Goal: Information Seeking & Learning: Learn about a topic

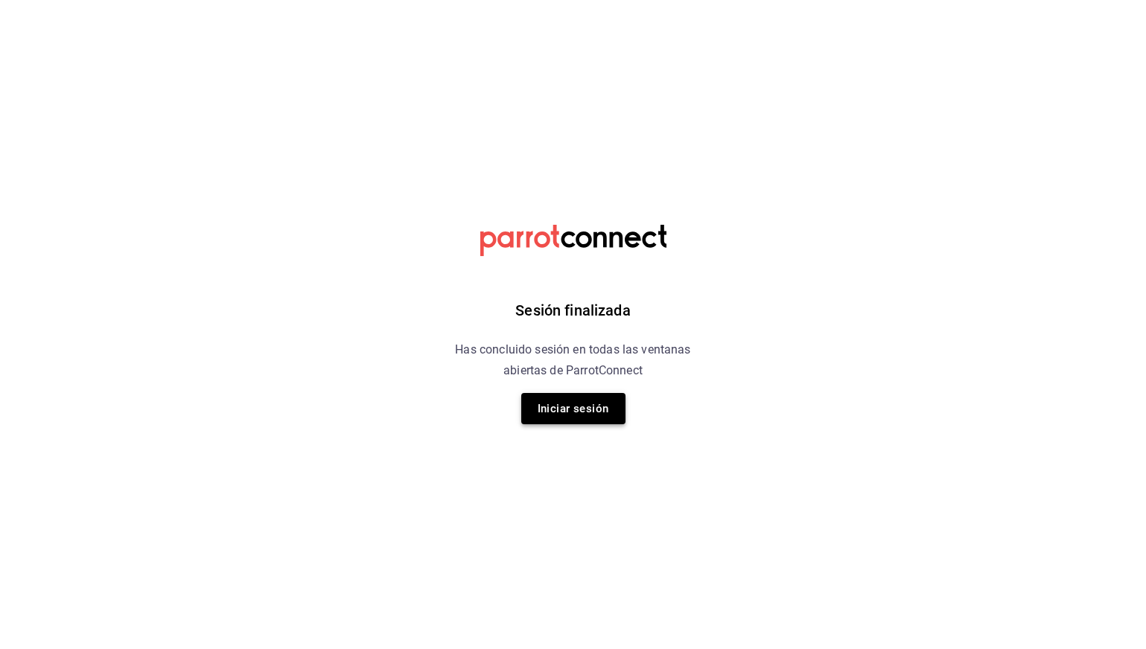
click at [577, 411] on button "Iniciar sesión" at bounding box center [573, 408] width 104 height 31
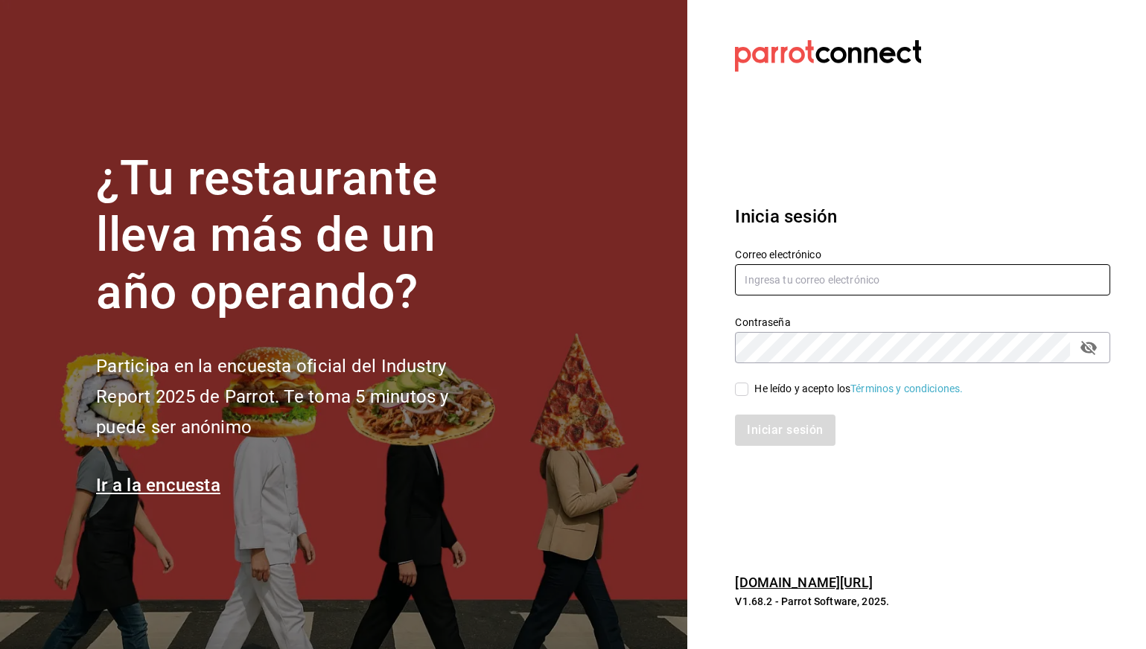
type input "[PERSON_NAME][EMAIL_ADDRESS][PERSON_NAME][DOMAIN_NAME]"
click at [734, 383] on div "He leído y acepto los Términos y condiciones." at bounding box center [913, 380] width 393 height 34
click at [738, 388] on input "He leído y acepto los Términos y condiciones." at bounding box center [741, 389] width 13 height 13
checkbox input "true"
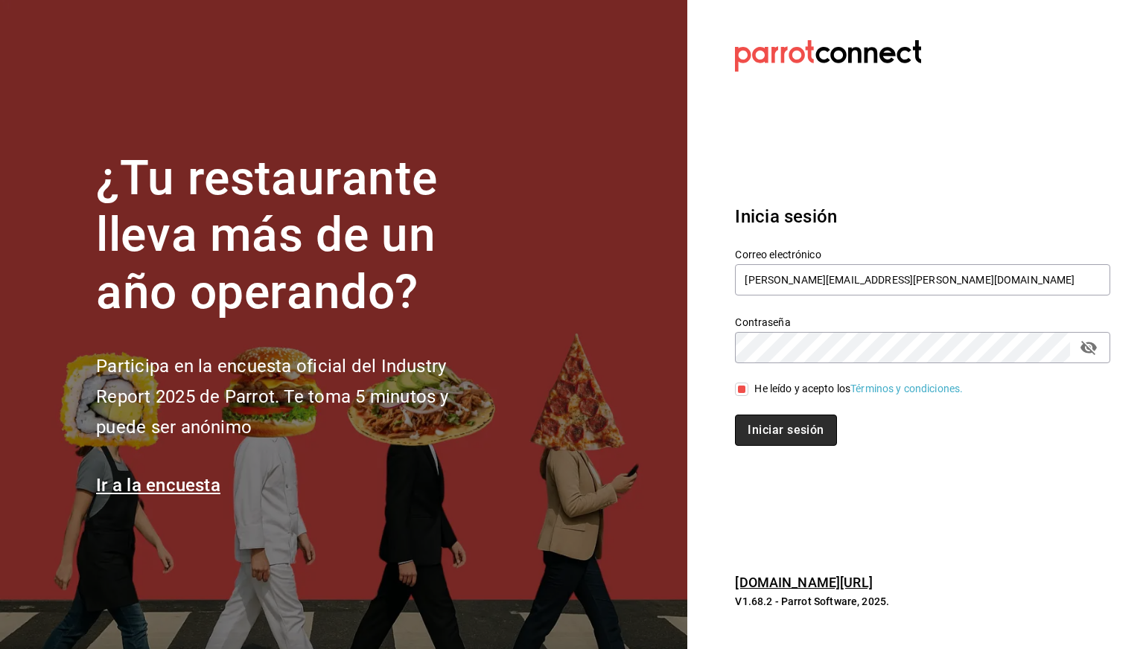
click at [757, 438] on button "Iniciar sesión" at bounding box center [785, 430] width 101 height 31
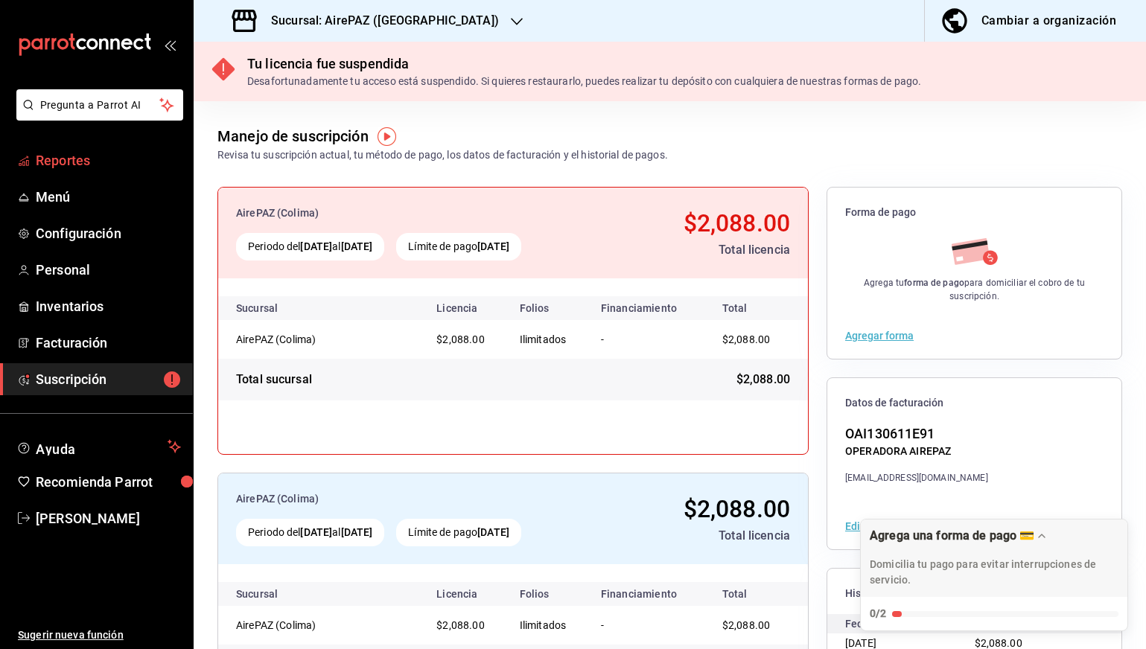
click at [94, 164] on span "Reportes" at bounding box center [108, 160] width 145 height 20
click at [400, 31] on div "Sucursal: AirePAZ ([GEOGRAPHIC_DATA])" at bounding box center [366, 21] width 323 height 42
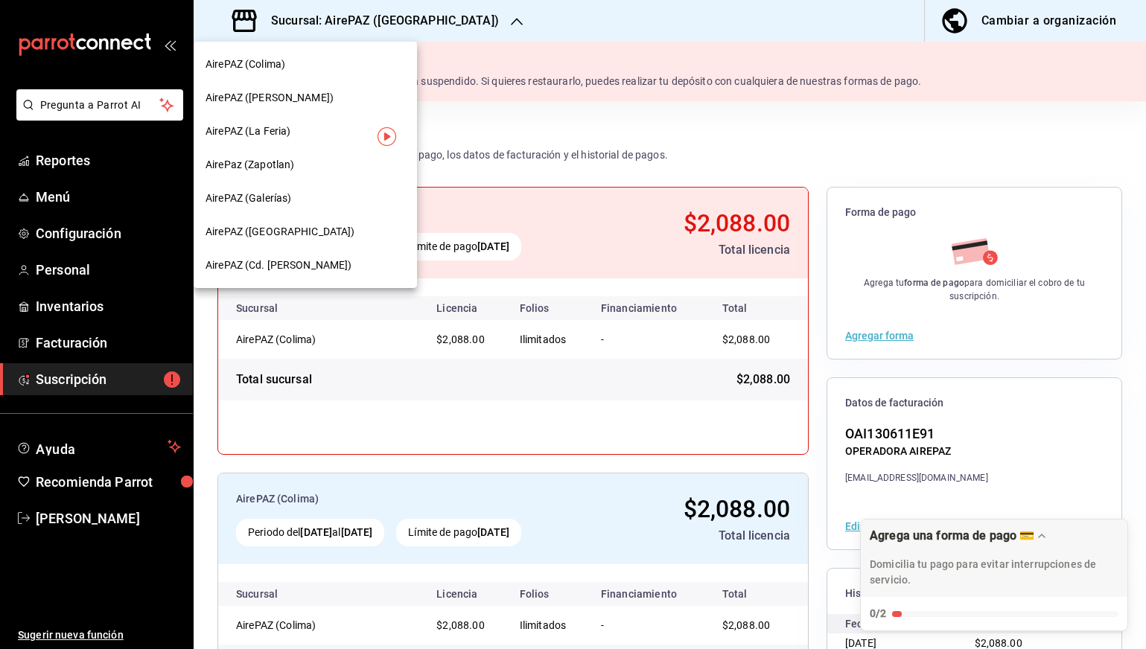
click at [322, 95] on div "AirePAZ ([PERSON_NAME])" at bounding box center [304, 98] width 199 height 16
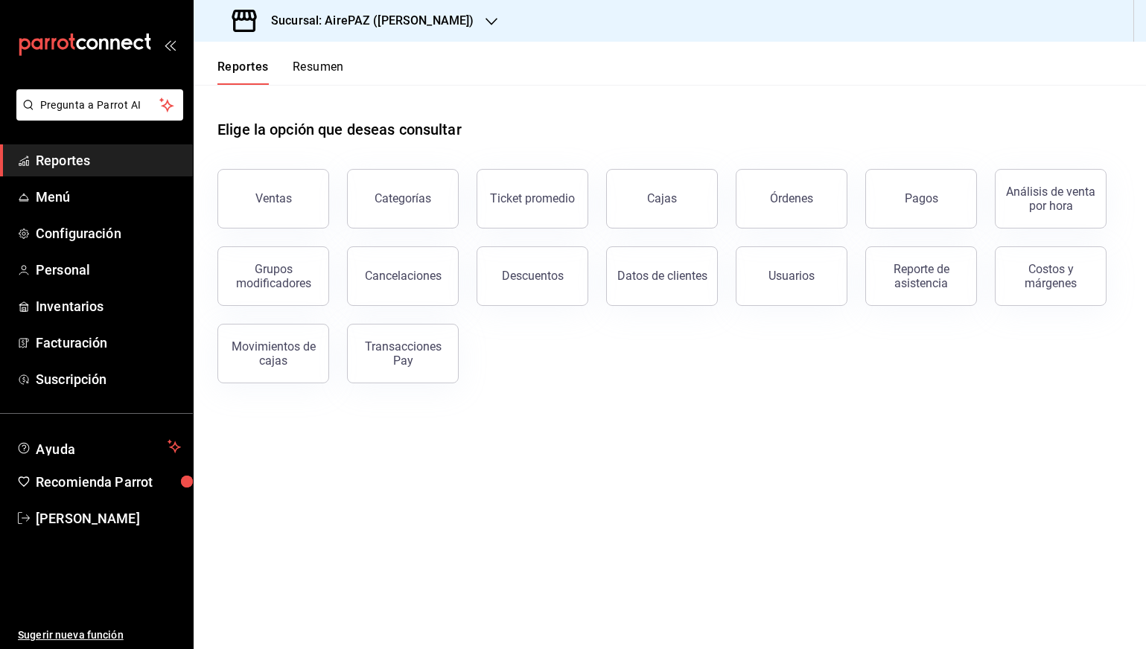
click at [348, 74] on header "Reportes Resumen" at bounding box center [670, 63] width 952 height 43
click at [341, 71] on button "Resumen" at bounding box center [318, 72] width 51 height 25
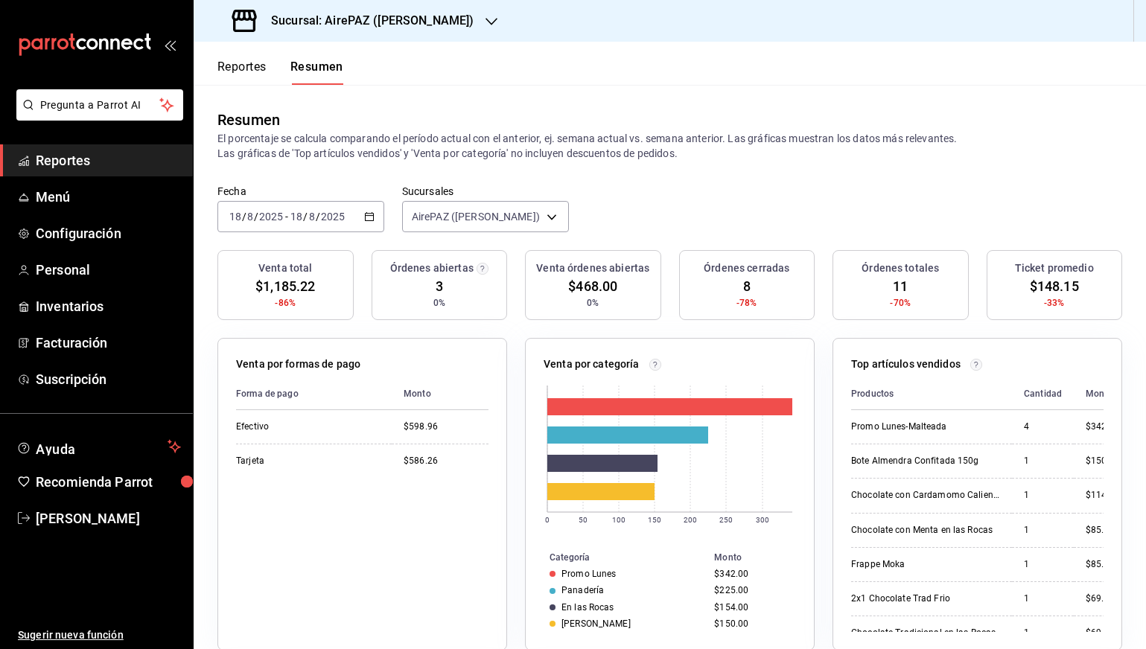
click at [368, 217] on icon "button" at bounding box center [369, 216] width 10 height 10
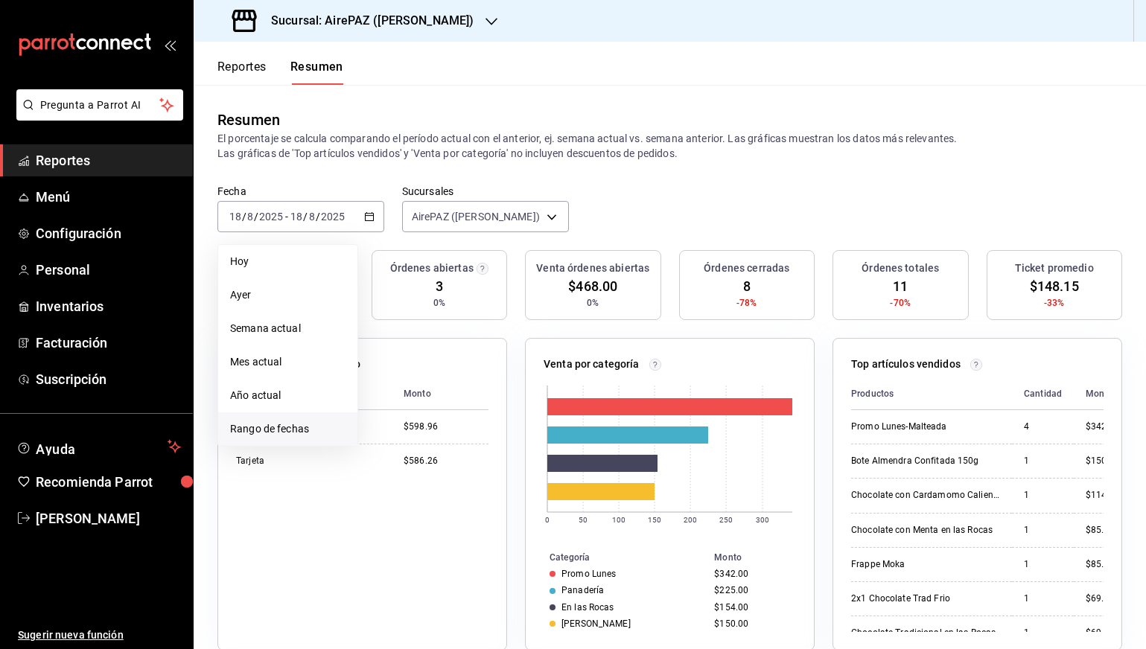
click at [298, 427] on span "Rango de fechas" at bounding box center [287, 429] width 115 height 16
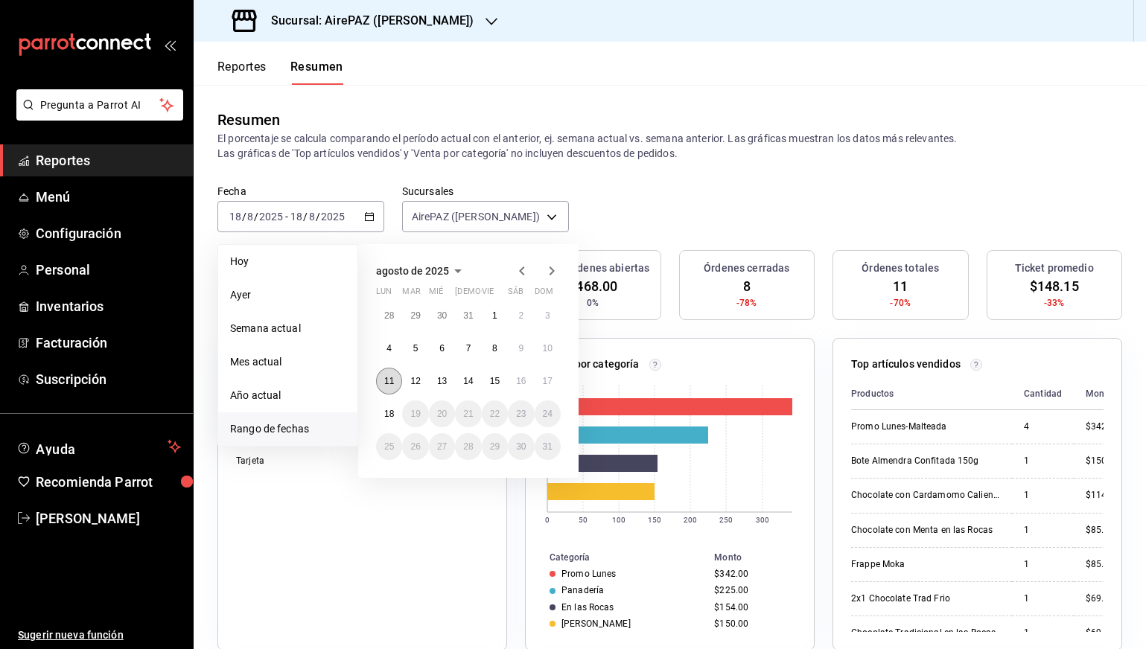
click at [385, 382] on abbr "11" at bounding box center [389, 381] width 10 height 10
click at [551, 382] on abbr "17" at bounding box center [548, 381] width 10 height 10
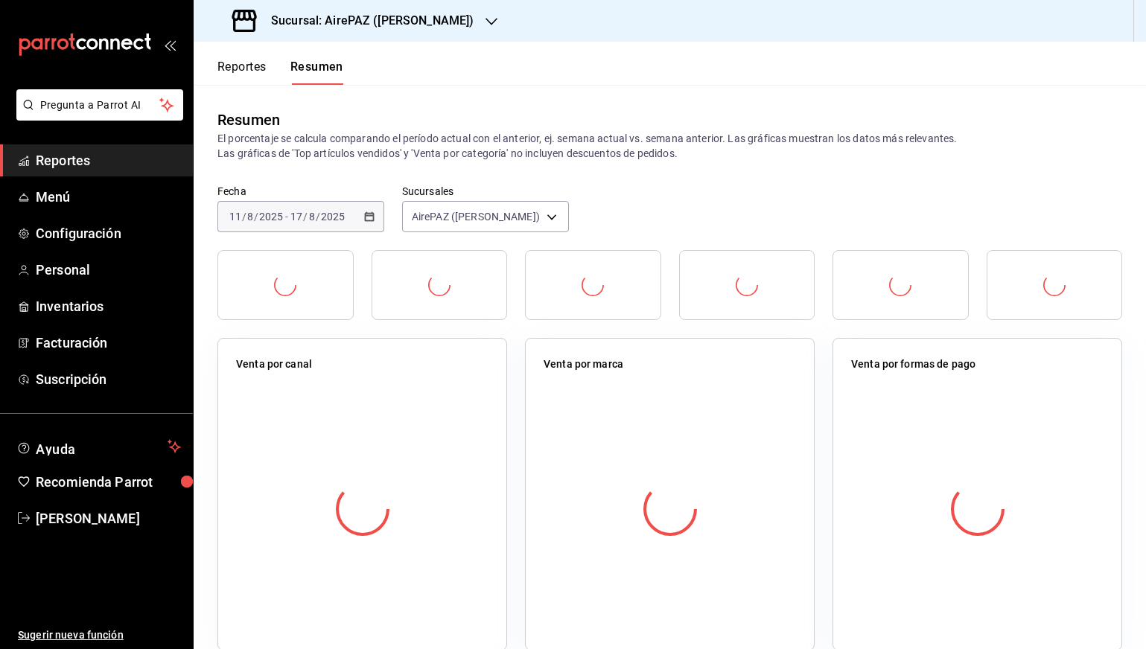
click at [639, 196] on div "Fecha 2025-08-11 11 / 8 / 2025 - 2025-08-17 17 / 8 / 2025 Sucursales AirePAZ (L…" at bounding box center [670, 218] width 952 height 66
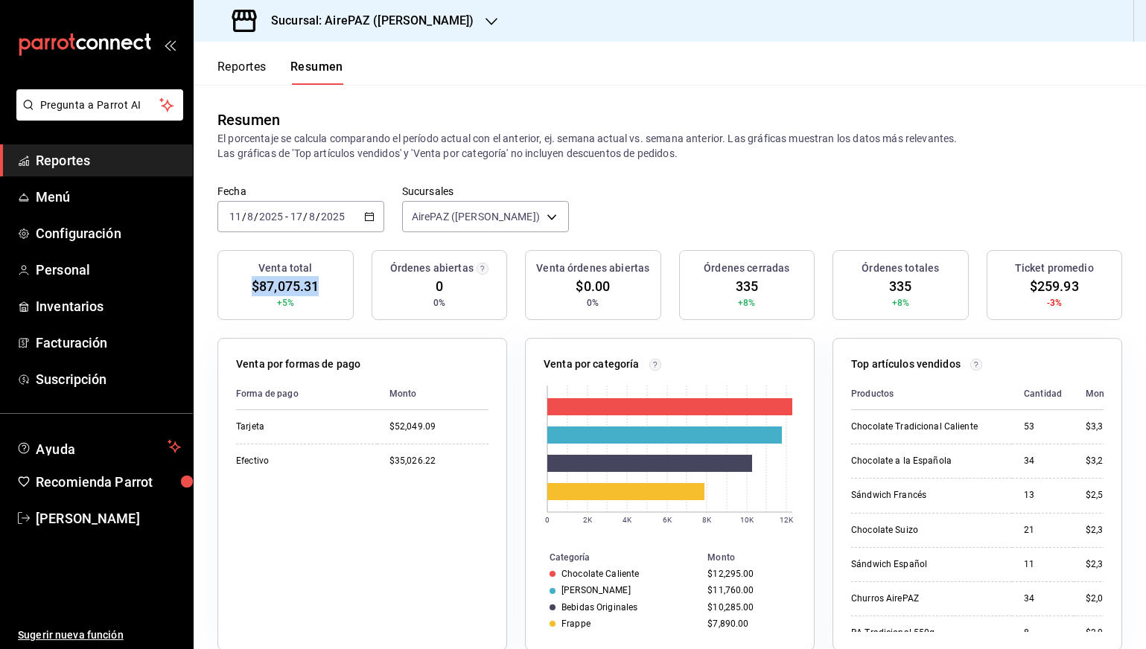
drag, startPoint x: 248, startPoint y: 286, endPoint x: 326, endPoint y: 286, distance: 78.2
click at [327, 286] on div "Venta total $87,075.31 +5%" at bounding box center [285, 285] width 136 height 70
copy span "$87,075.31"
click at [483, 211] on body "Pregunta a Parrot AI Reportes Menú Configuración Personal Inventarios Facturaci…" at bounding box center [573, 324] width 1146 height 649
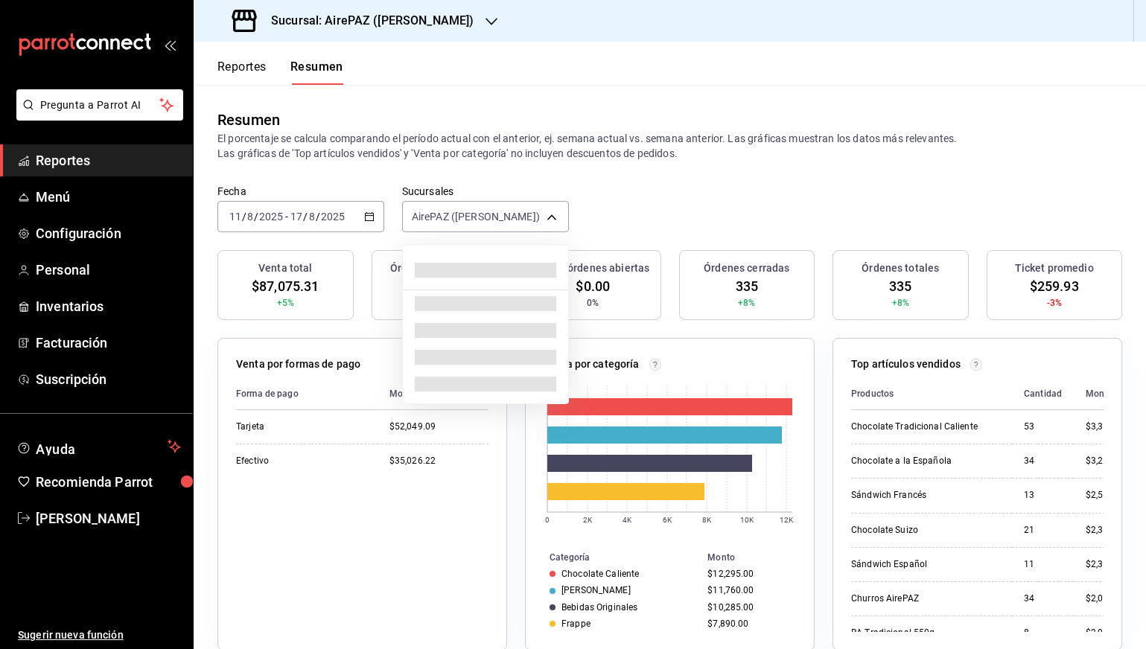
click at [460, 175] on div at bounding box center [573, 324] width 1146 height 649
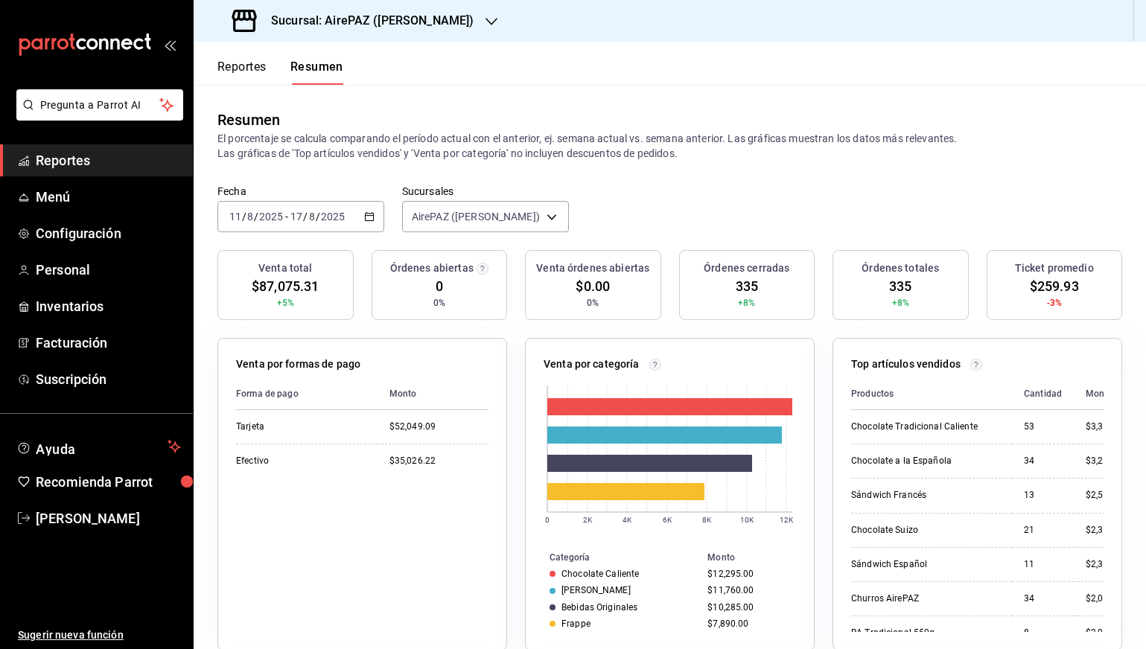
click at [365, 23] on h3 "Sucursal: AirePAZ (López Cotilla)" at bounding box center [366, 21] width 214 height 18
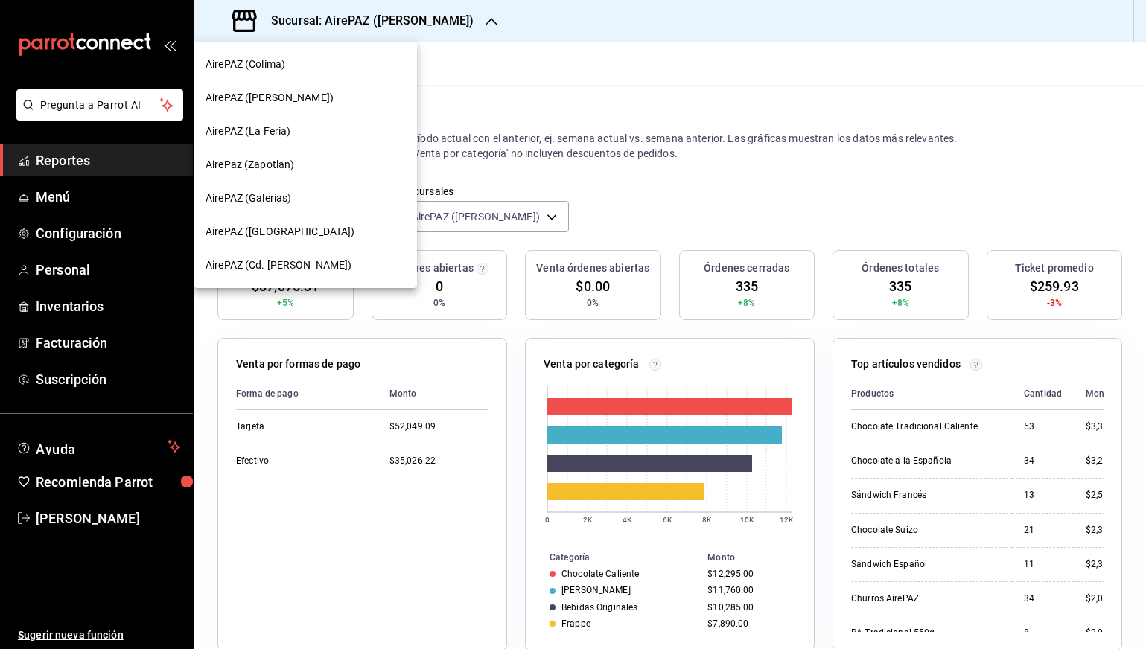
click at [348, 127] on div "AirePAZ (La Feria)" at bounding box center [304, 132] width 199 height 16
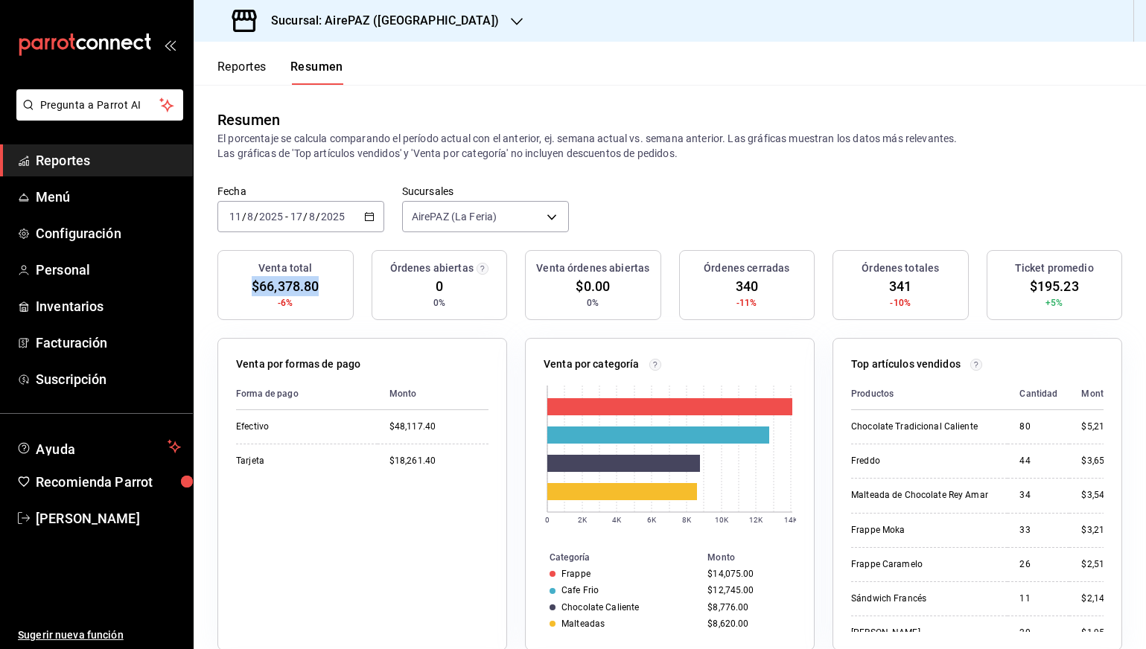
drag, startPoint x: 246, startPoint y: 289, endPoint x: 325, endPoint y: 289, distance: 79.6
click at [325, 289] on div "Venta total $66,378.80 -6%" at bounding box center [285, 285] width 136 height 70
click at [400, 46] on header "Reportes Resumen" at bounding box center [670, 63] width 952 height 43
click at [400, 28] on h3 "Sucursal: AirePAZ (La Feria)" at bounding box center [379, 21] width 240 height 18
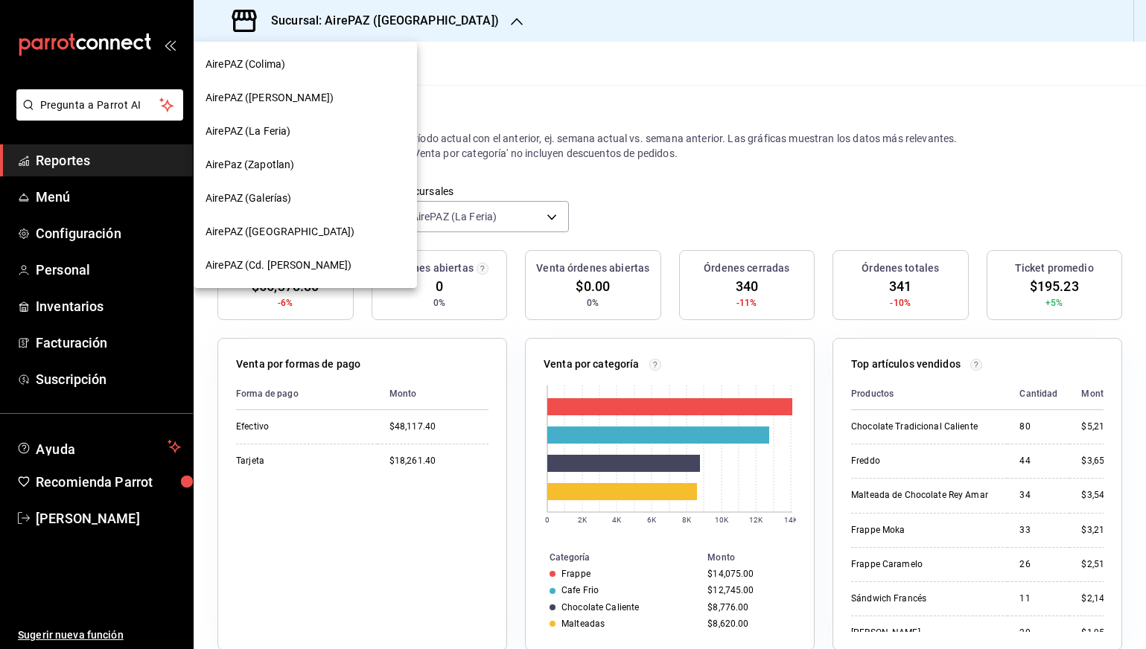
click at [343, 149] on div "AirePaz (Zapotlan)" at bounding box center [305, 164] width 223 height 33
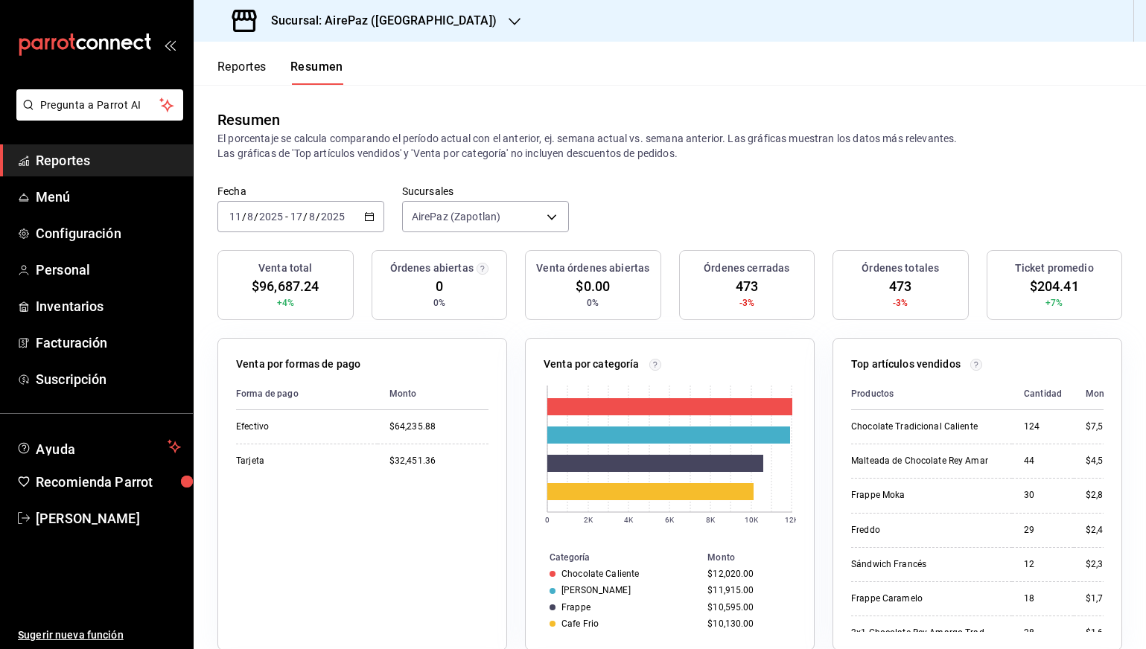
drag, startPoint x: 242, startPoint y: 285, endPoint x: 336, endPoint y: 285, distance: 94.5
click at [336, 285] on div "Venta total $96,687.24 +4%" at bounding box center [285, 285] width 136 height 70
drag, startPoint x: 326, startPoint y: 287, endPoint x: 247, endPoint y: 289, distance: 78.9
click at [247, 289] on div "Venta total $96,687.24 +4%" at bounding box center [285, 285] width 136 height 70
copy span "$96,687.24"
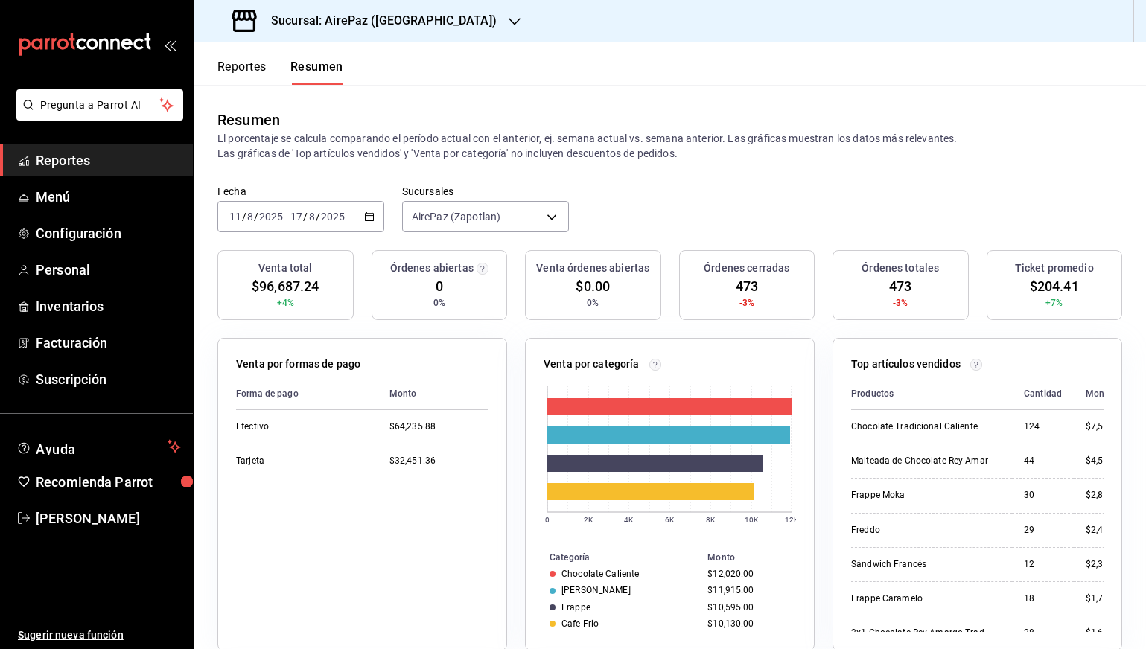
click at [395, 28] on h3 "Sucursal: AirePaz (Zapotlan)" at bounding box center [377, 21] width 237 height 18
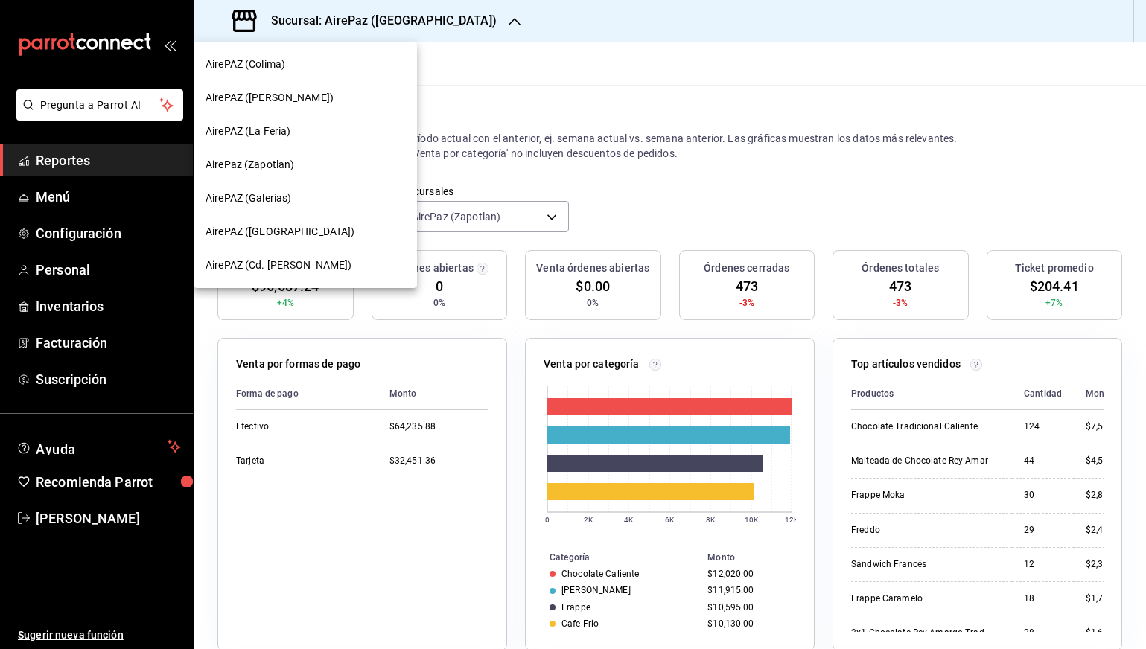
click at [321, 188] on div "AirePAZ (Galerías)" at bounding box center [305, 198] width 223 height 33
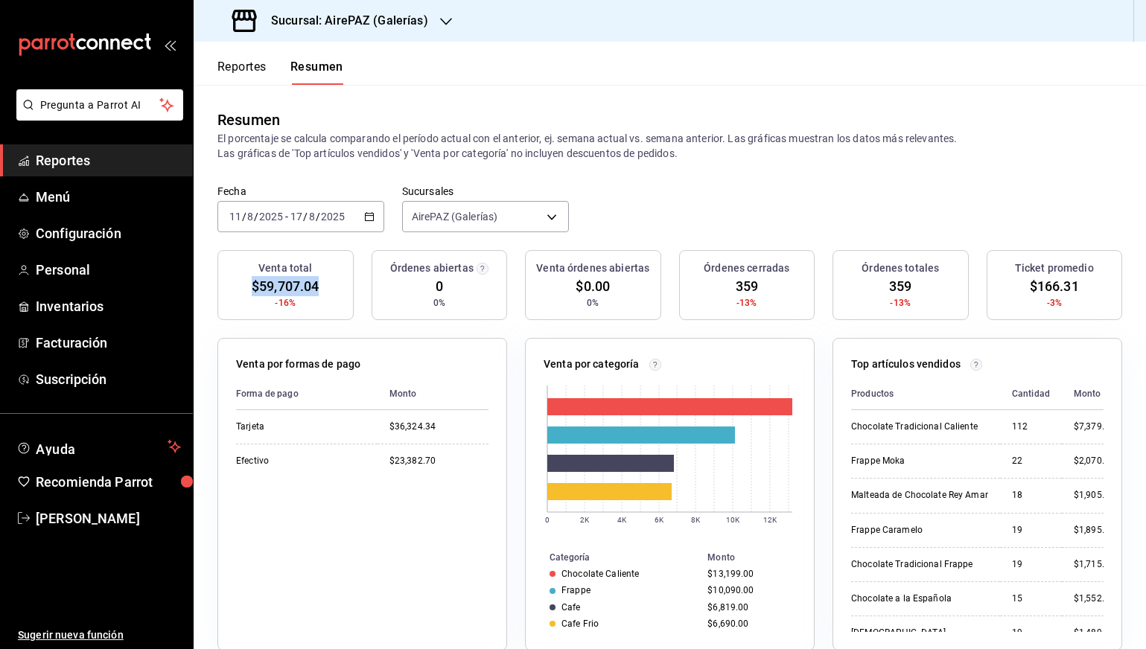
drag, startPoint x: 248, startPoint y: 288, endPoint x: 327, endPoint y: 289, distance: 78.9
click at [327, 289] on div "Venta total $59,707.04 -16%" at bounding box center [285, 285] width 136 height 70
copy span "$59,707.04"
click at [368, 20] on h3 "Sucursal: AirePAZ (Galerías)" at bounding box center [343, 21] width 169 height 18
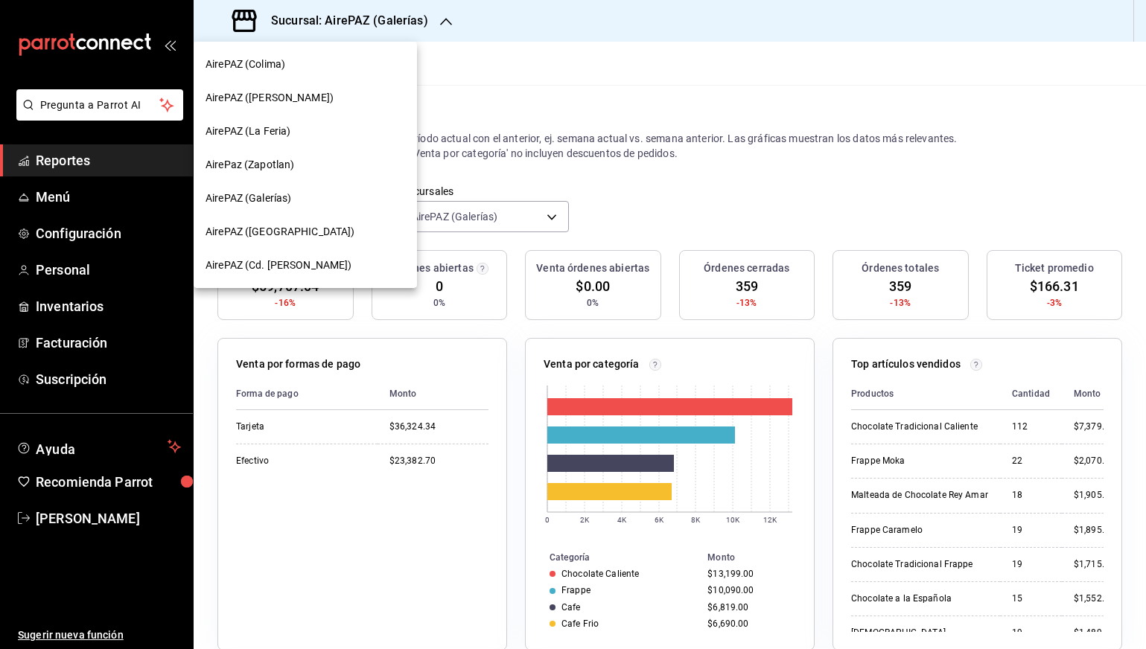
click at [301, 231] on div "AirePAZ (Chapalita)" at bounding box center [304, 232] width 199 height 16
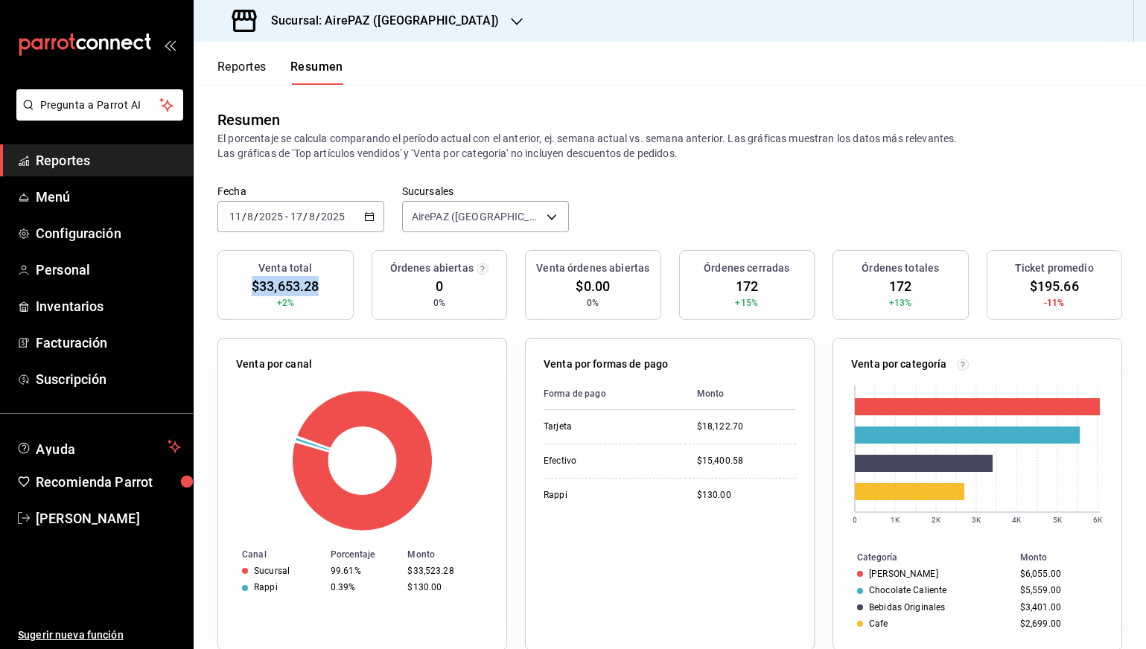
drag, startPoint x: 246, startPoint y: 290, endPoint x: 328, endPoint y: 288, distance: 81.9
click at [328, 288] on div "Venta total $33,653.28 +2%" at bounding box center [285, 285] width 136 height 70
copy span "$33,653.28"
click at [428, 25] on h3 "Sucursal: AirePAZ (Chapalita)" at bounding box center [379, 21] width 240 height 18
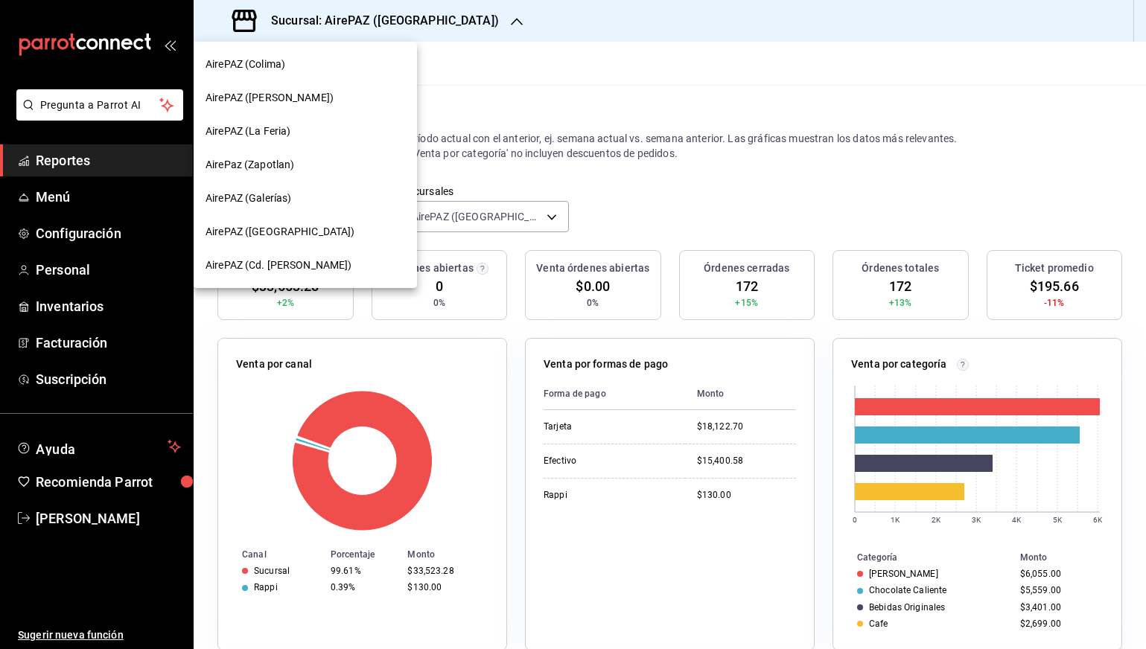
click at [291, 265] on span "AirePAZ (Cd. Guzmán)" at bounding box center [278, 266] width 147 height 16
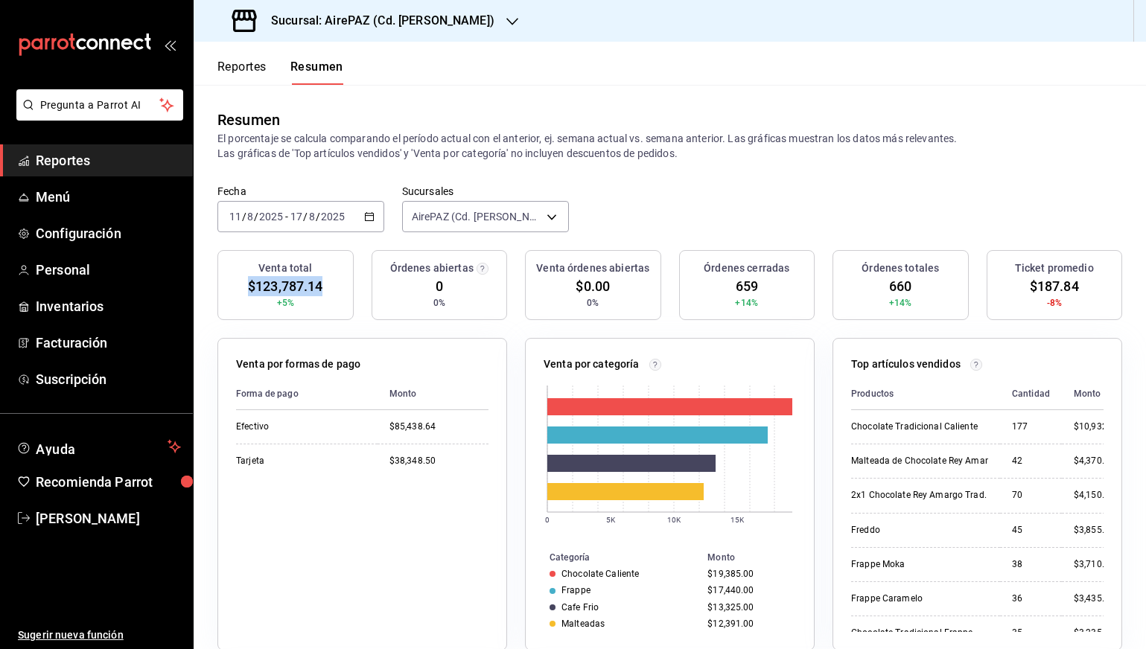
drag, startPoint x: 246, startPoint y: 291, endPoint x: 333, endPoint y: 291, distance: 87.1
click at [333, 291] on div "Venta total $123,787.14 +5%" at bounding box center [285, 285] width 136 height 70
copy span "$123,787.14"
click at [367, 214] on \(Stroke\) "button" at bounding box center [369, 217] width 9 height 8
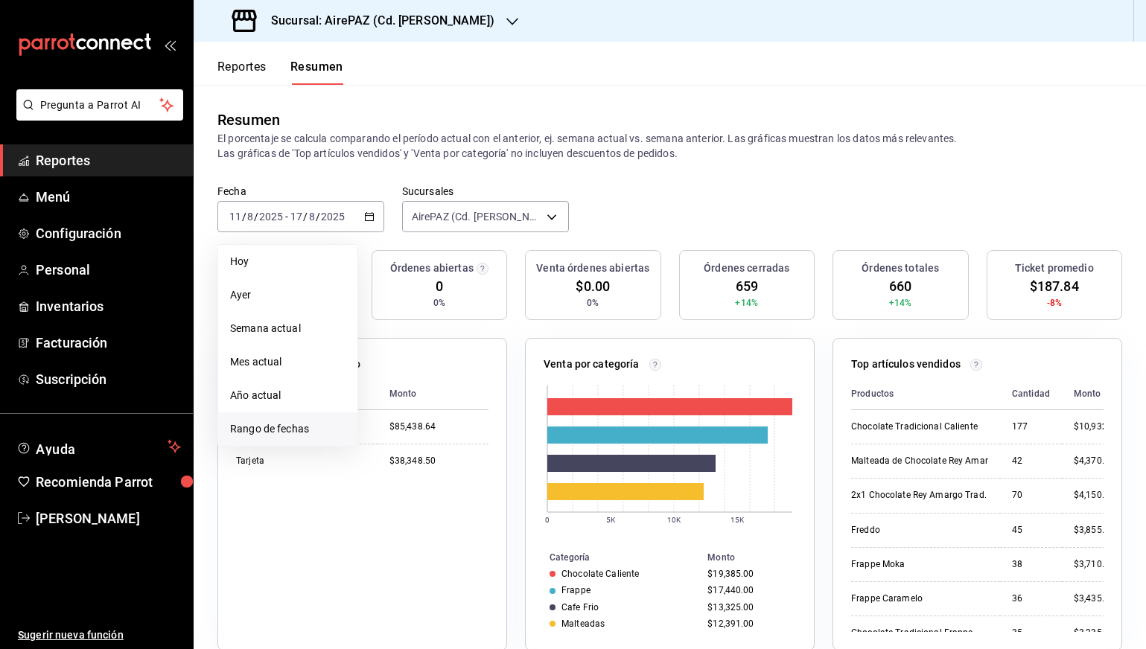
click at [290, 418] on li "Rango de fechas" at bounding box center [287, 428] width 139 height 33
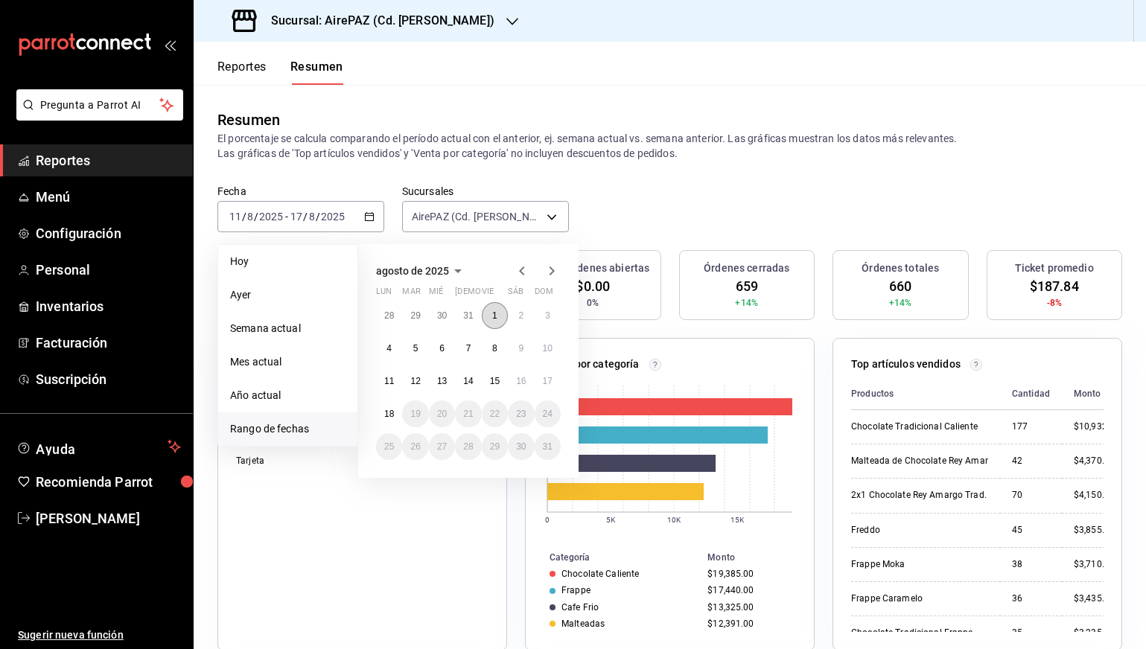
click at [496, 312] on button "1" at bounding box center [495, 315] width 26 height 27
click at [548, 379] on abbr "17" at bounding box center [548, 381] width 10 height 10
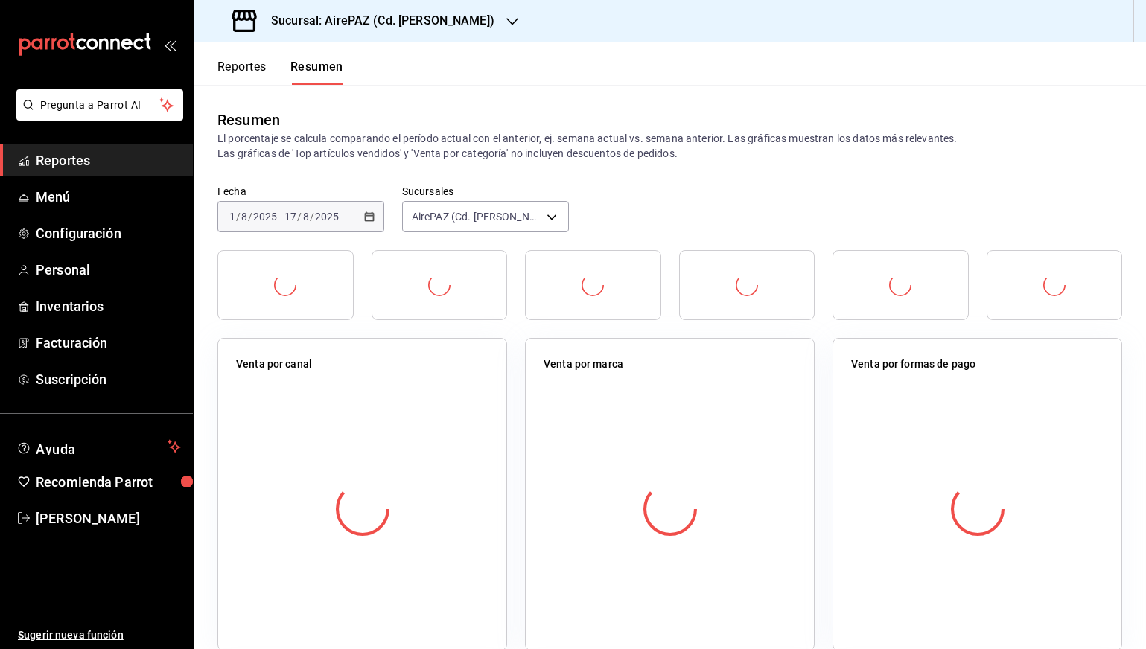
click at [669, 218] on div "Fecha 2025-08-01 1 / 8 / 2025 - 2025-08-17 17 / 8 / 2025 Sucursales AirePAZ (Cd…" at bounding box center [670, 218] width 952 height 66
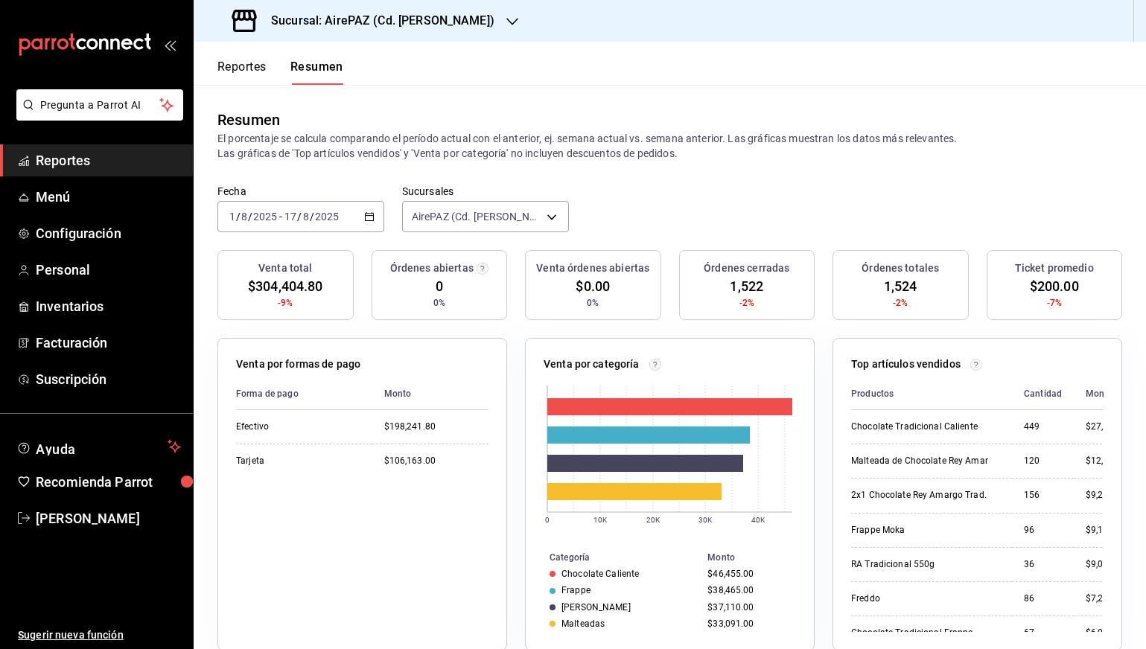
click at [393, 19] on h3 "Sucursal: AirePAZ (Cd. Guzmán)" at bounding box center [376, 21] width 235 height 18
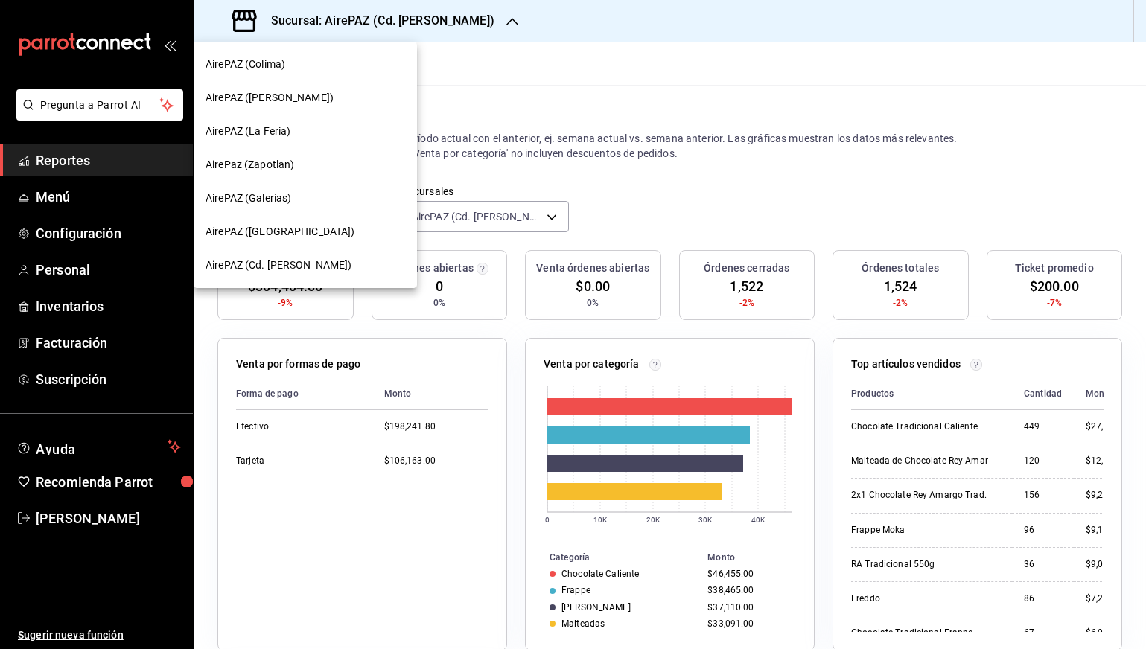
click at [328, 234] on div "AirePAZ (Chapalita)" at bounding box center [304, 232] width 199 height 16
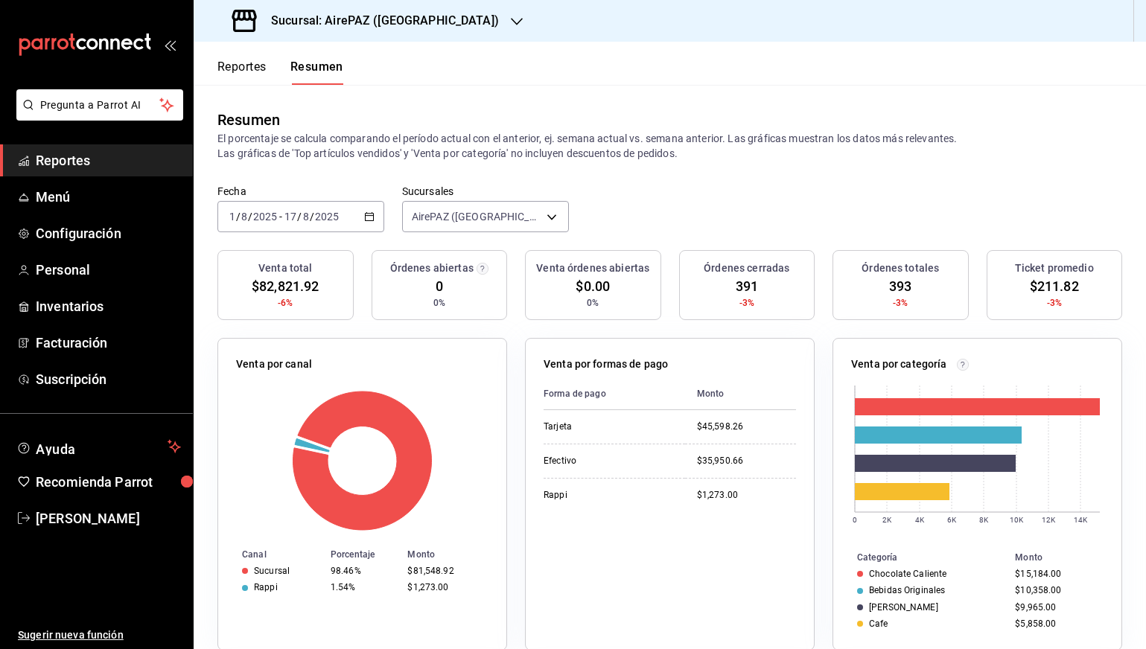
click at [377, 24] on h3 "Sucursal: AirePAZ (Chapalita)" at bounding box center [379, 21] width 240 height 18
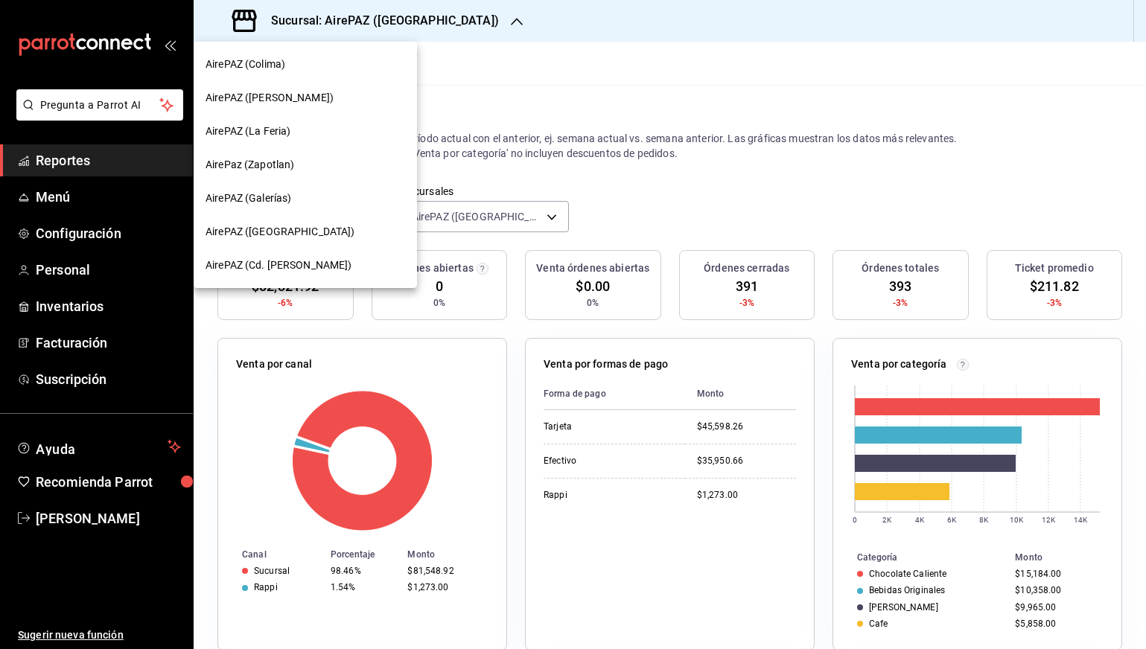
click at [281, 196] on span "AirePAZ (Galerías)" at bounding box center [248, 199] width 86 height 16
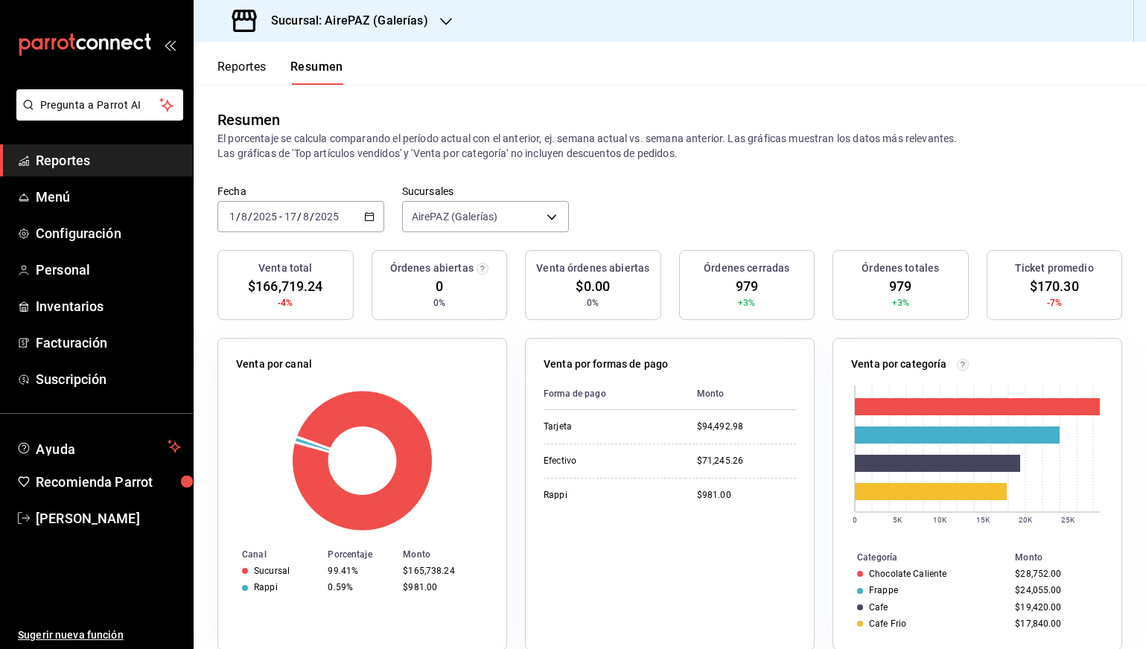
click at [440, 19] on icon "button" at bounding box center [446, 22] width 12 height 12
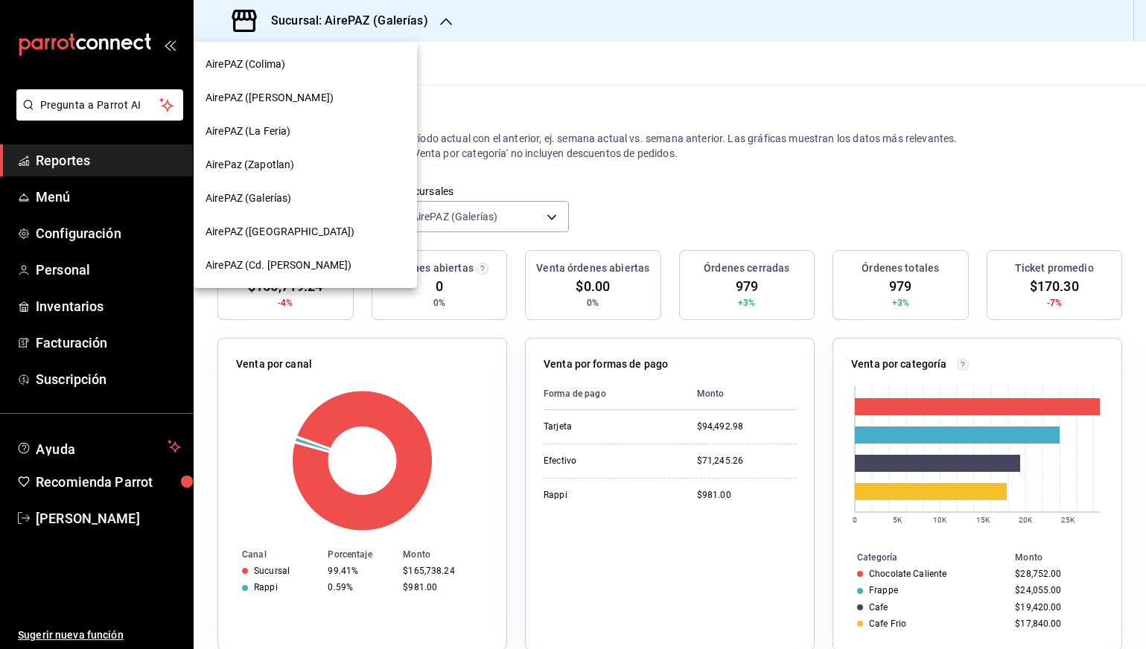
click at [295, 167] on div "AirePaz (Zapotlan)" at bounding box center [304, 165] width 199 height 16
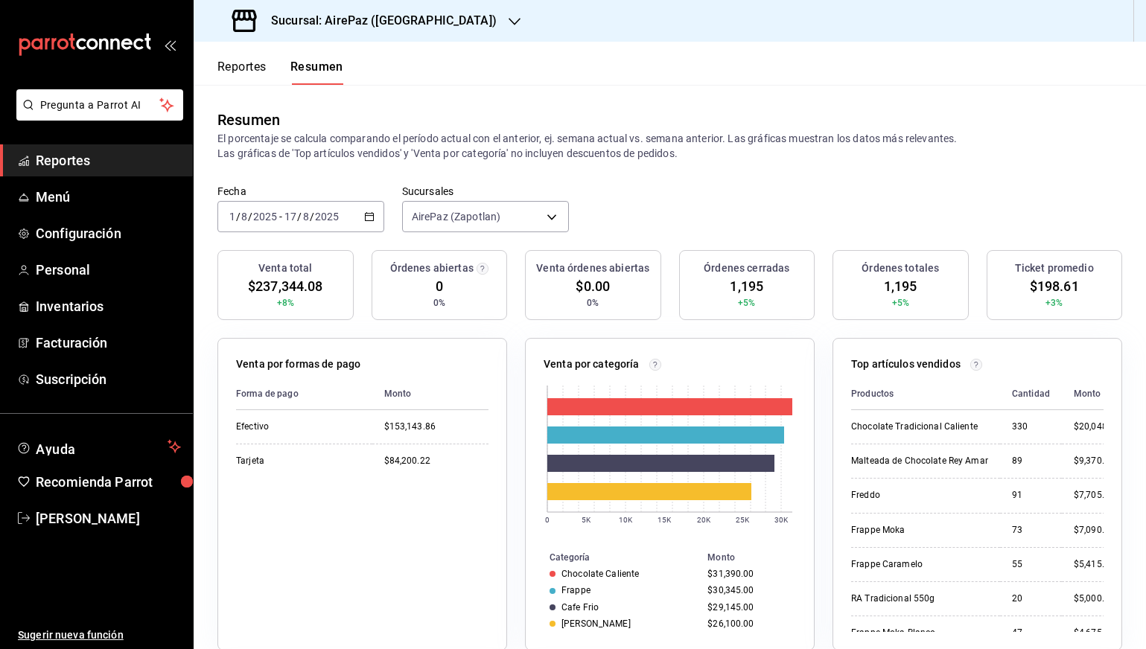
click at [393, 22] on h3 "Sucursal: AirePaz (Zapotlan)" at bounding box center [377, 21] width 237 height 18
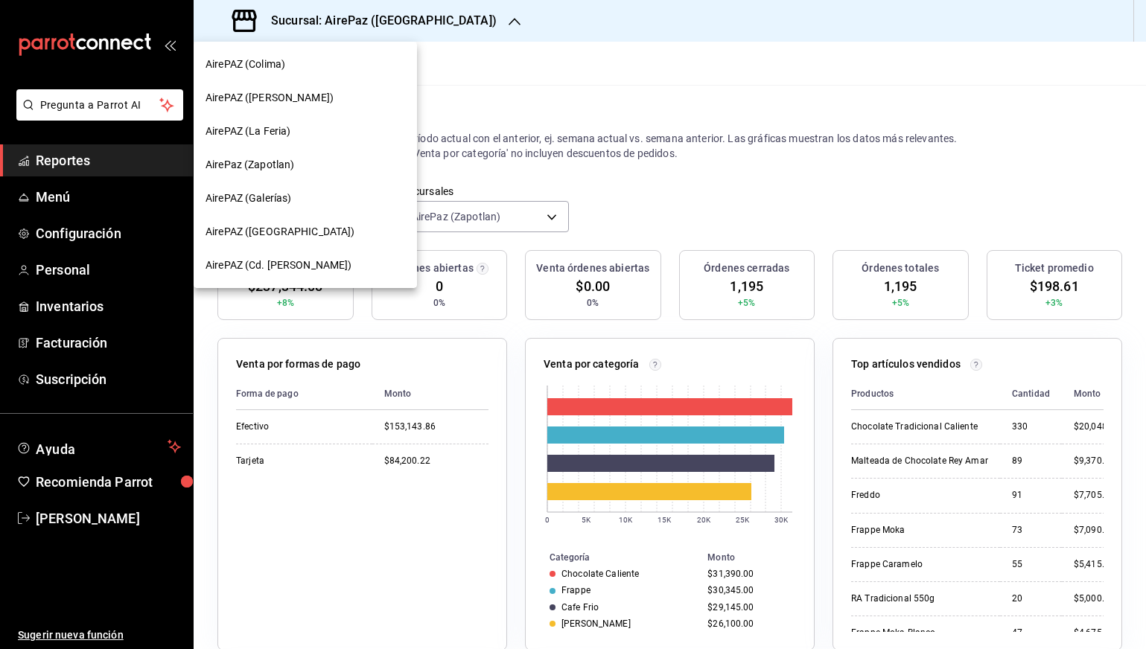
click at [339, 118] on div "AirePAZ (La Feria)" at bounding box center [305, 131] width 223 height 33
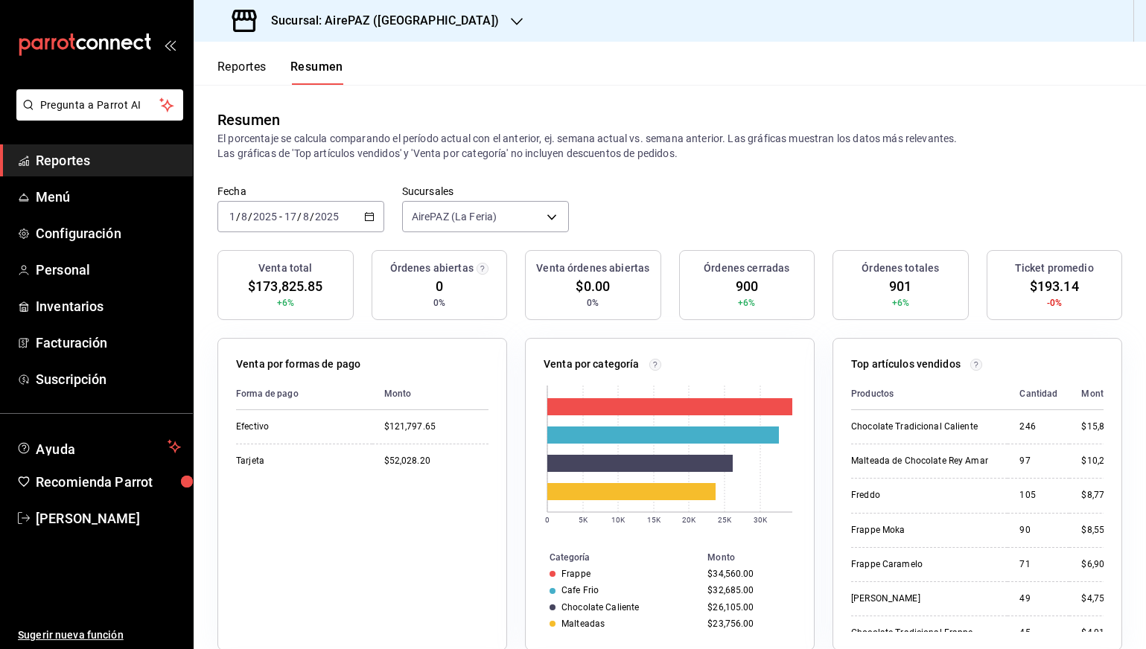
click at [414, 28] on h3 "Sucursal: AirePAZ (La Feria)" at bounding box center [379, 21] width 240 height 18
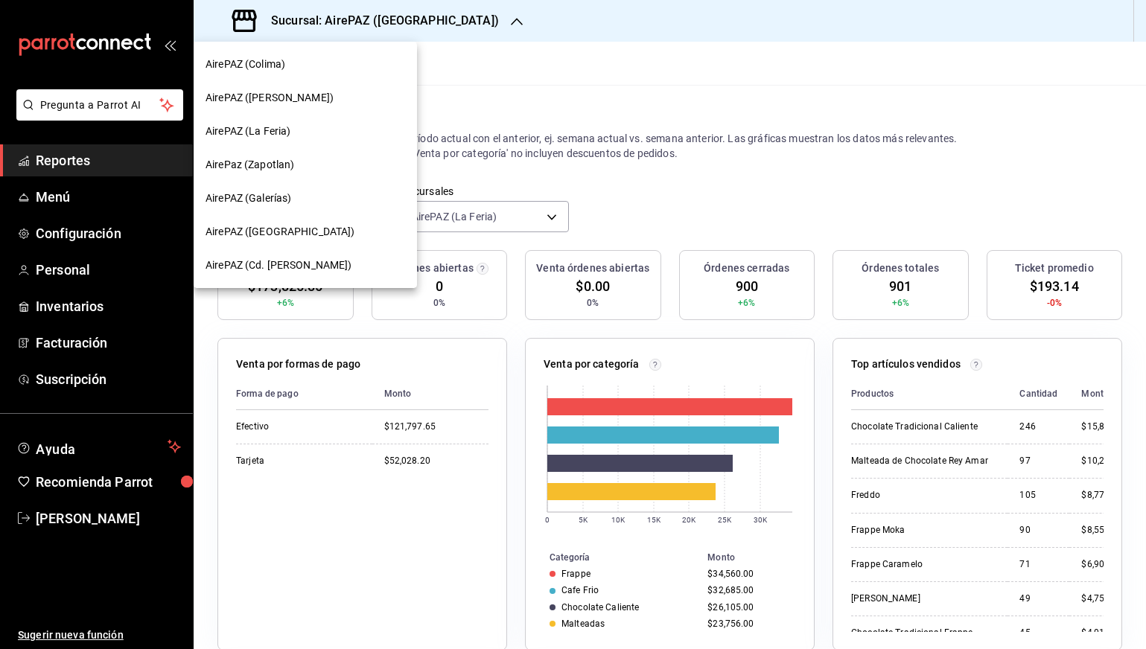
click at [362, 103] on div "AirePAZ (López Cotilla)" at bounding box center [304, 98] width 199 height 16
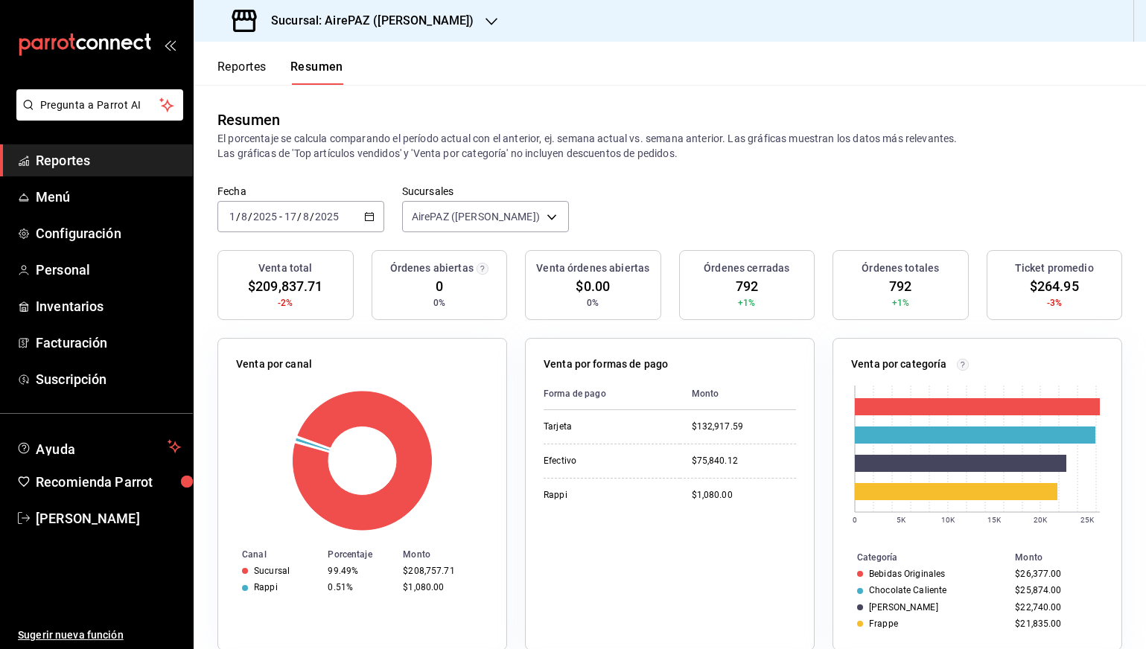
click at [253, 66] on button "Reportes" at bounding box center [241, 72] width 49 height 25
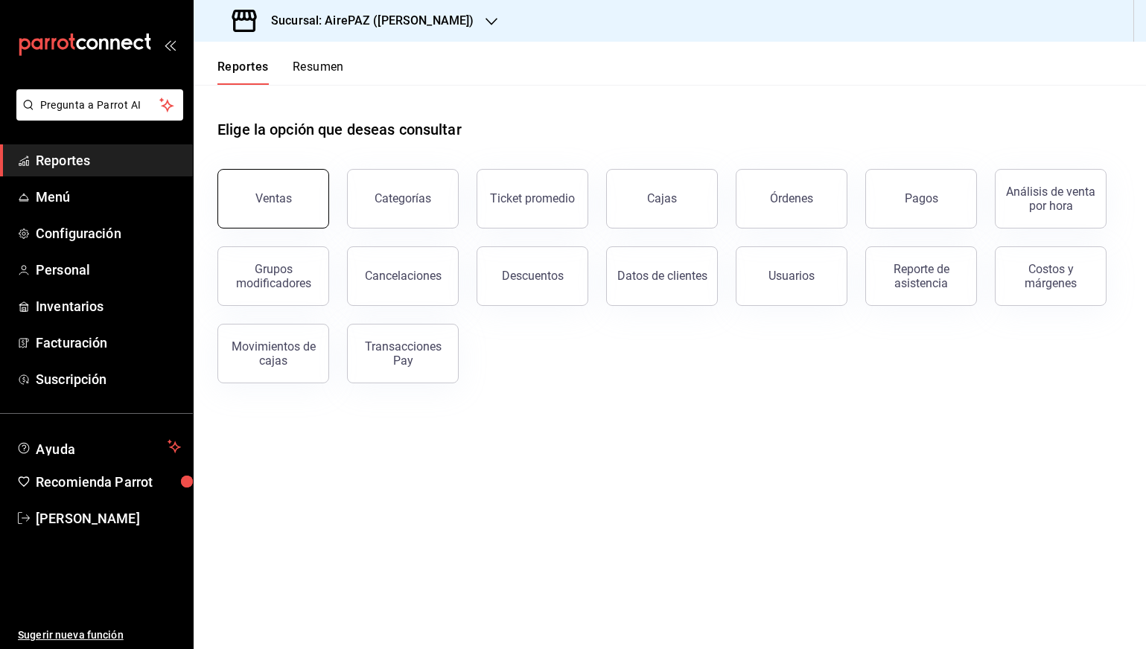
click at [279, 197] on div "Ventas" at bounding box center [273, 198] width 36 height 14
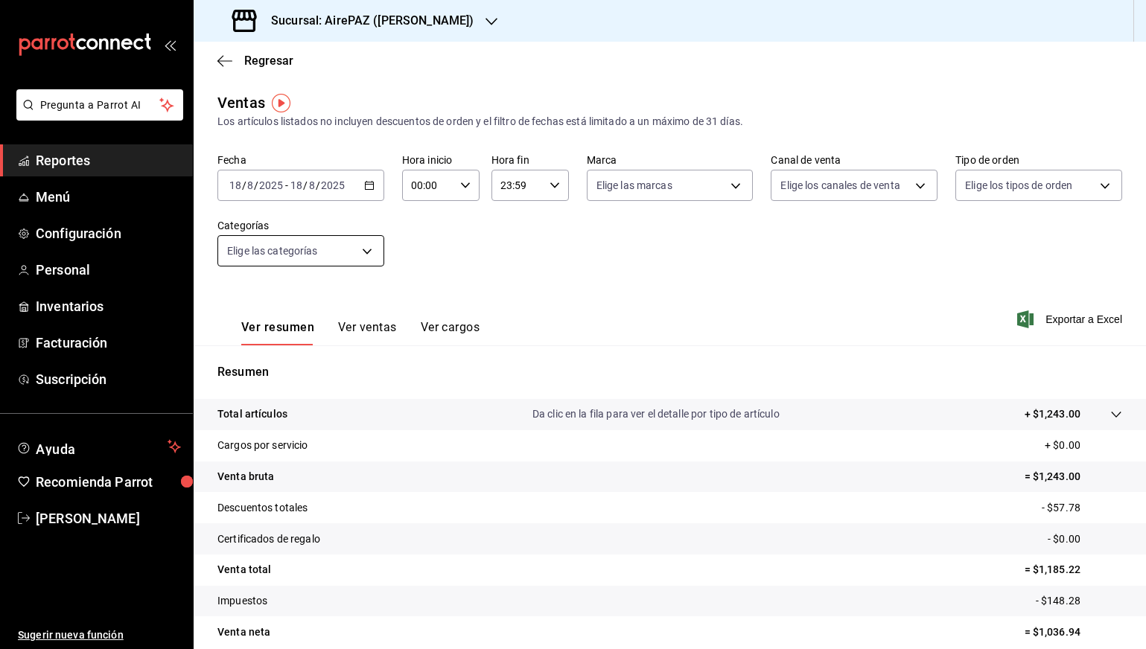
click at [325, 255] on body "Pregunta a Parrot AI Reportes Menú Configuración Personal Inventarios Facturaci…" at bounding box center [573, 324] width 1146 height 649
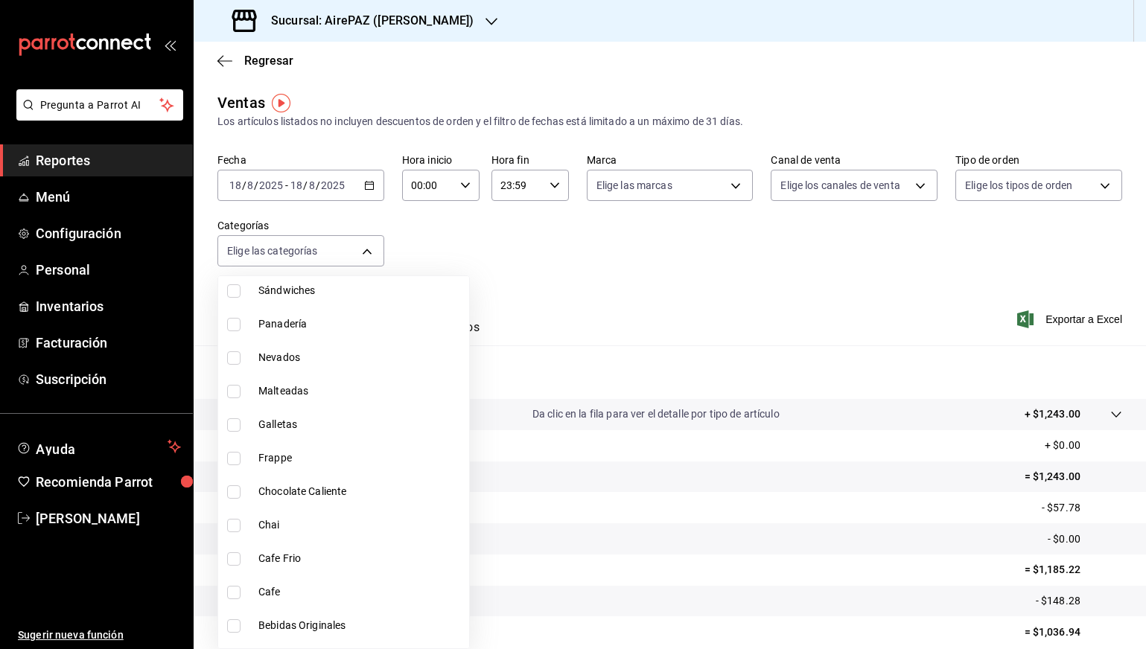
scroll to position [1095, 0]
click at [330, 424] on span "Galletas" at bounding box center [360, 423] width 205 height 16
type input "1c2b263b-58a9-42e0-a37c-4d925fa4ff16"
checkbox input "true"
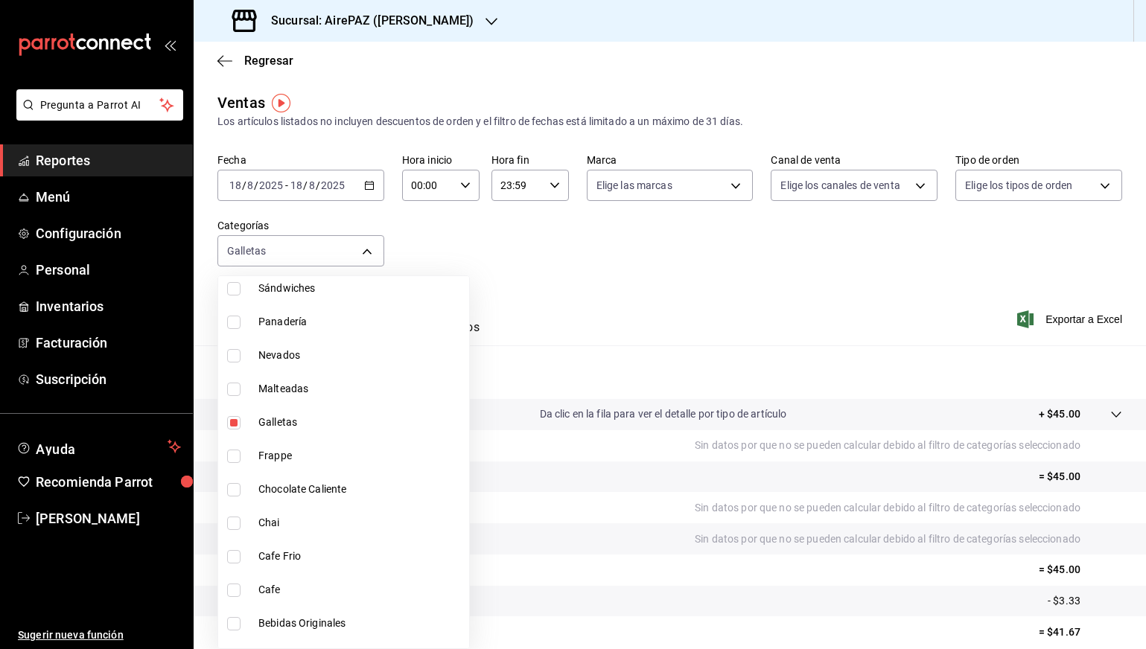
click at [368, 185] on div at bounding box center [573, 324] width 1146 height 649
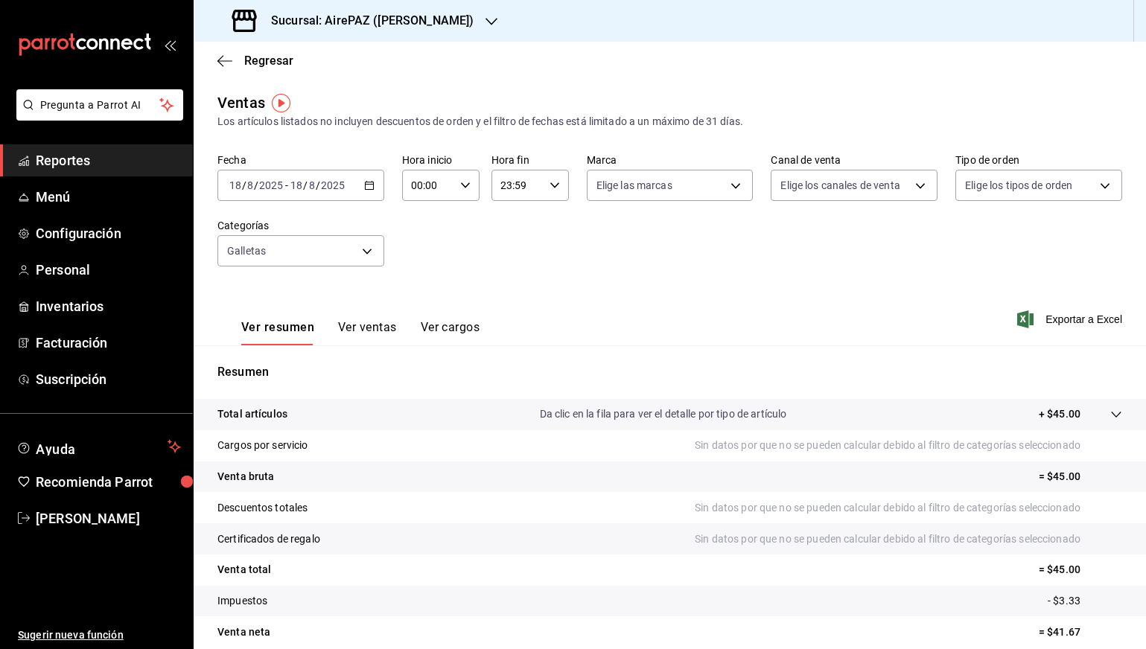
click at [368, 185] on \(Stroke\) "button" at bounding box center [369, 184] width 8 height 1
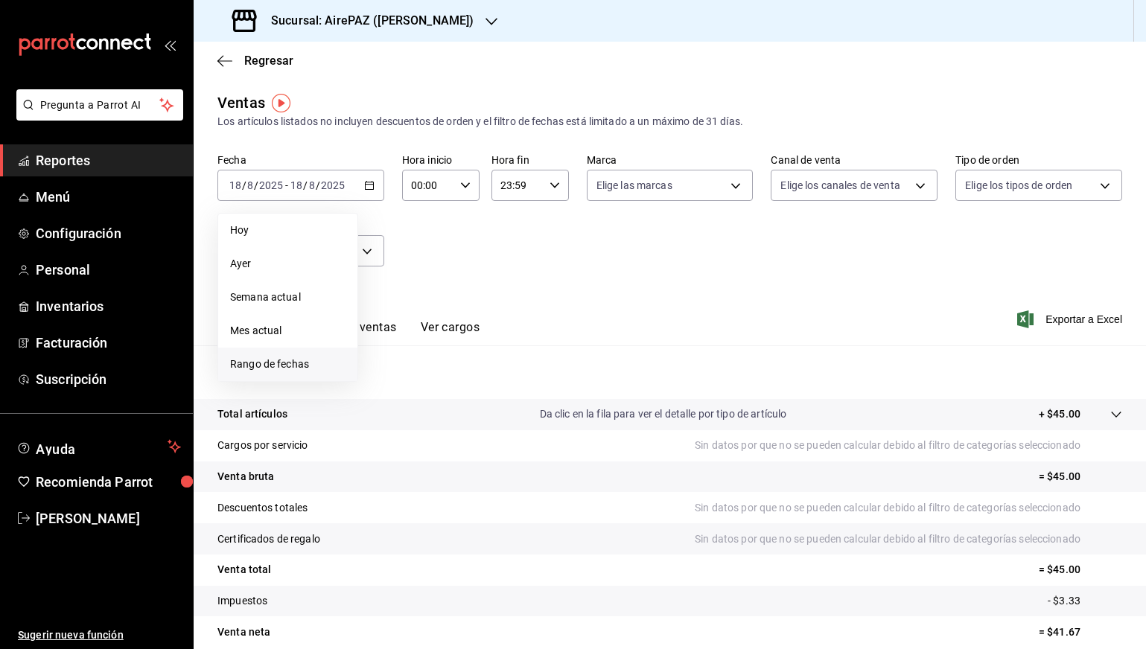
click at [296, 355] on li "Rango de fechas" at bounding box center [287, 364] width 139 height 33
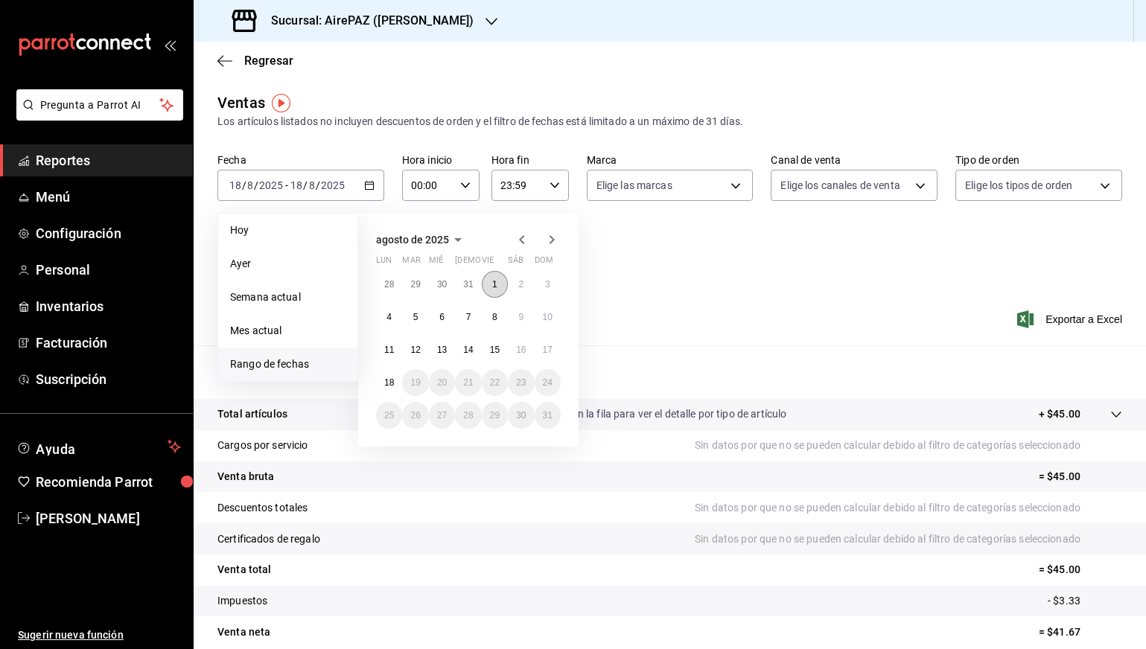
click at [501, 290] on button "1" at bounding box center [495, 284] width 26 height 27
click at [553, 345] on button "17" at bounding box center [547, 349] width 26 height 27
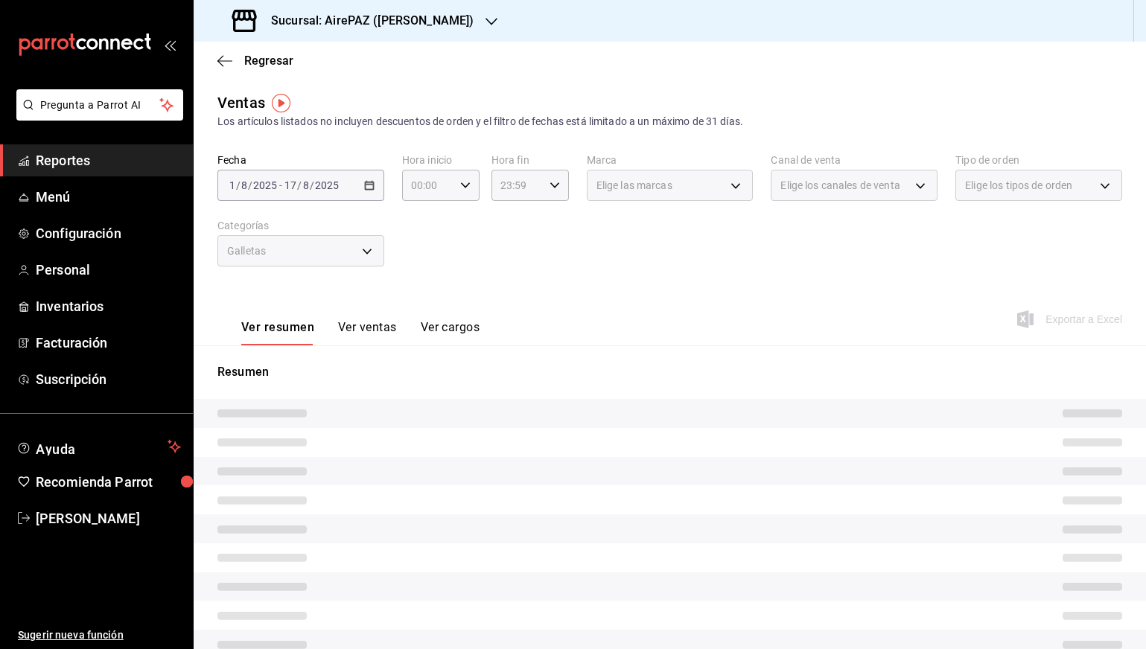
click at [633, 280] on div "Fecha 2025-08-01 1 / 8 / 2025 - 2025-08-17 17 / 8 / 2025 Hora inicio 00:00 Hora…" at bounding box center [669, 218] width 904 height 131
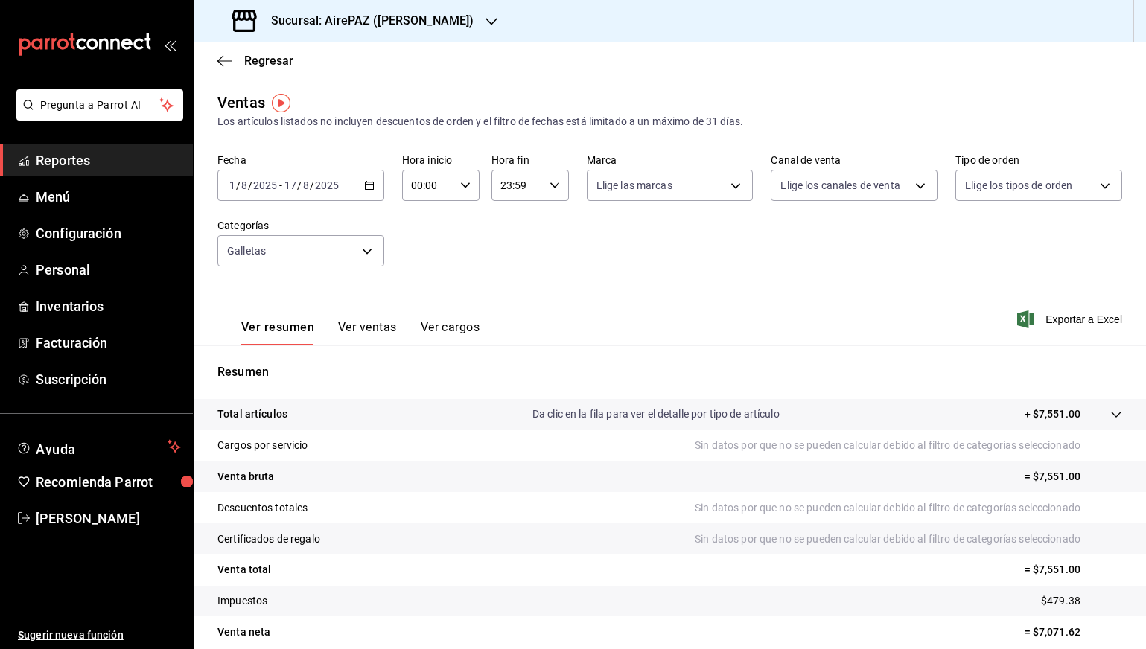
click at [362, 317] on div "Ver resumen Ver ventas Ver cargos" at bounding box center [348, 323] width 262 height 43
click at [363, 322] on button "Ver ventas" at bounding box center [367, 332] width 59 height 25
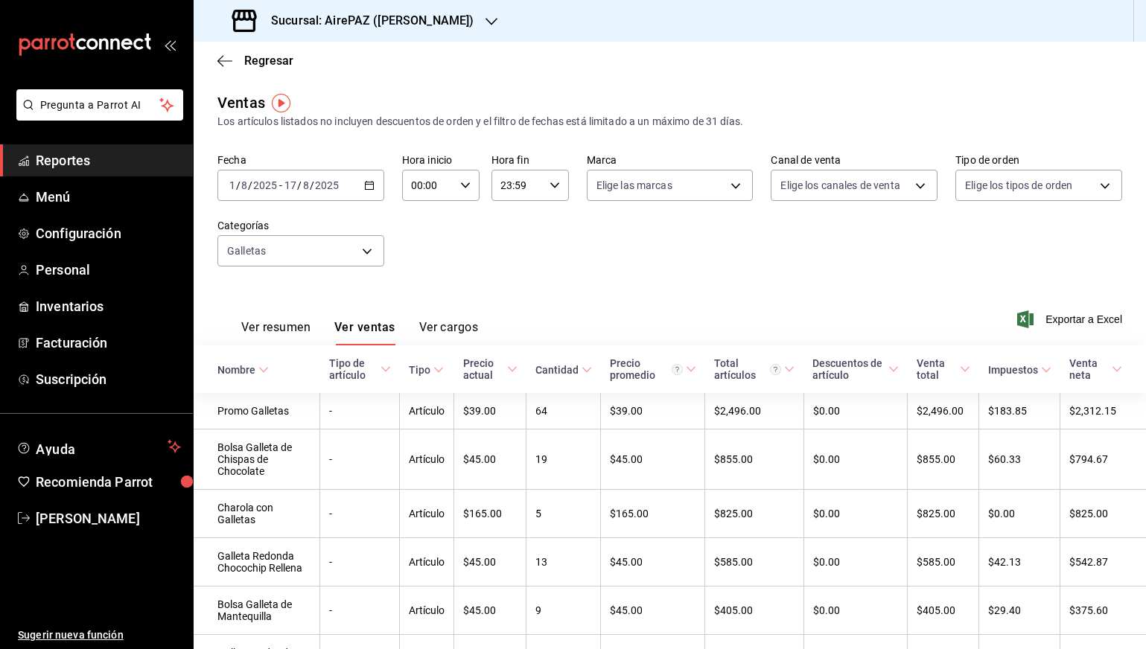
click at [391, 23] on h3 "Sucursal: AirePAZ (López Cotilla)" at bounding box center [366, 21] width 214 height 18
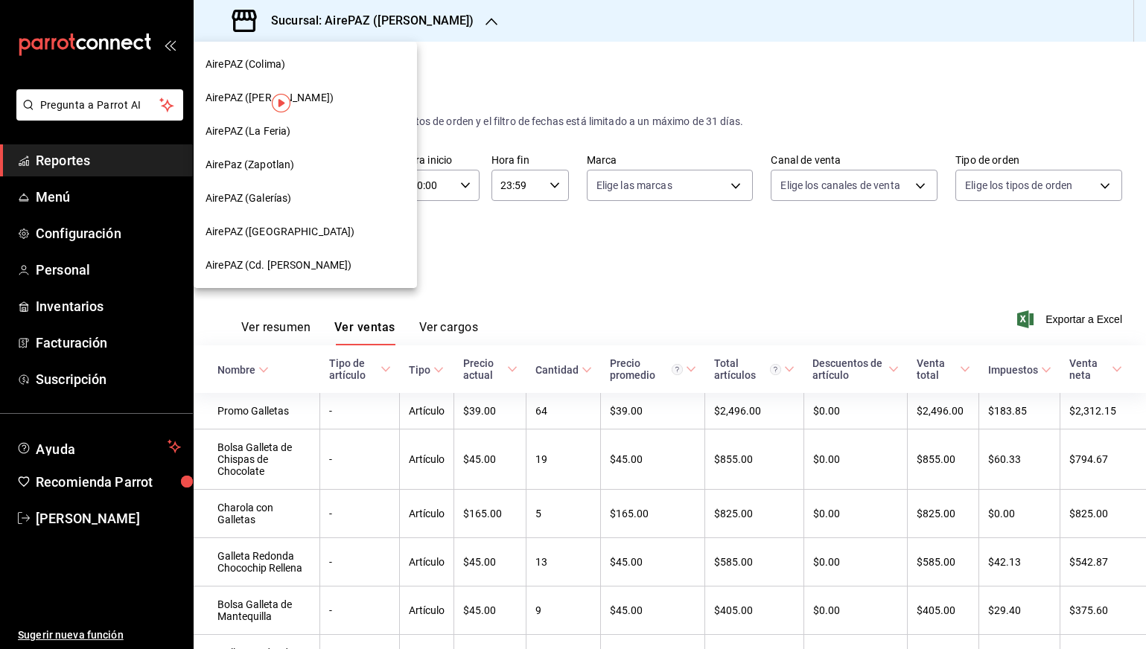
click at [325, 136] on div "AirePAZ (La Feria)" at bounding box center [304, 132] width 199 height 16
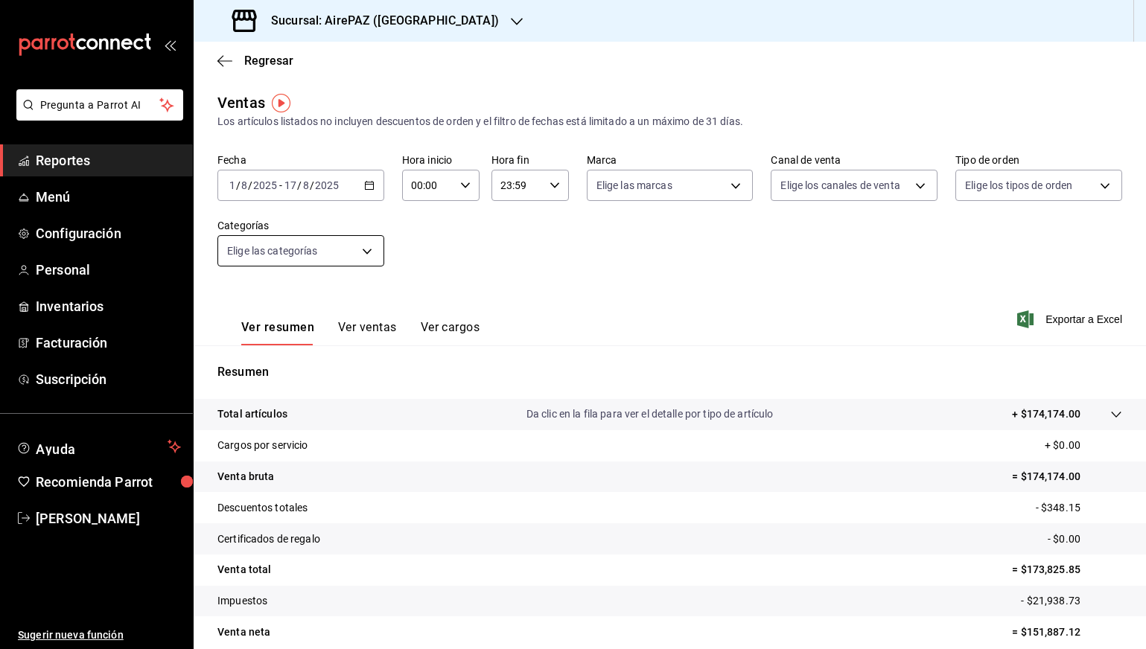
click at [331, 265] on body "Pregunta a Parrot AI Reportes Menú Configuración Personal Inventarios Facturaci…" at bounding box center [573, 324] width 1146 height 649
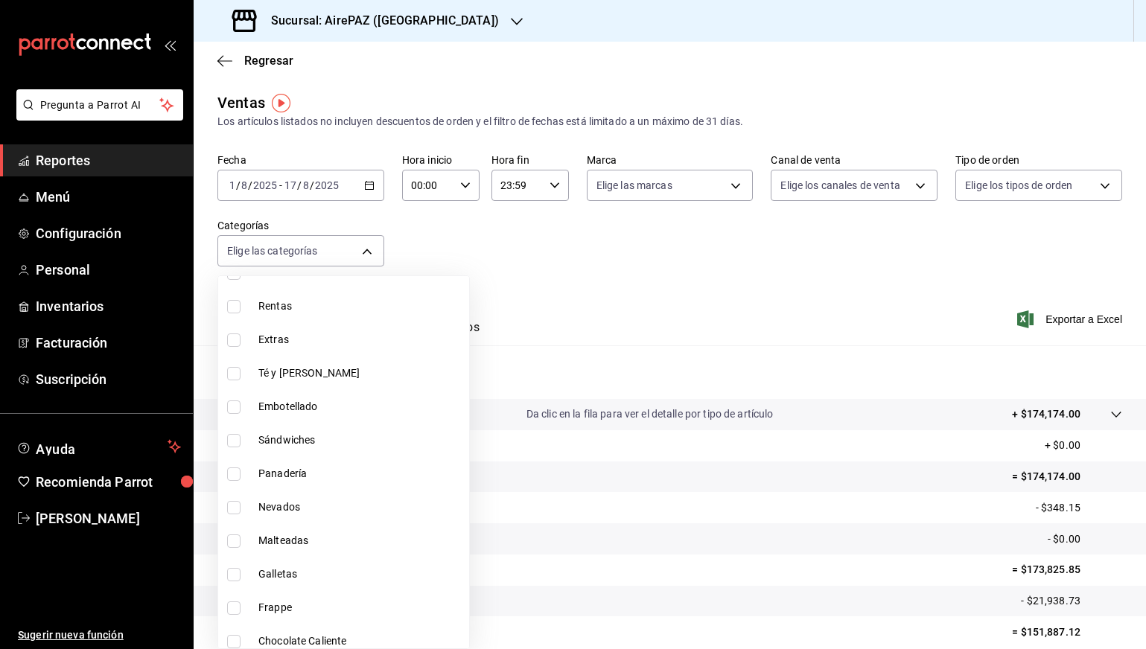
scroll to position [989, 0]
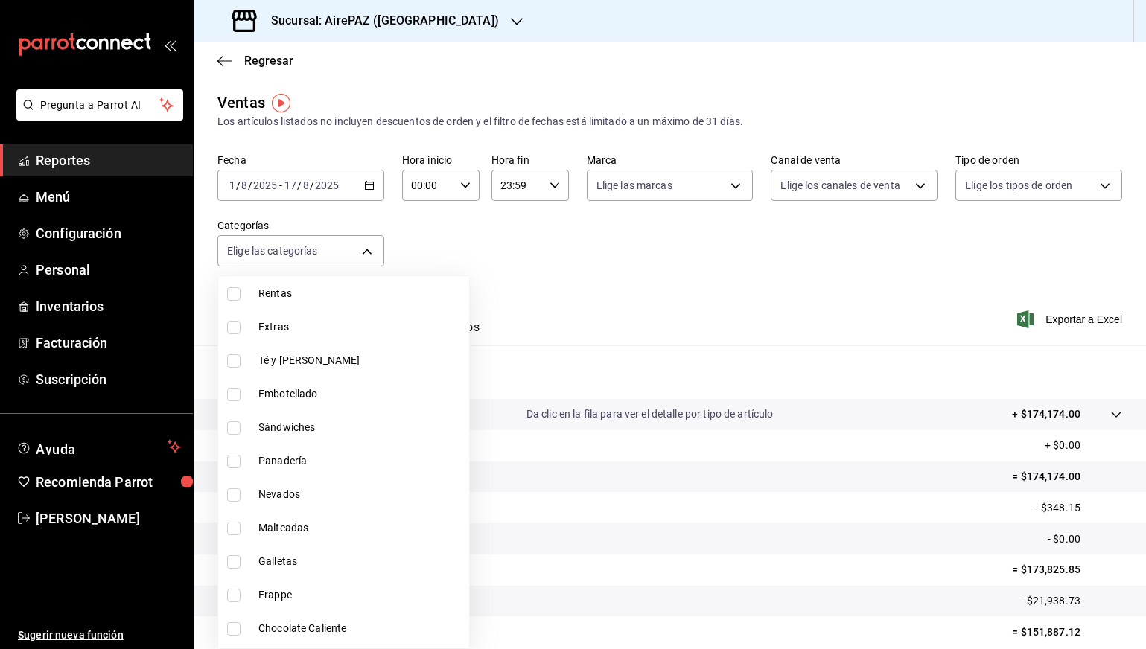
click at [281, 560] on span "Galletas" at bounding box center [360, 562] width 205 height 16
type input "f07a997b-0ed5-424c-8c21-1e45342f115f"
checkbox input "true"
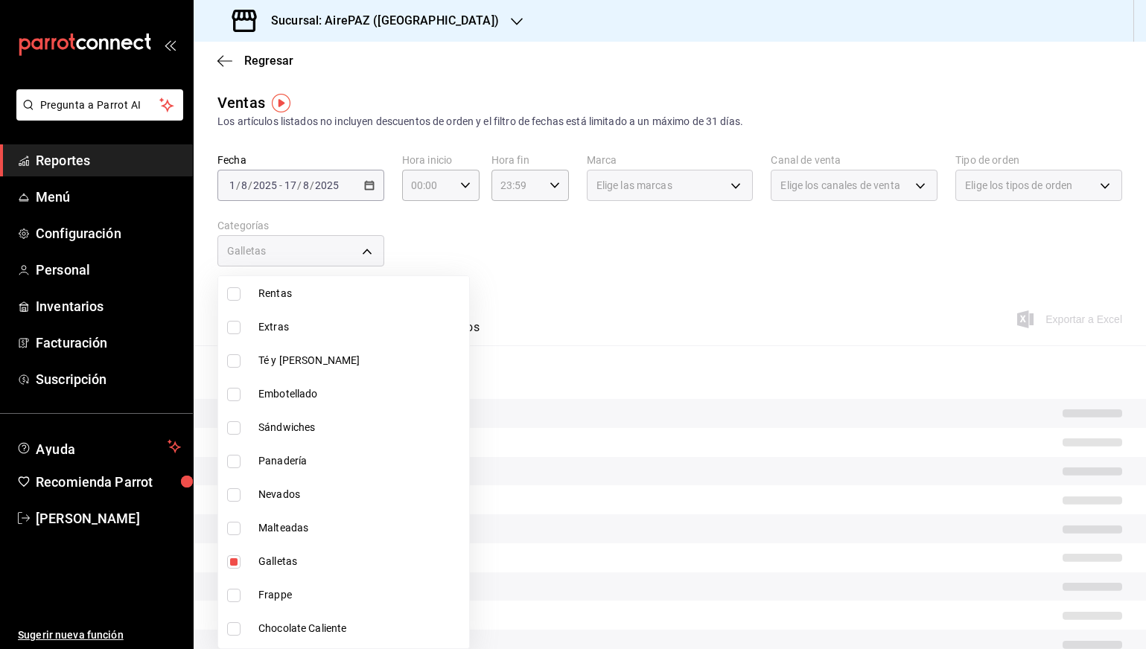
click at [470, 260] on div at bounding box center [573, 324] width 1146 height 649
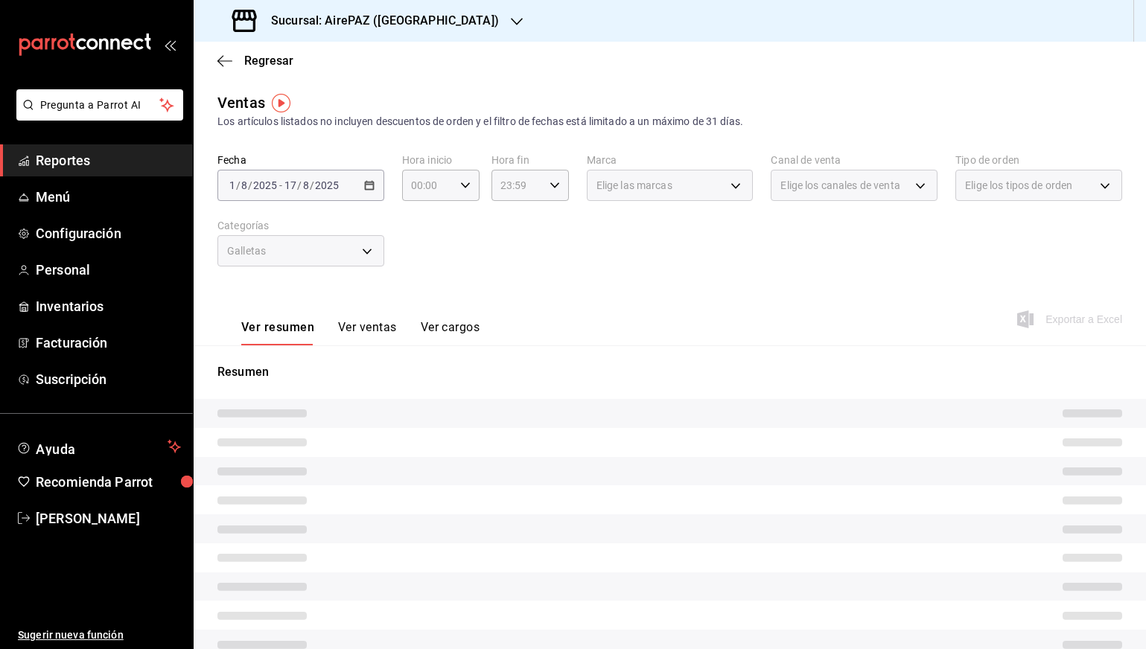
click at [368, 331] on button "Ver ventas" at bounding box center [367, 332] width 59 height 25
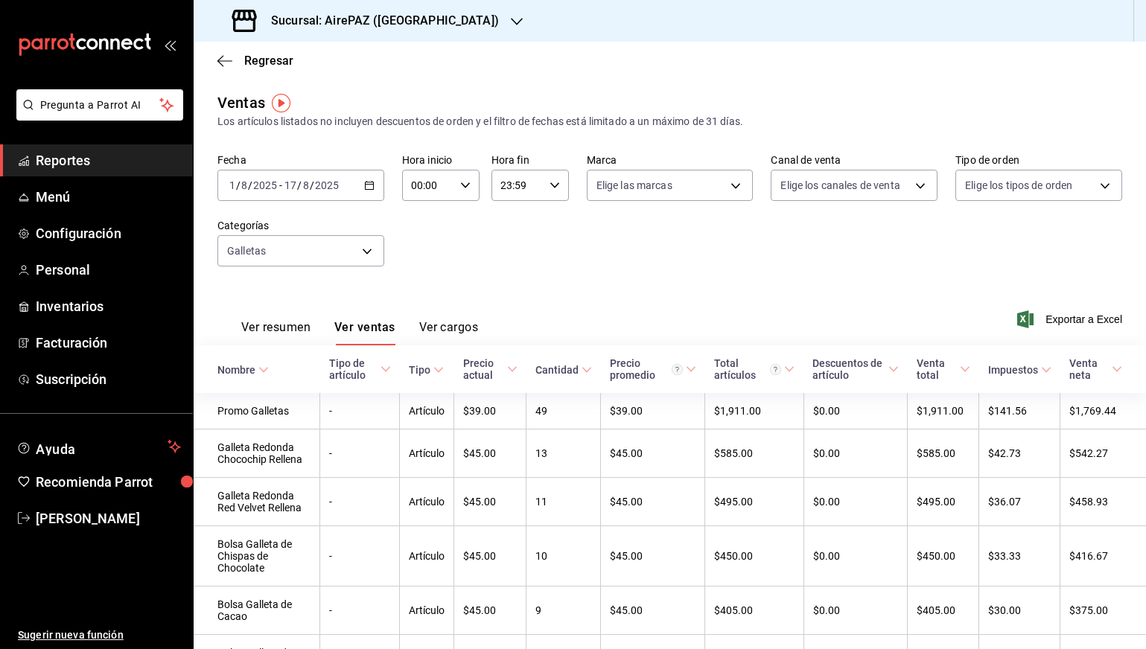
click at [365, 14] on h3 "Sucursal: AirePAZ (La Feria)" at bounding box center [379, 21] width 240 height 18
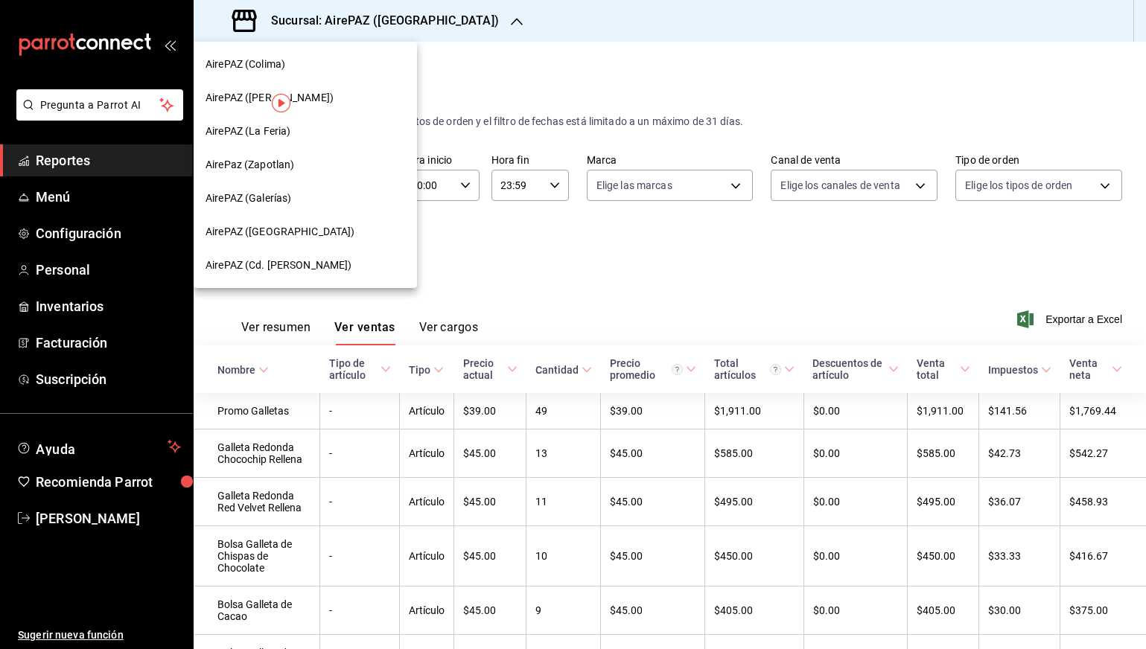
click at [319, 166] on div "AirePaz (Zapotlan)" at bounding box center [304, 165] width 199 height 16
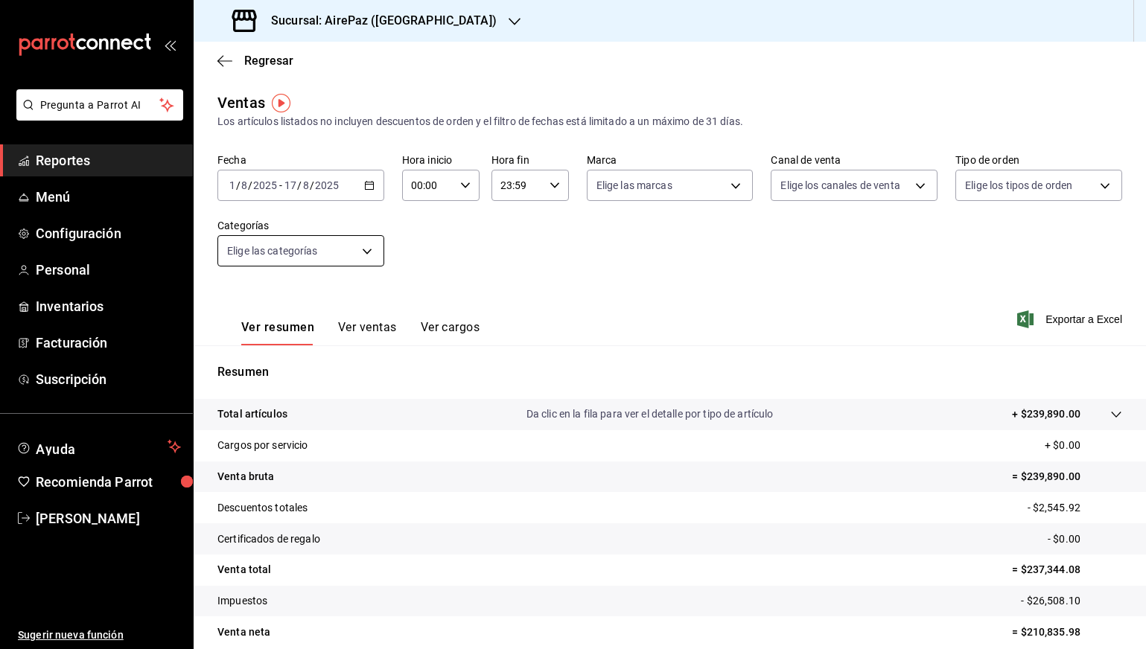
click at [350, 246] on body "Pregunta a Parrot AI Reportes Menú Configuración Personal Inventarios Facturaci…" at bounding box center [573, 324] width 1146 height 649
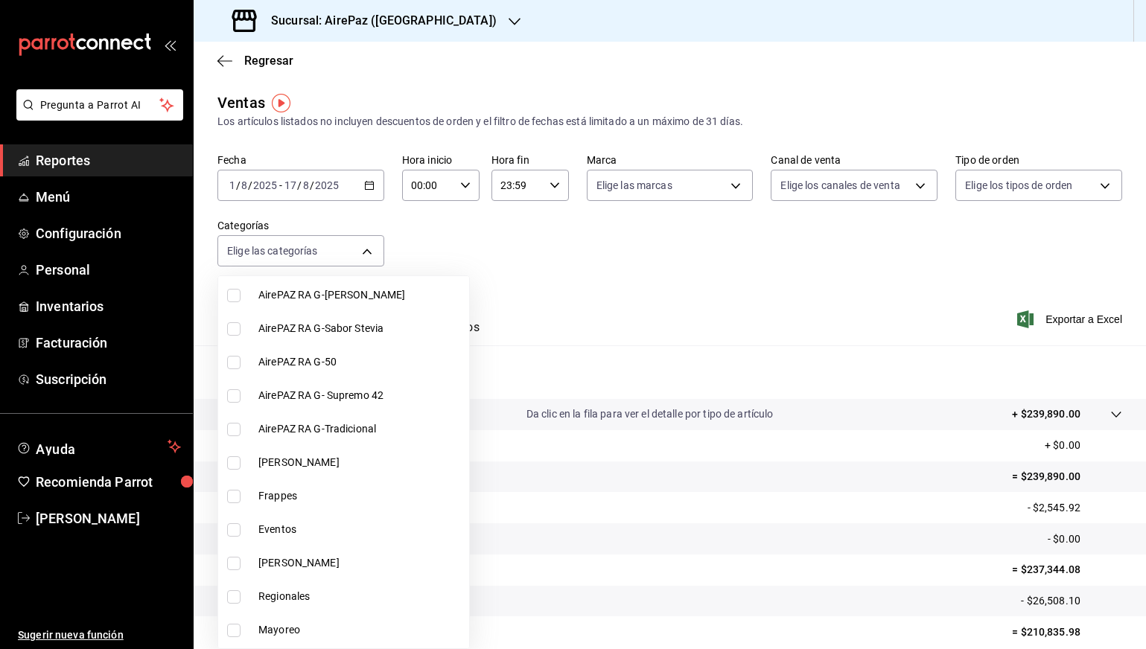
scroll to position [1016, 0]
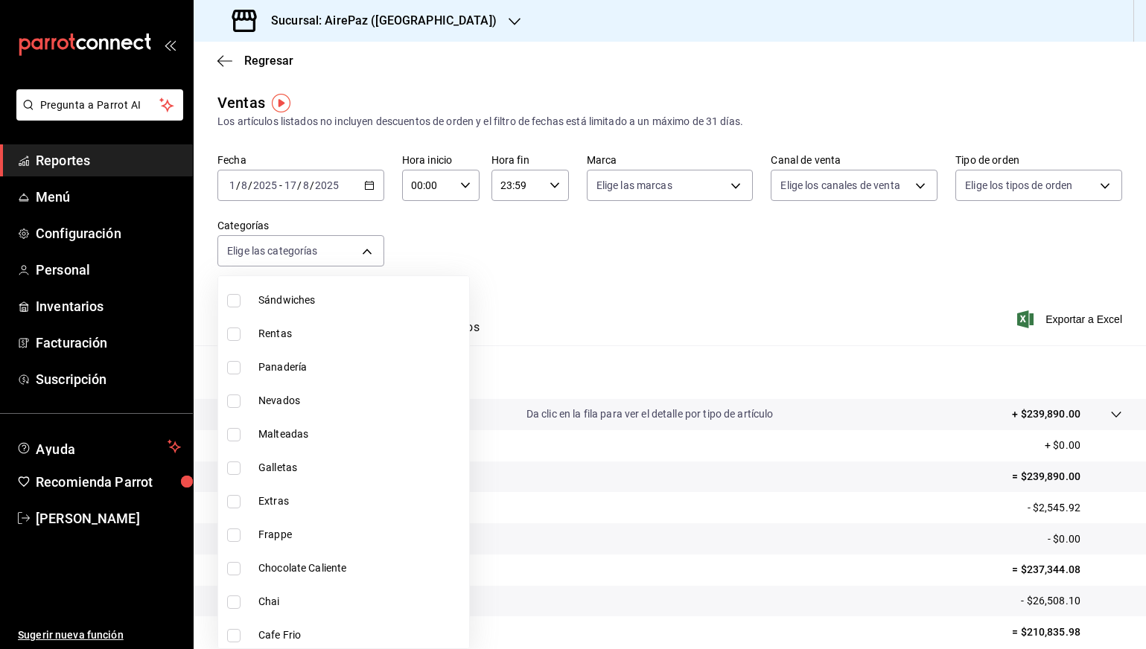
click at [291, 476] on li "Galletas" at bounding box center [343, 467] width 251 height 33
type input "f5f1a7e2-126c-4c05-ab16-ab8a81d9063a"
checkbox input "true"
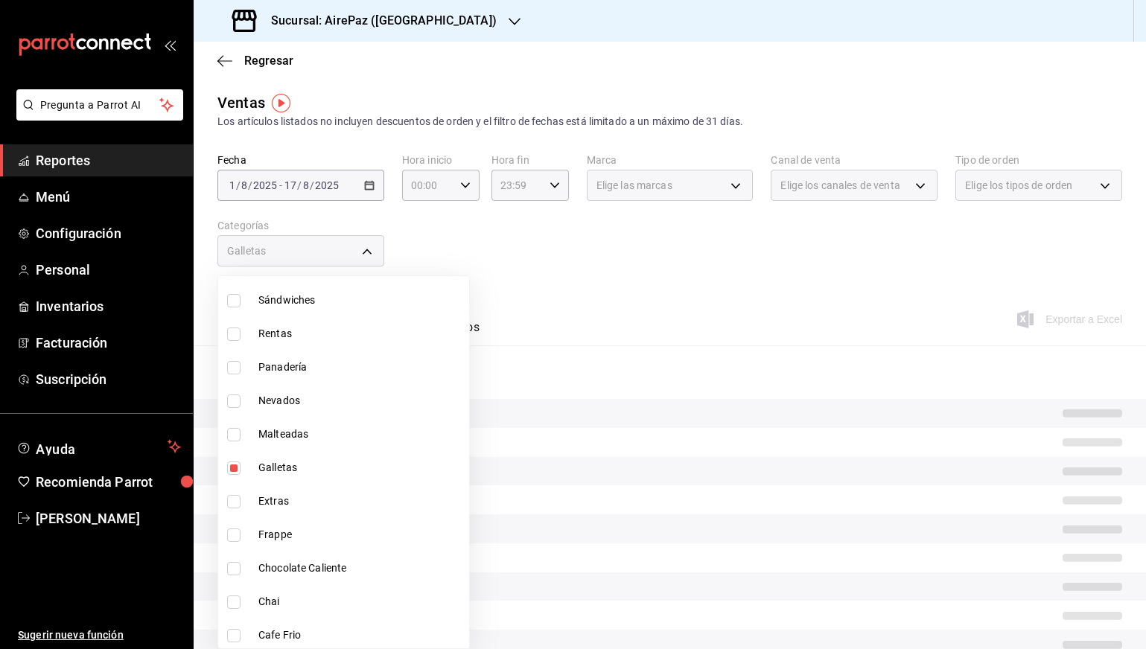
click at [477, 284] on div at bounding box center [573, 324] width 1146 height 649
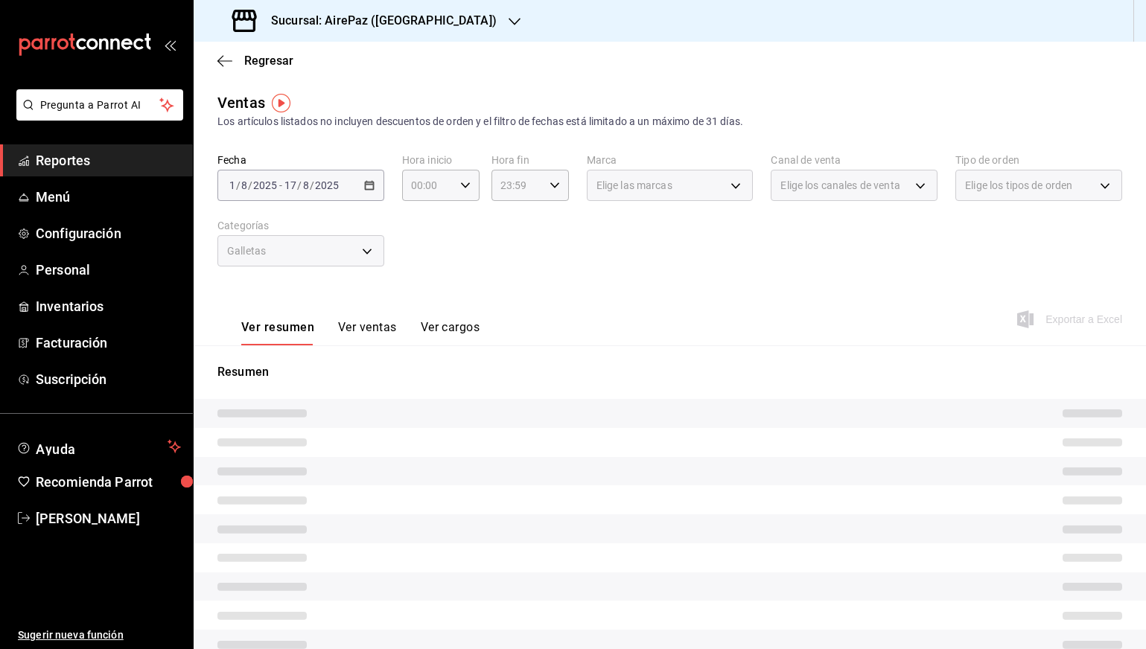
click at [367, 326] on button "Ver ventas" at bounding box center [367, 332] width 59 height 25
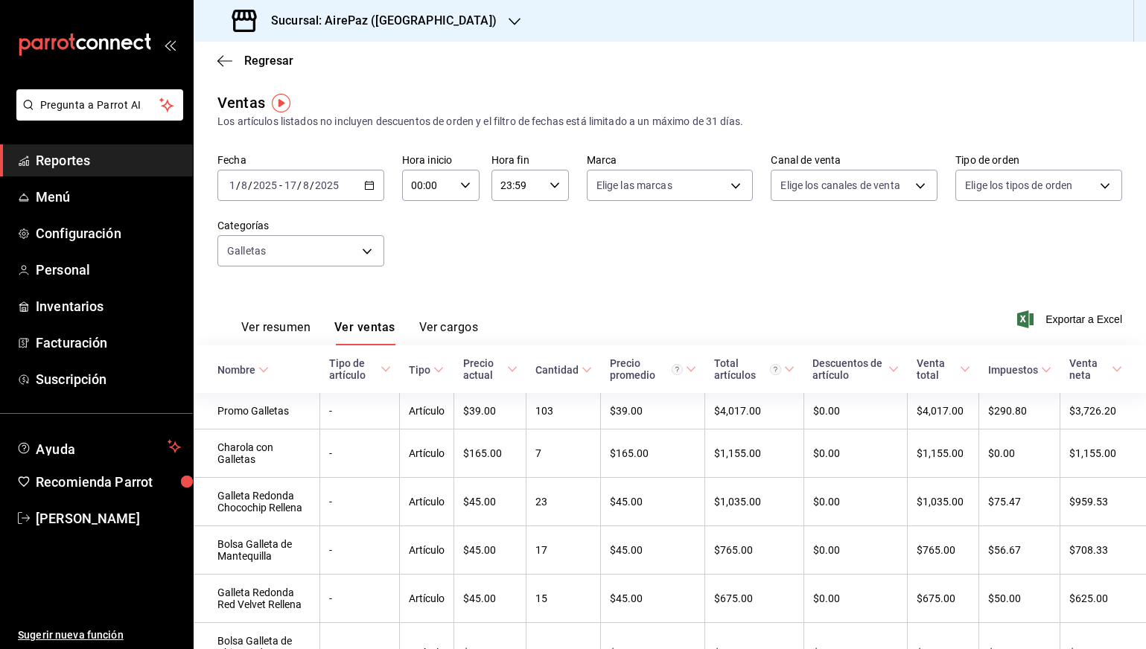
click at [402, 21] on h3 "Sucursal: AirePaz (Zapotlan)" at bounding box center [377, 21] width 237 height 18
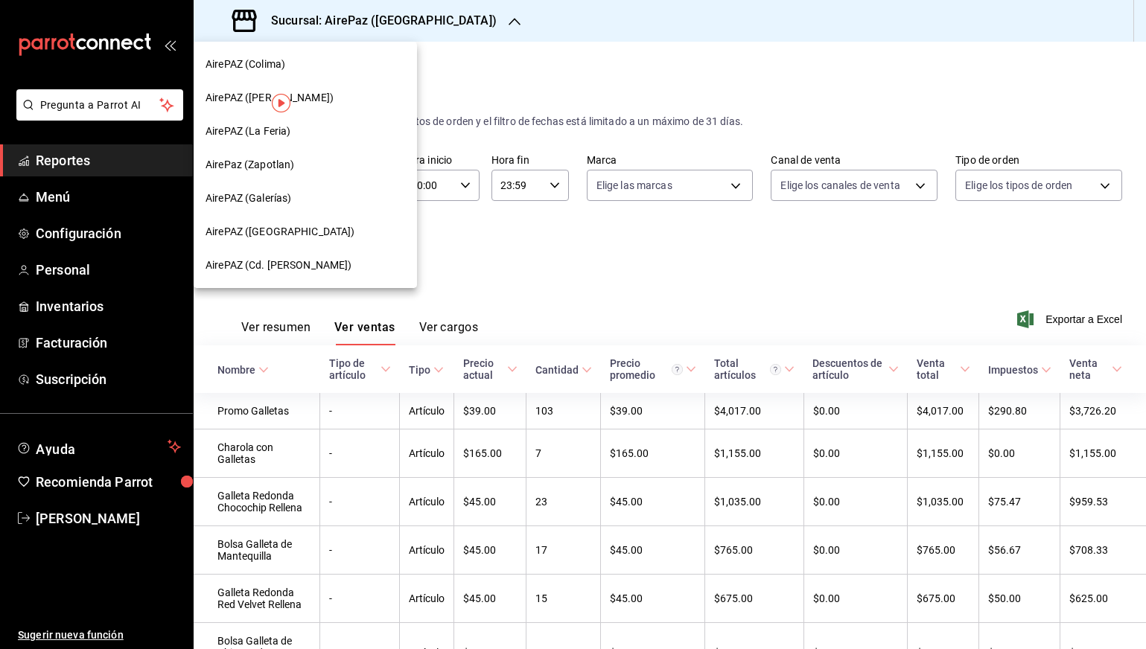
click at [323, 196] on div "AirePAZ (Galerías)" at bounding box center [304, 199] width 199 height 16
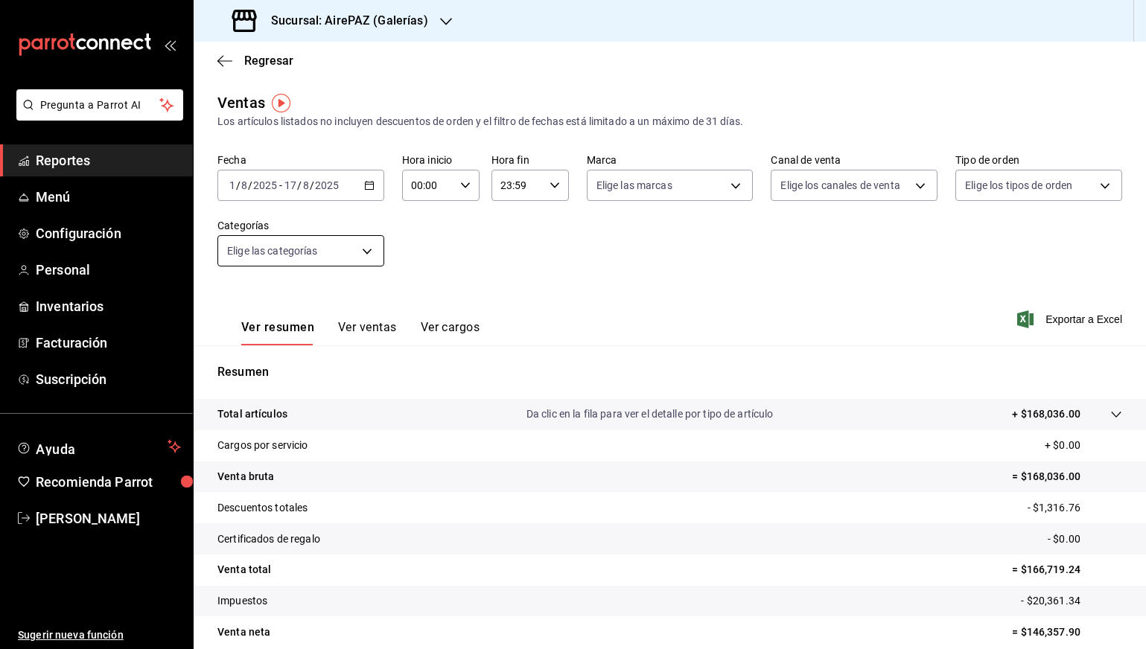
click at [298, 258] on body "Pregunta a Parrot AI Reportes Menú Configuración Personal Inventarios Facturaci…" at bounding box center [573, 324] width 1146 height 649
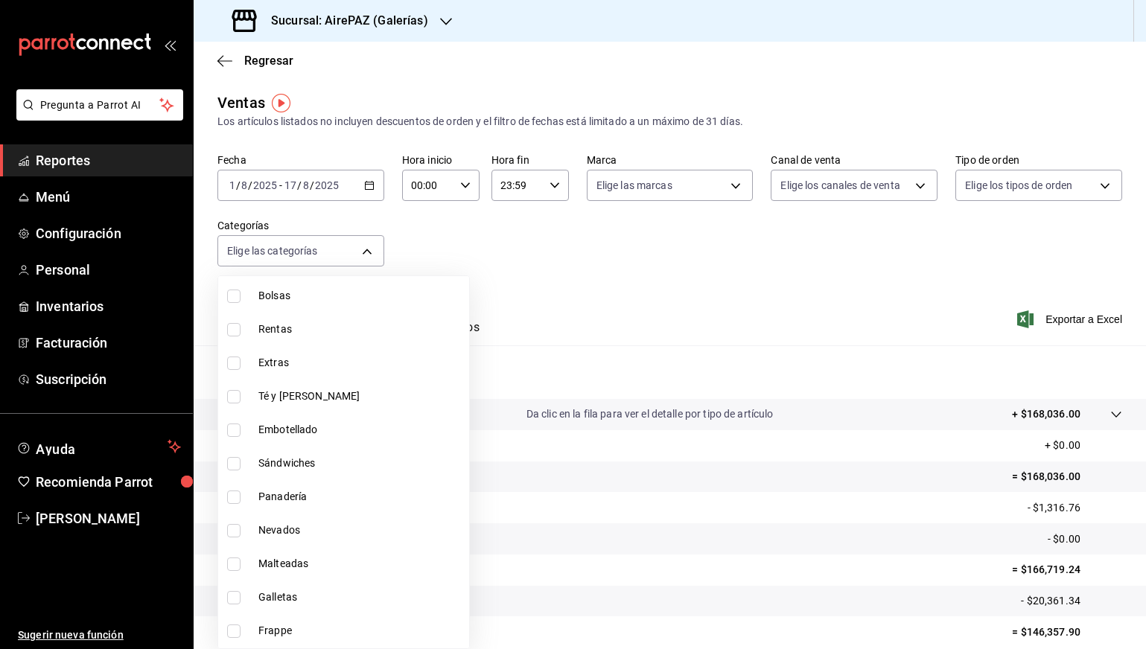
scroll to position [921, 0]
click at [295, 604] on span "Galletas" at bounding box center [360, 597] width 205 height 16
type input "9a88c816-7144-4a92-a4e7-2ca6e7cd7624"
checkbox input "true"
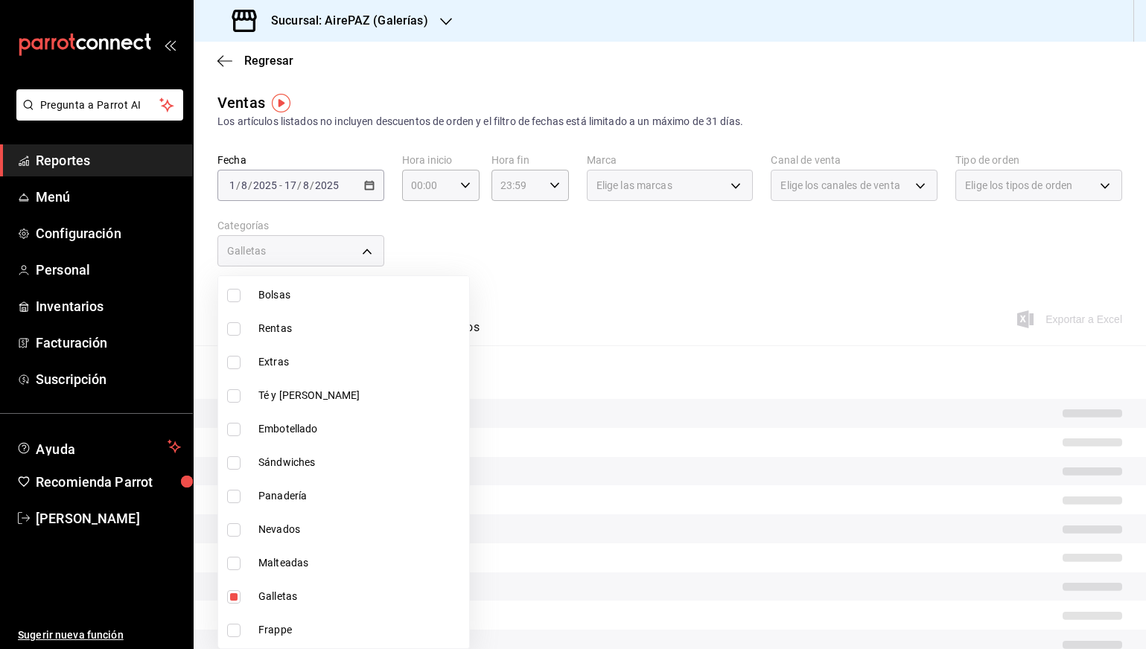
click at [488, 262] on div at bounding box center [573, 324] width 1146 height 649
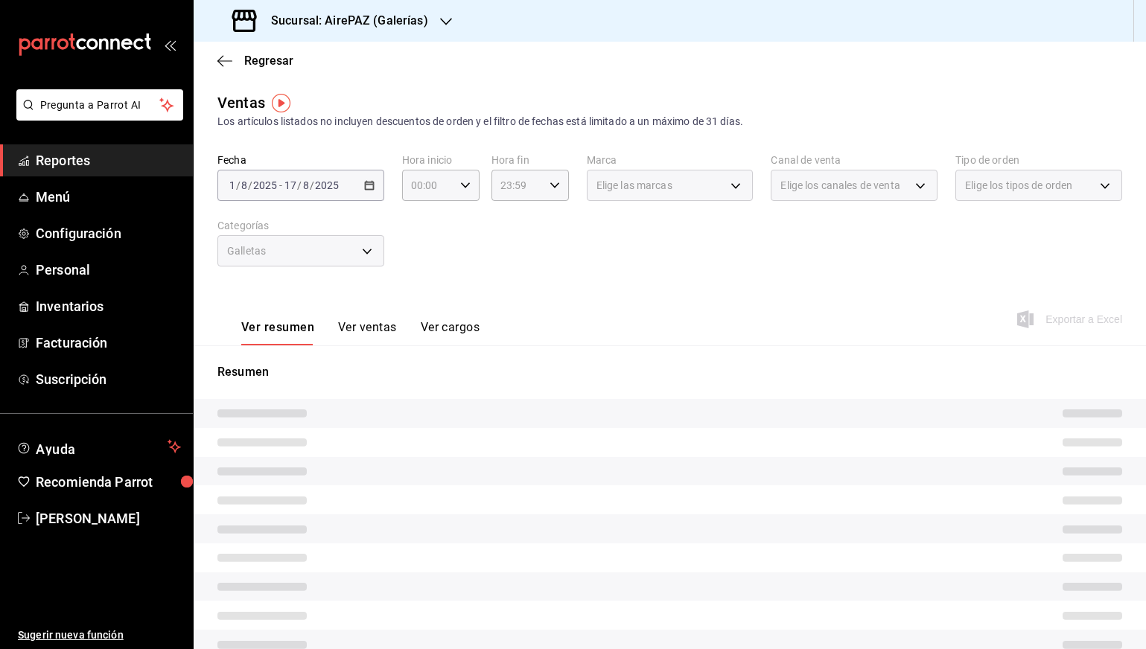
click at [368, 328] on button "Ver ventas" at bounding box center [367, 332] width 59 height 25
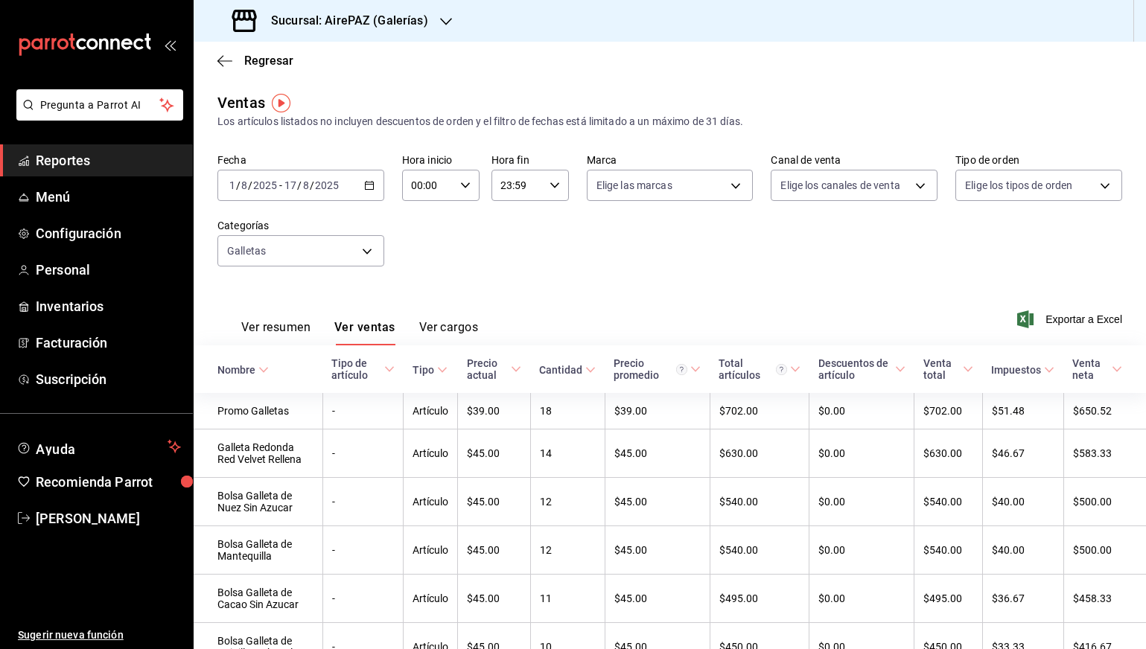
click at [344, 183] on div "2025-08-01 1 / 8 / 2025 - 2025-08-17 17 / 8 / 2025" at bounding box center [300, 185] width 167 height 31
click at [354, 137] on div "Ventas Los artículos listados no incluyen descuentos de orden y el filtro de fe…" at bounding box center [670, 602] width 952 height 1020
click at [392, 23] on h3 "Sucursal: AirePAZ (Galerías)" at bounding box center [343, 21] width 169 height 18
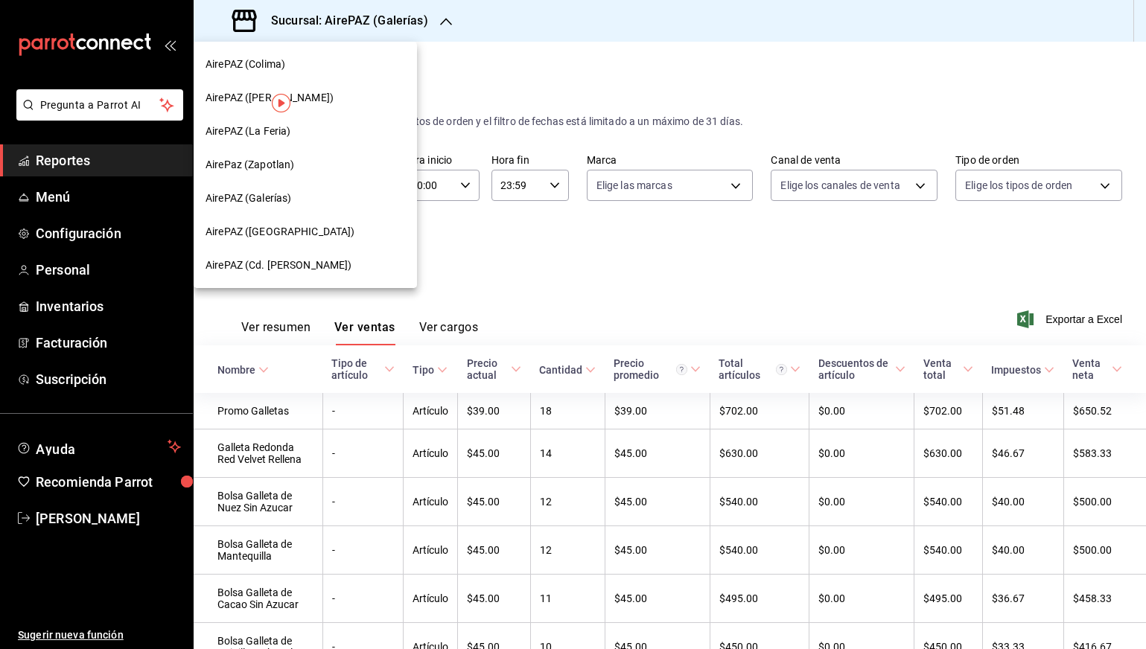
click at [324, 230] on div "AirePAZ (Chapalita)" at bounding box center [304, 232] width 199 height 16
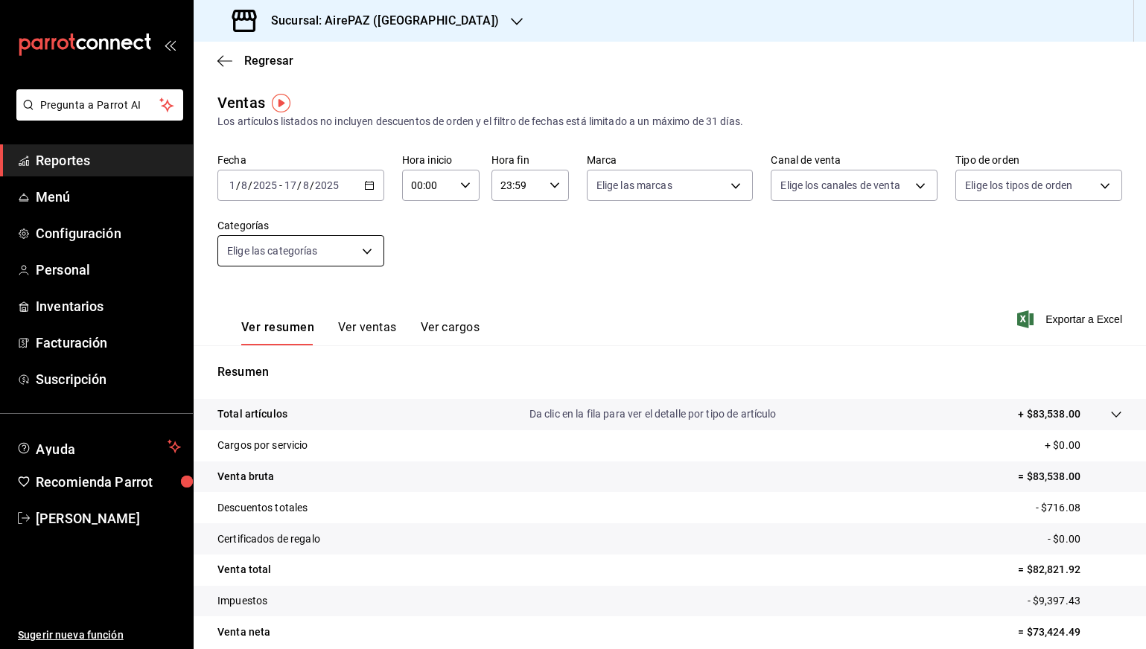
click at [362, 241] on body "Pregunta a Parrot AI Reportes Menú Configuración Personal Inventarios Facturaci…" at bounding box center [573, 324] width 1146 height 649
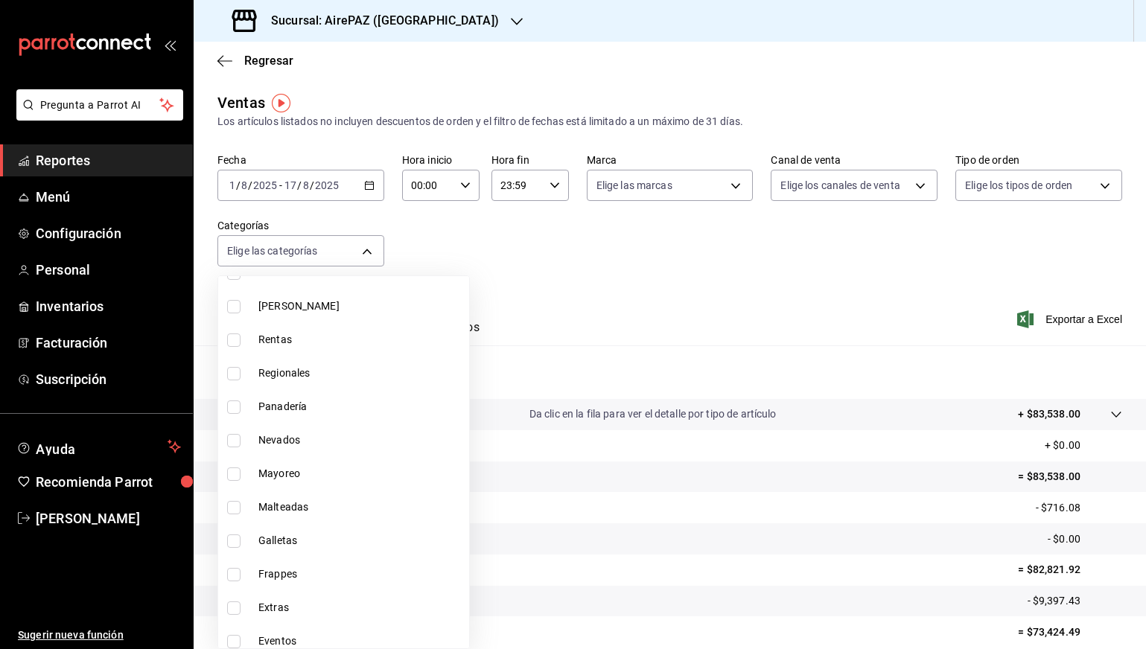
scroll to position [744, 0]
click at [290, 544] on span "Galletas" at bounding box center [360, 539] width 205 height 16
type input "d9e79ec7-4b59-449d-81b0-c5c6ea4e9402"
checkbox input "true"
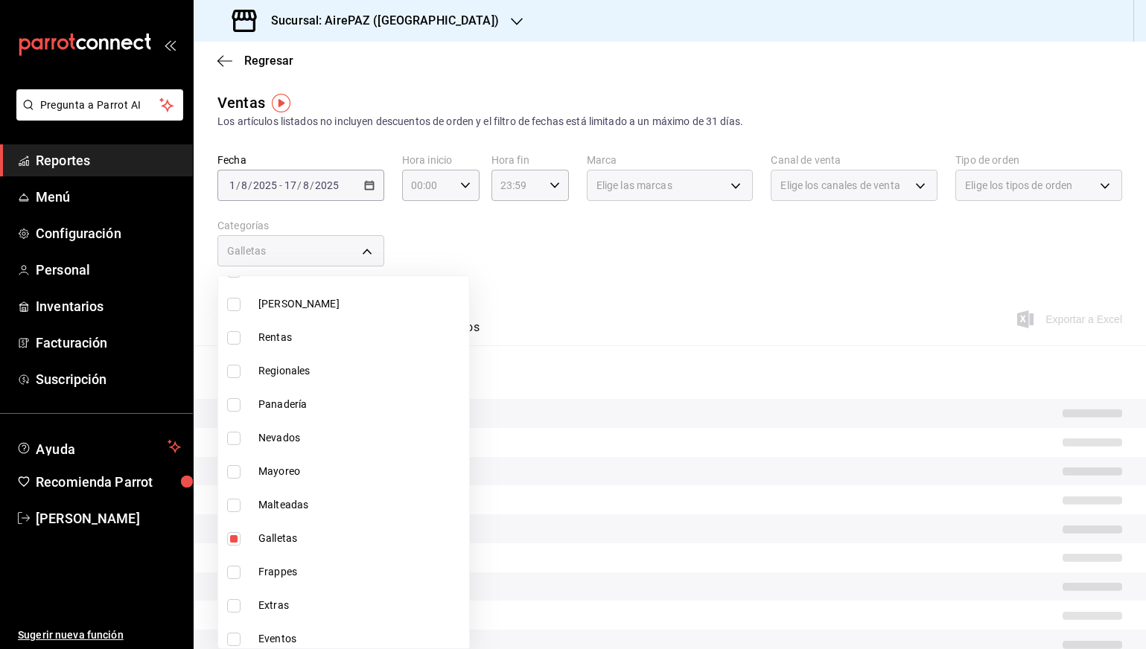
click at [444, 292] on div at bounding box center [573, 324] width 1146 height 649
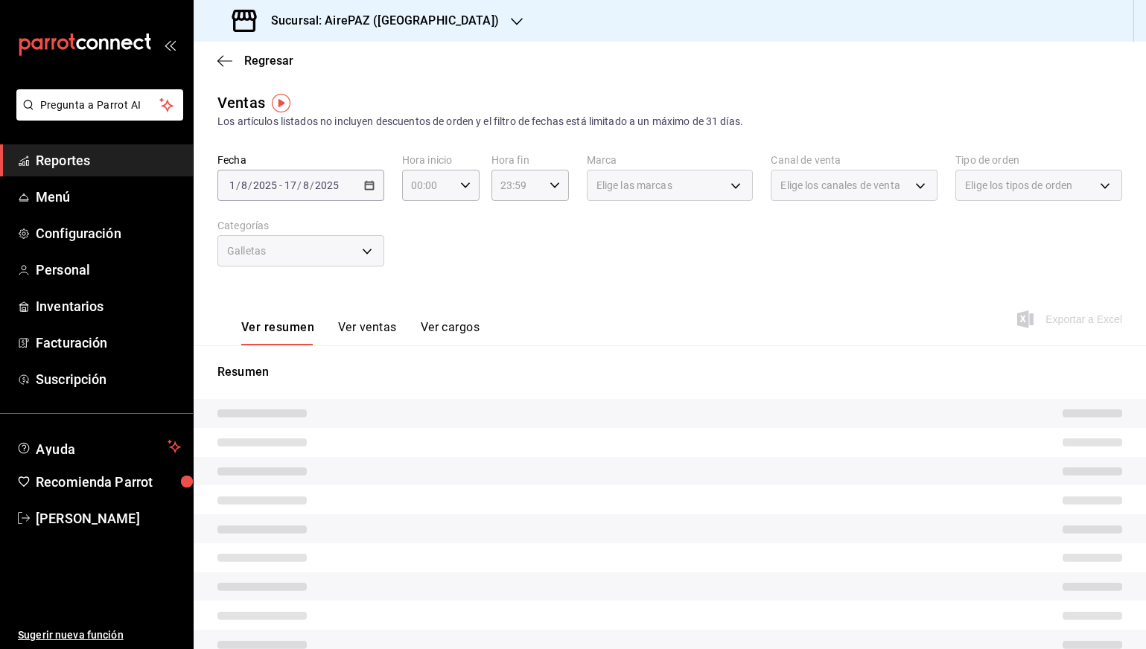
click at [381, 325] on button "Ver ventas" at bounding box center [367, 332] width 59 height 25
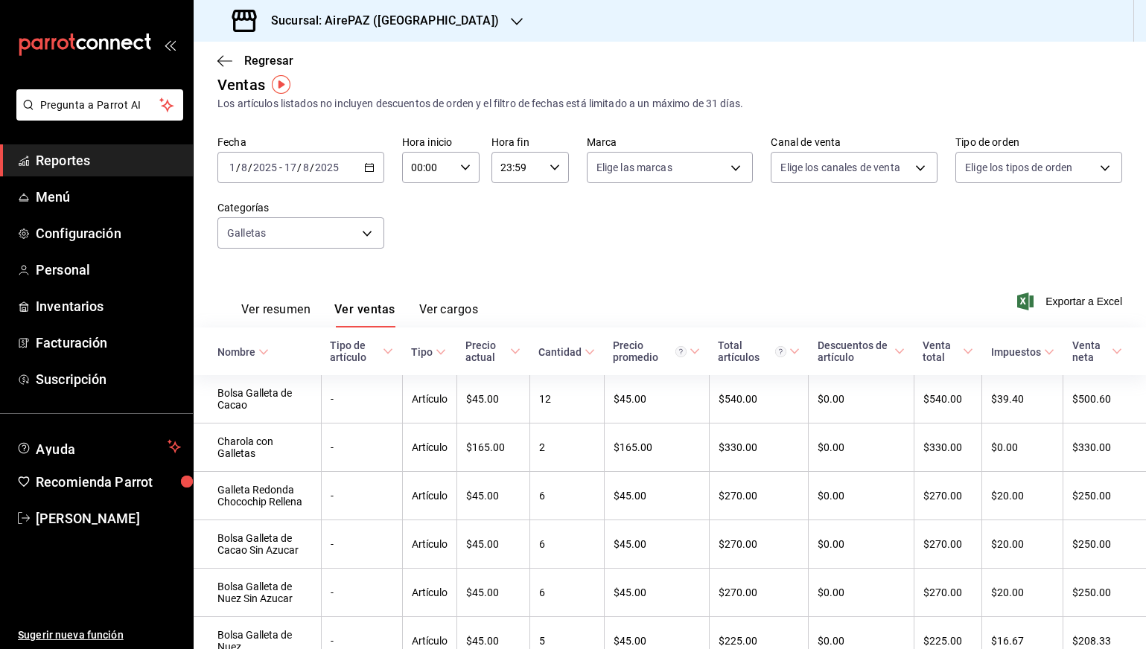
scroll to position [16, 0]
click at [349, 29] on h3 "Sucursal: AirePAZ (Chapalita)" at bounding box center [379, 21] width 240 height 18
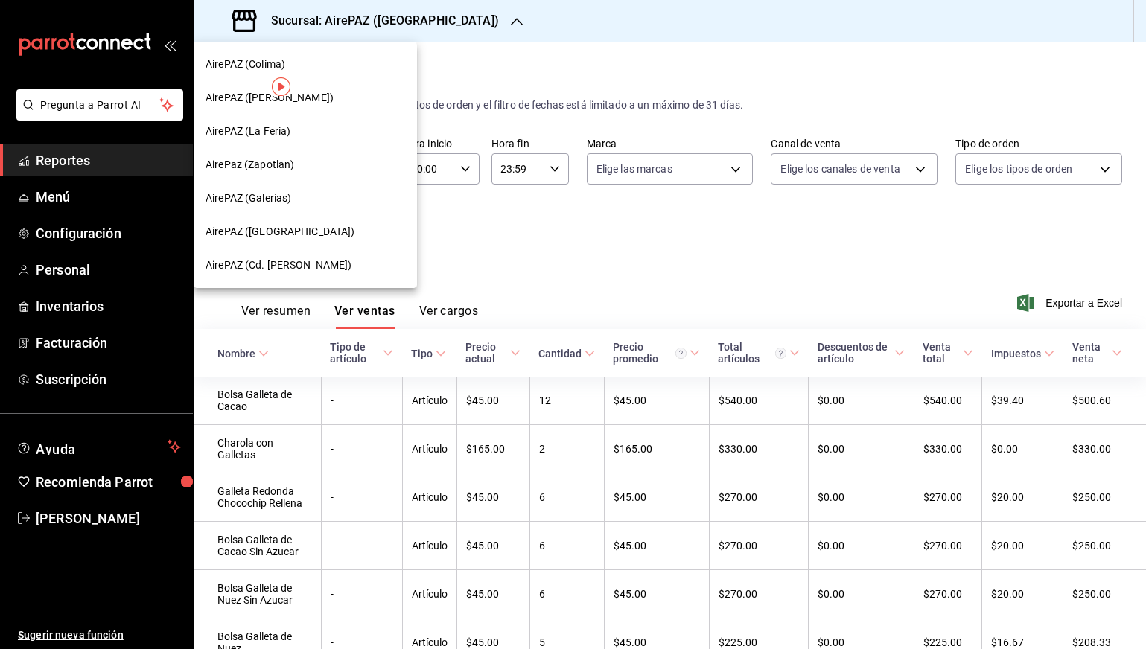
click at [313, 259] on div "AirePAZ (Cd. Guzmán)" at bounding box center [304, 266] width 199 height 16
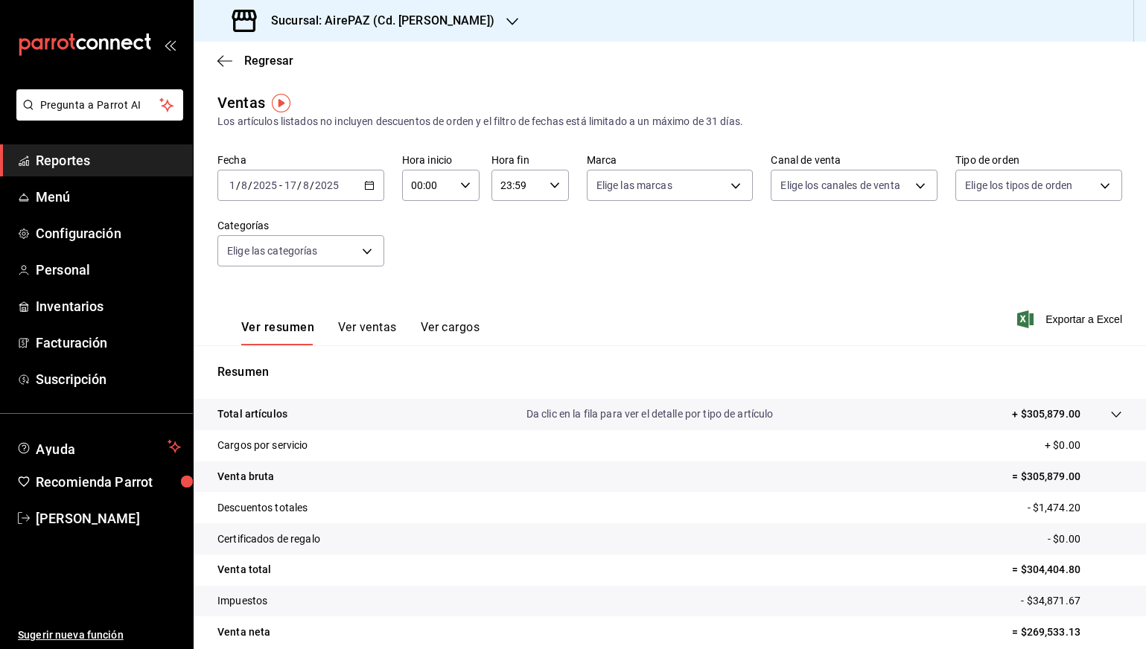
click at [365, 325] on button "Ver ventas" at bounding box center [367, 332] width 59 height 25
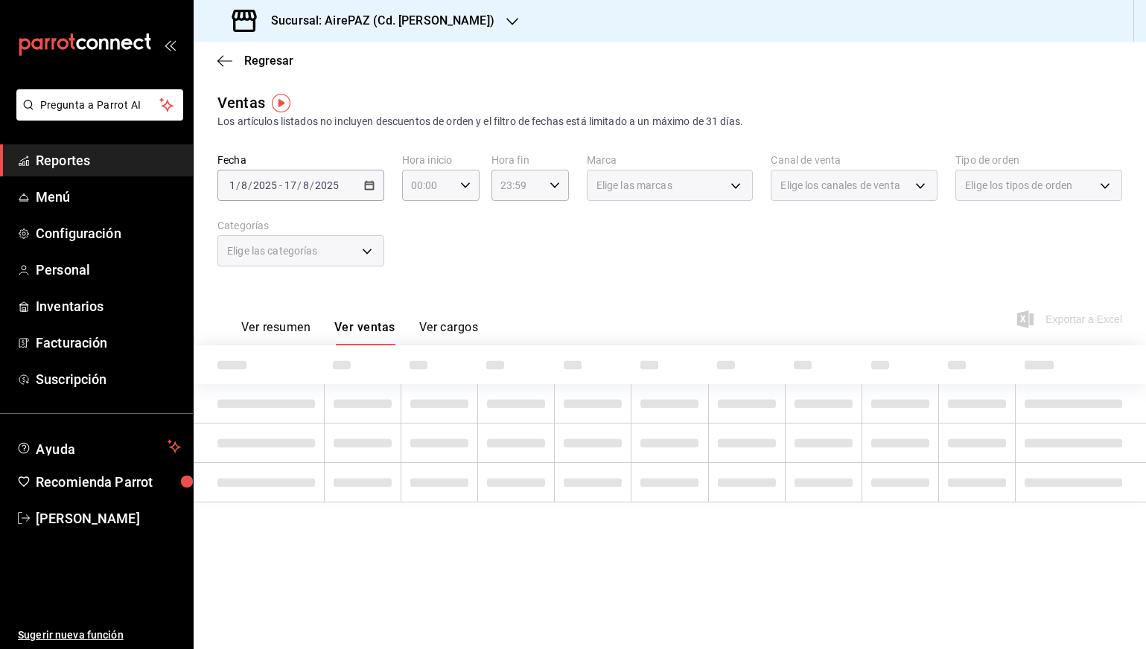
click at [348, 247] on div "Elige las categorías" at bounding box center [300, 250] width 167 height 31
click at [364, 253] on div "Elige las categorías" at bounding box center [300, 250] width 167 height 31
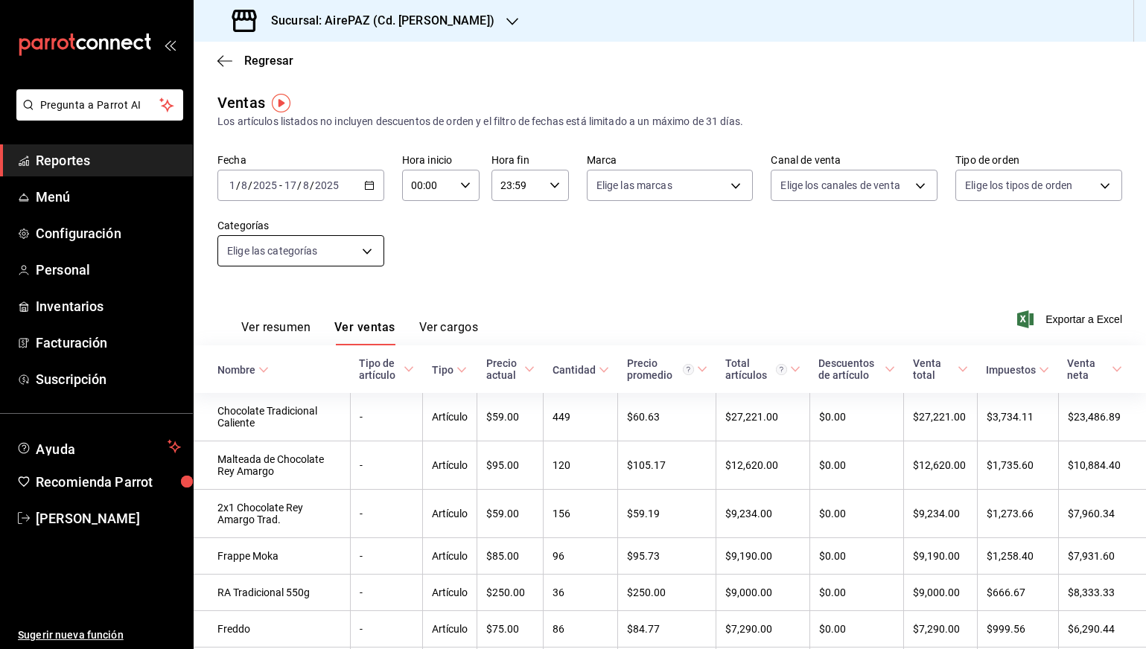
click at [373, 252] on body "Pregunta a Parrot AI Reportes Menú Configuración Personal Inventarios Facturaci…" at bounding box center [573, 324] width 1146 height 649
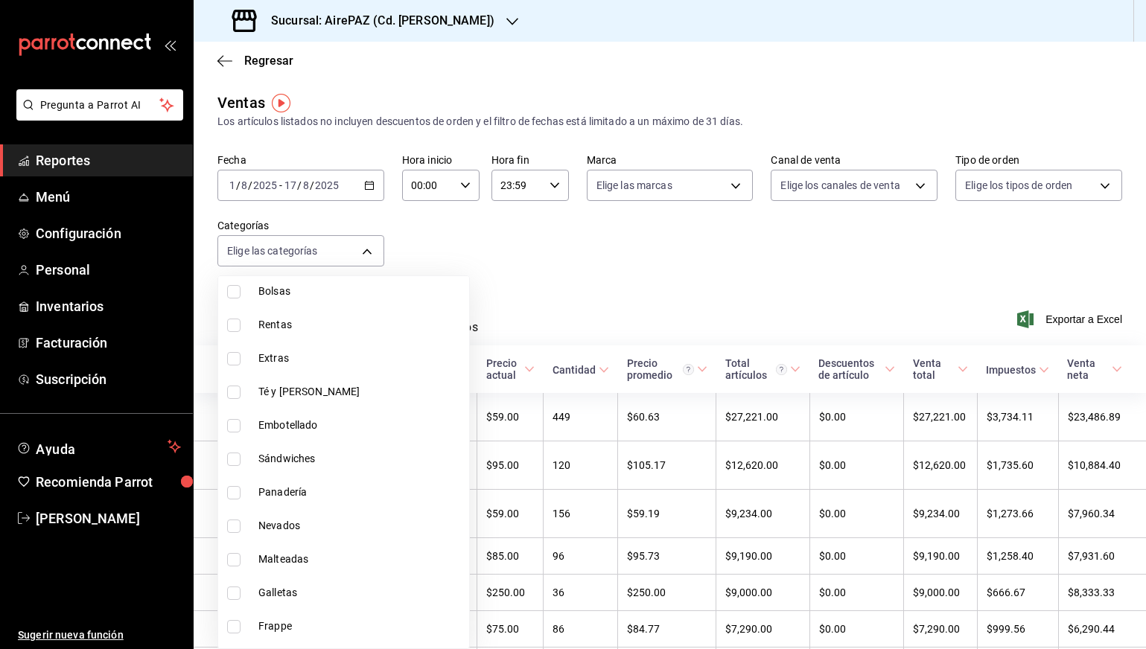
scroll to position [943, 0]
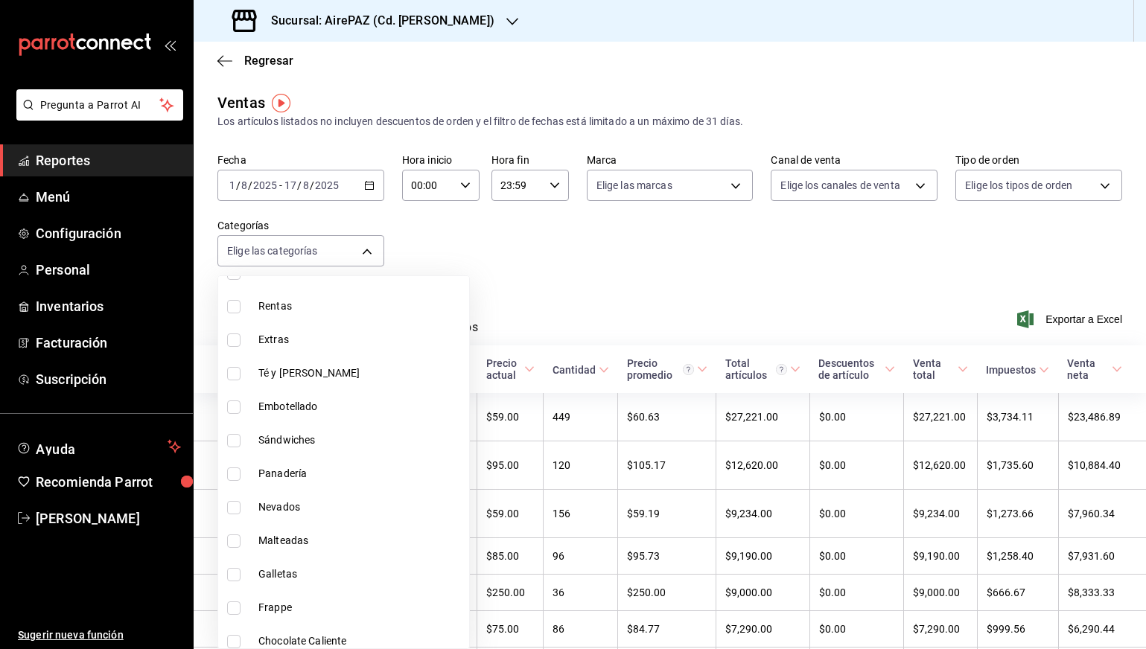
click at [288, 561] on li "Galletas" at bounding box center [343, 574] width 251 height 33
type input "23cf2093-cf70-405f-b112-a254c4afb8cb"
checkbox input "true"
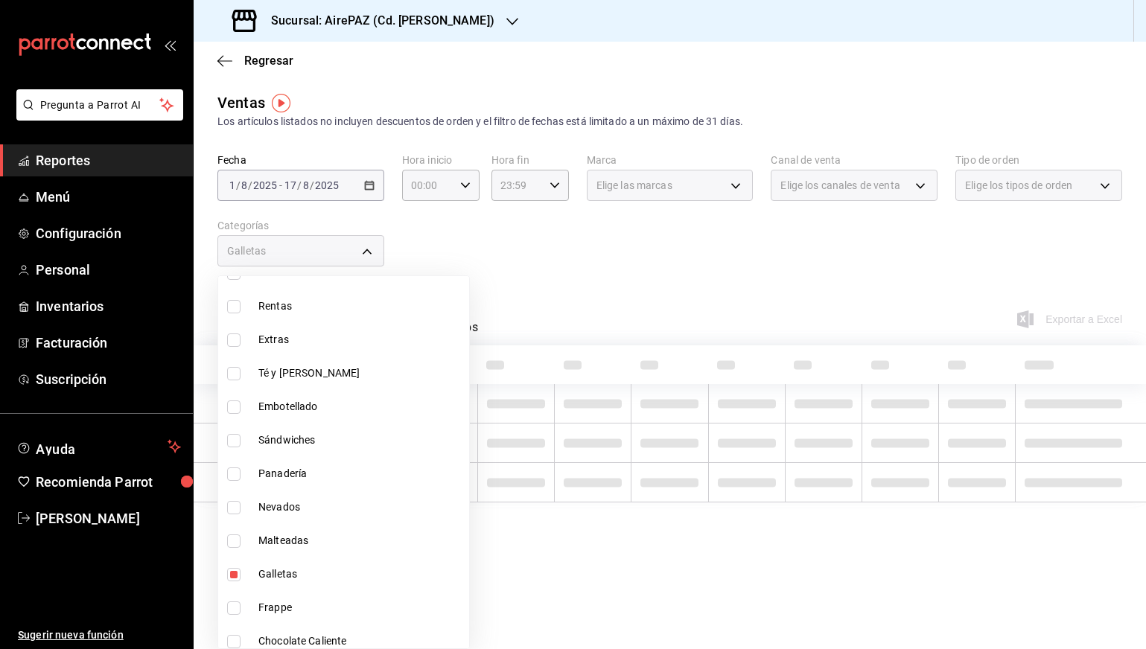
click at [470, 293] on div at bounding box center [573, 324] width 1146 height 649
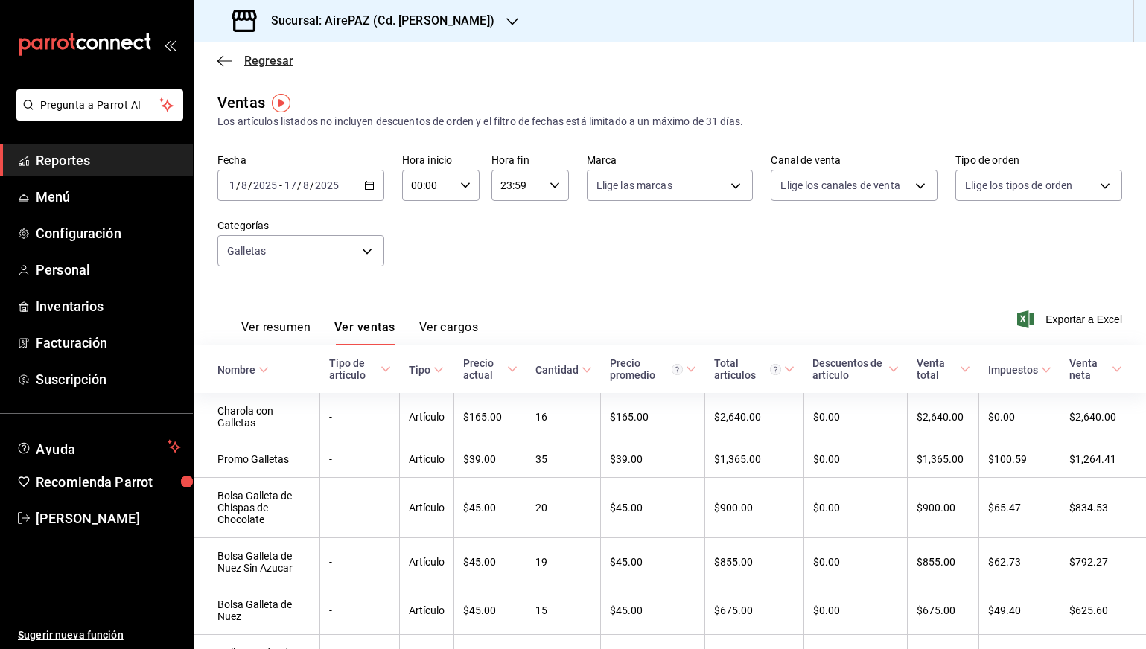
click at [222, 62] on icon "button" at bounding box center [224, 60] width 15 height 13
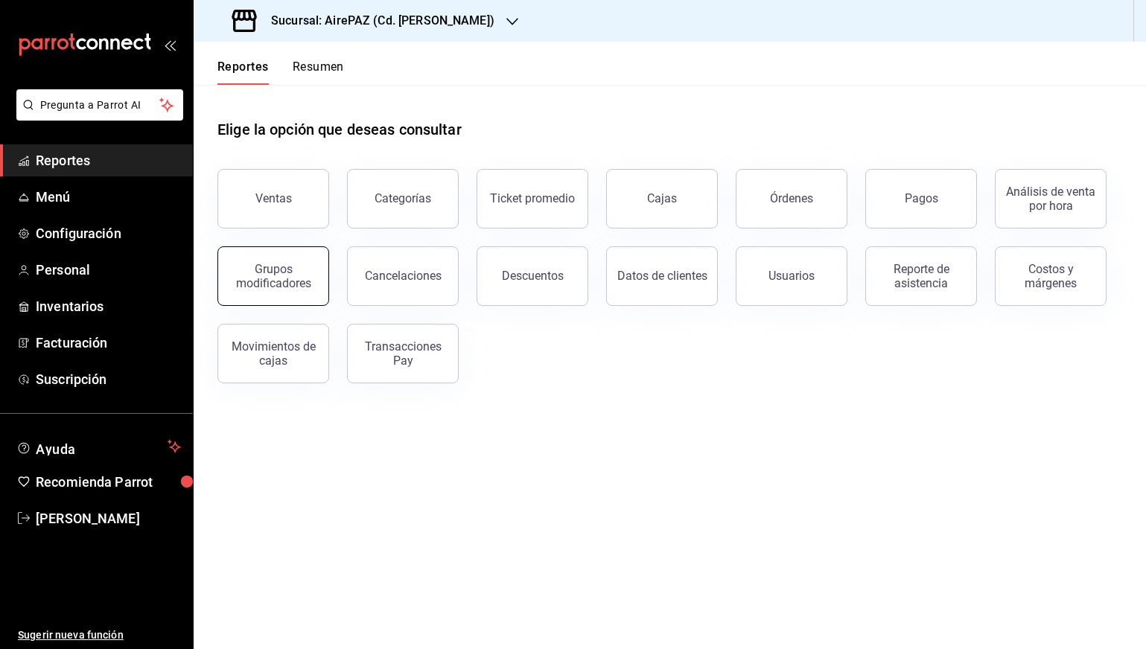
click at [319, 266] on button "Grupos modificadores" at bounding box center [273, 276] width 112 height 60
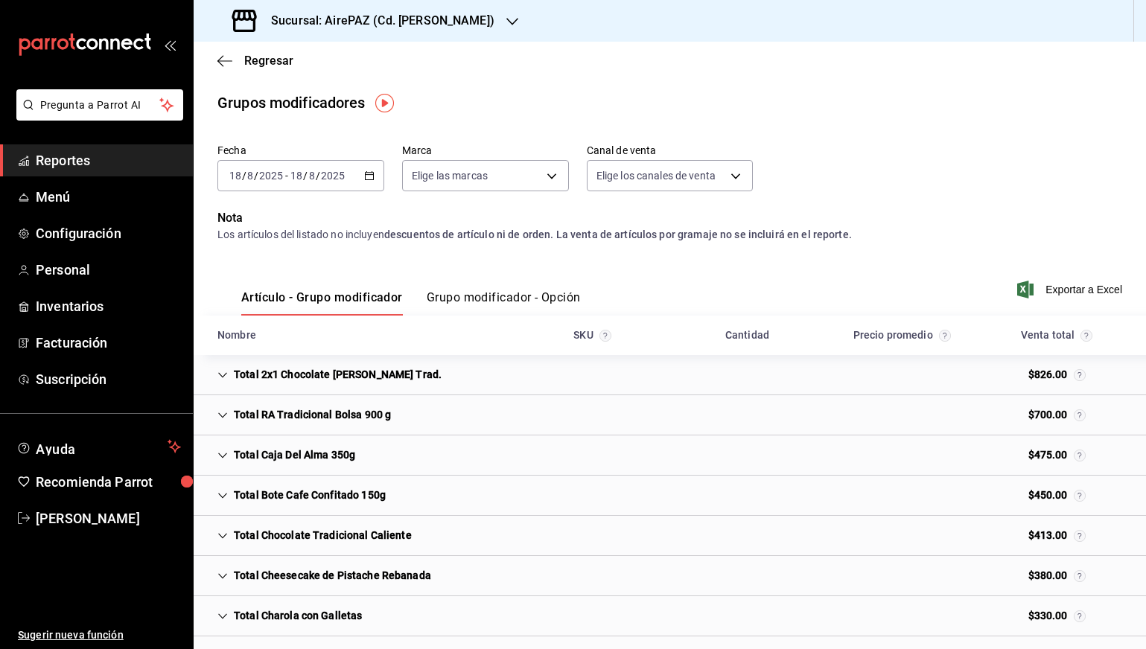
click at [493, 287] on div "Artículo - Grupo modificador Grupo modificador - Opción" at bounding box center [398, 293] width 363 height 43
click at [493, 296] on button "Grupo modificador - Opción" at bounding box center [504, 302] width 154 height 25
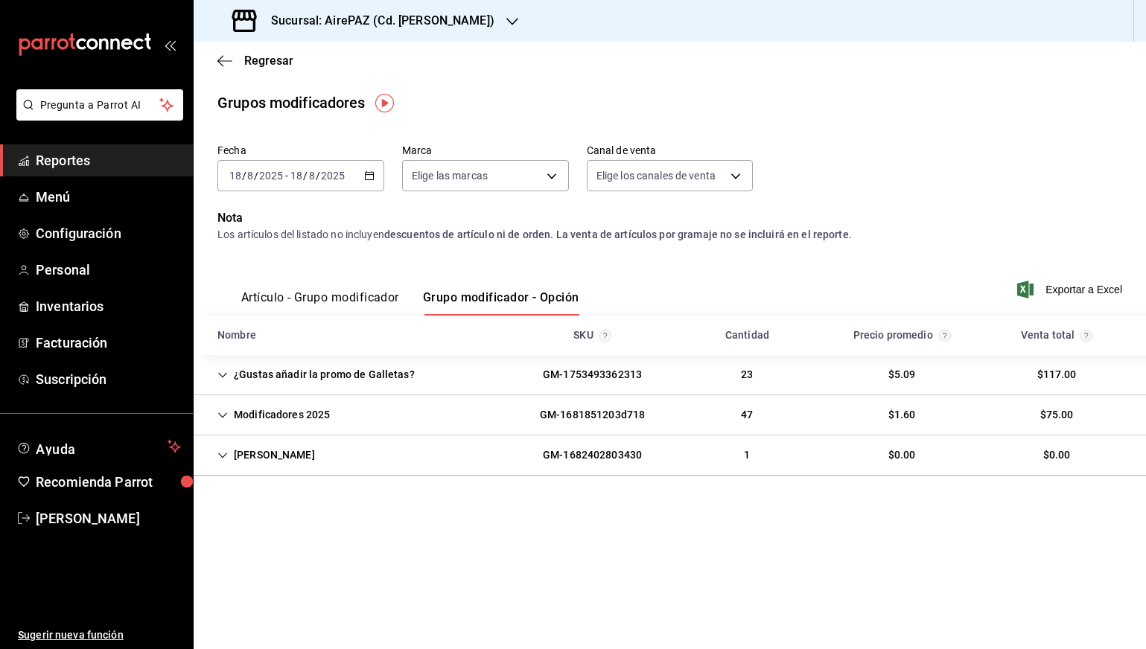
click at [368, 174] on icon "button" at bounding box center [369, 175] width 10 height 10
click at [294, 360] on span "Rango de fechas" at bounding box center [287, 355] width 115 height 16
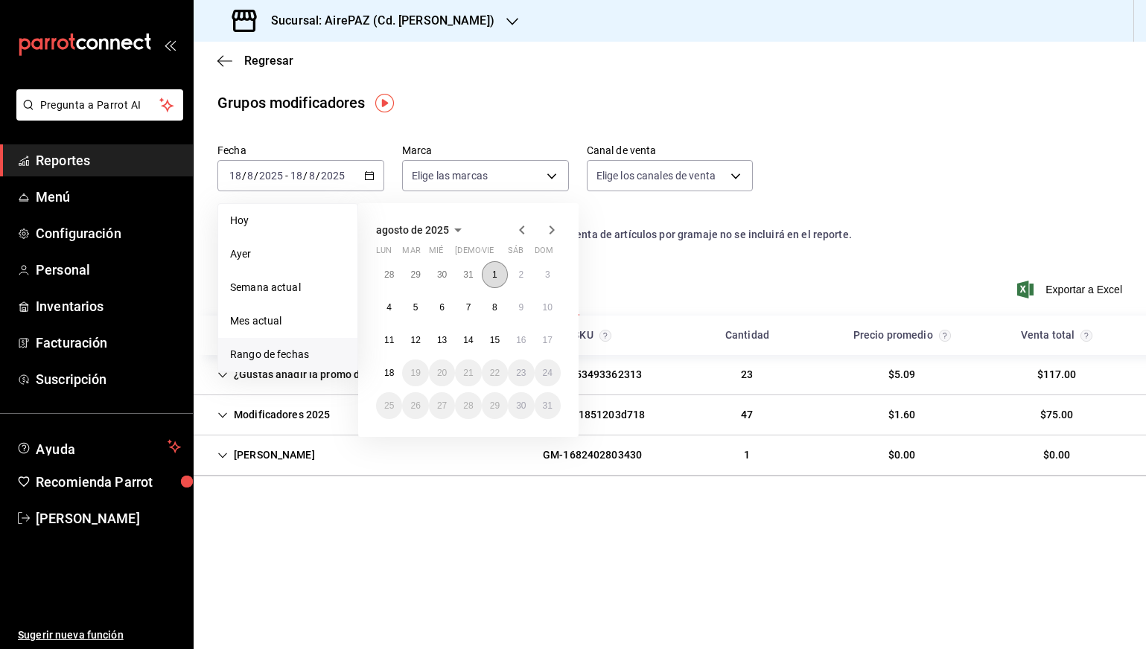
click at [485, 275] on button "1" at bounding box center [495, 274] width 26 height 27
click at [546, 338] on abbr "17" at bounding box center [548, 340] width 10 height 10
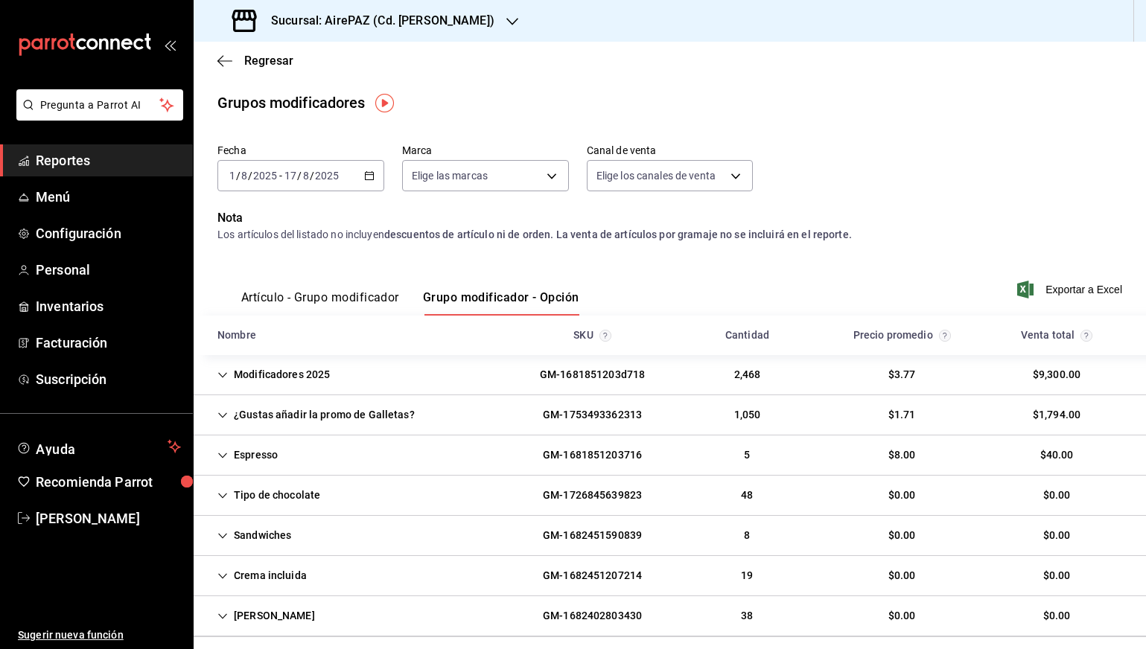
click at [226, 413] on icon "Cell" at bounding box center [222, 414] width 9 height 5
click at [375, 170] on div "2025-08-01 1 / 8 / 2025 - 2025-08-17 17 / 8 / 2025" at bounding box center [300, 175] width 167 height 31
click at [372, 170] on icon "button" at bounding box center [369, 175] width 10 height 10
click at [368, 170] on icon "button" at bounding box center [369, 175] width 10 height 10
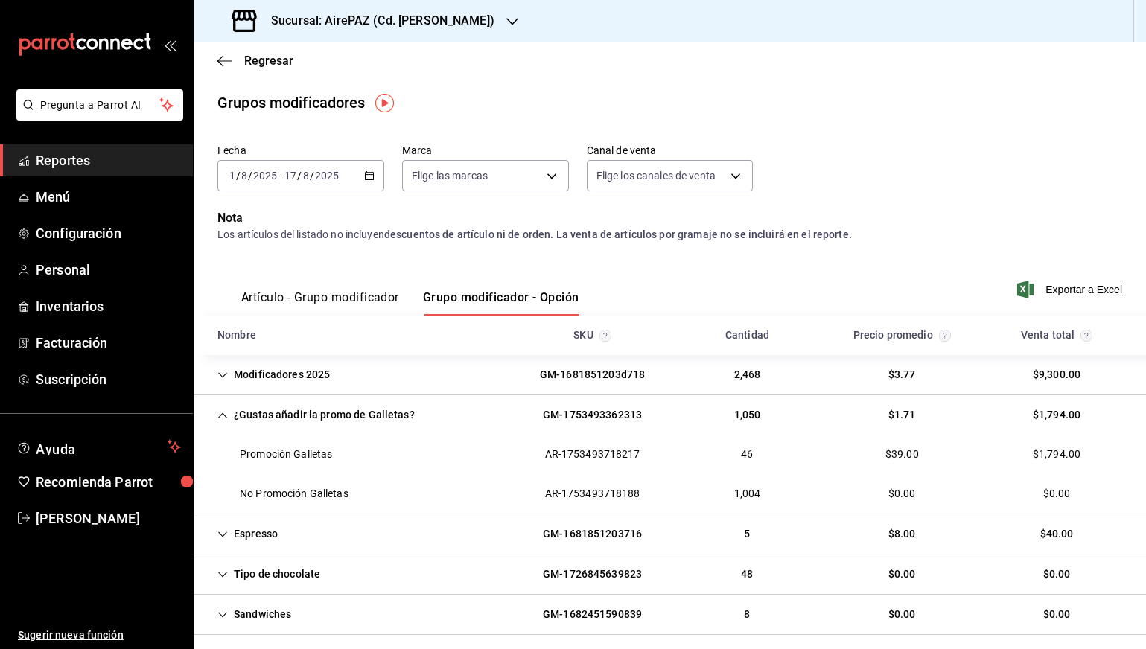
click at [429, 25] on h3 "Sucursal: AirePAZ (Cd. Guzmán)" at bounding box center [376, 21] width 235 height 18
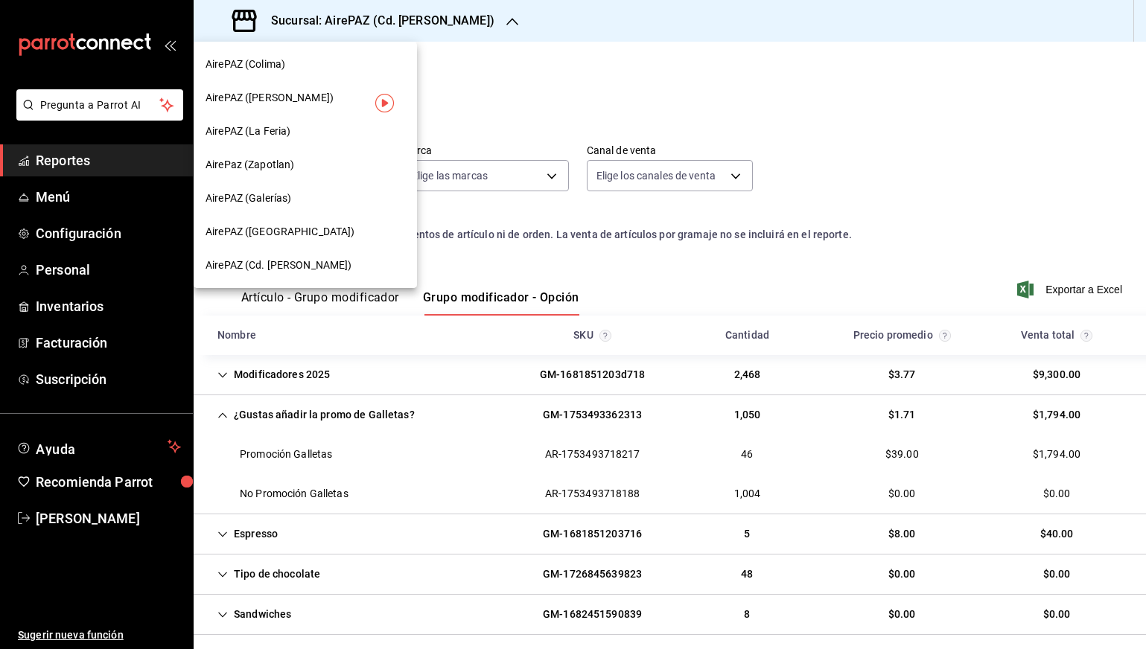
click at [328, 226] on div "AirePAZ (Chapalita)" at bounding box center [304, 232] width 199 height 16
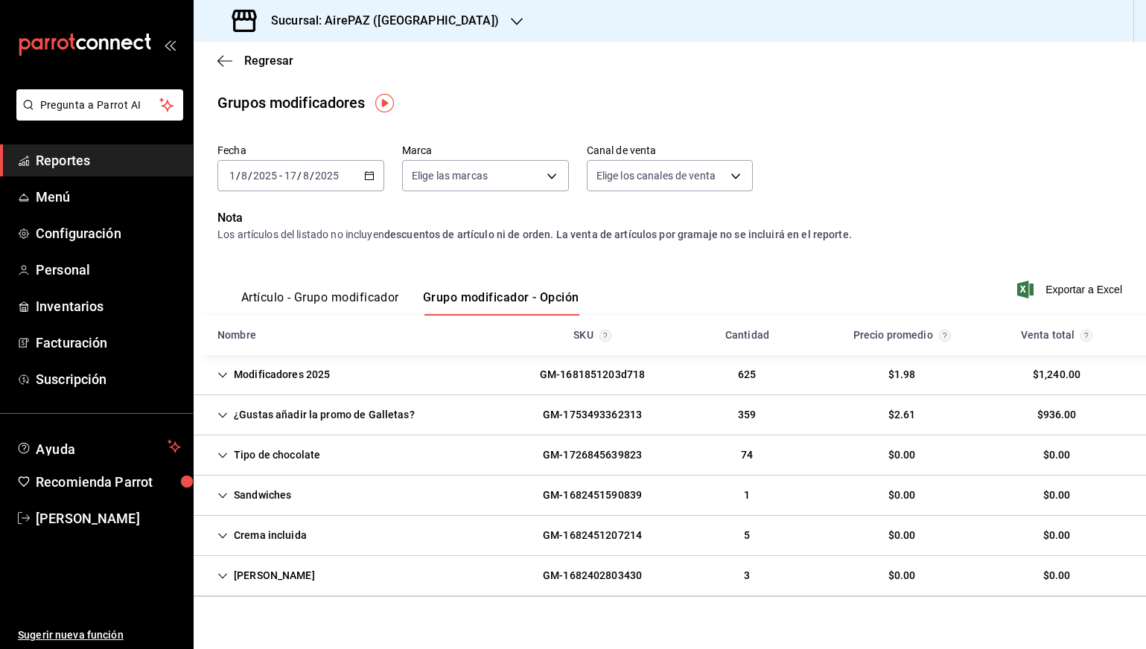
click at [329, 411] on div "¿Gustas añadir la promo de Galletas?" at bounding box center [315, 415] width 221 height 28
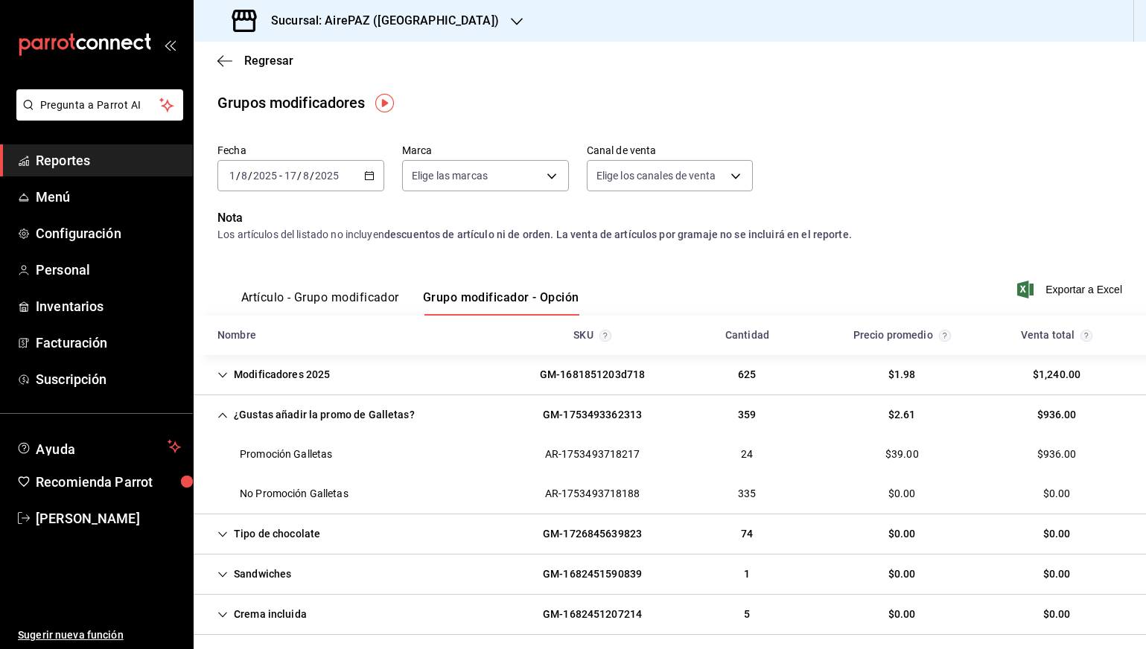
click at [393, 11] on div "Sucursal: AirePAZ (Chapalita)" at bounding box center [366, 21] width 323 height 42
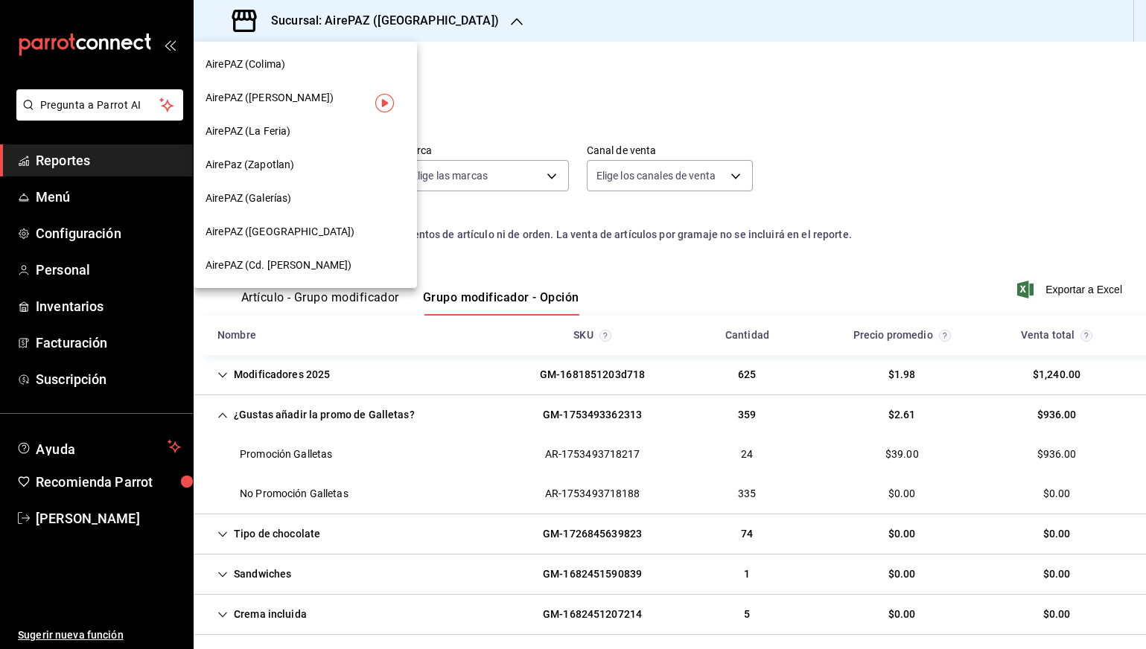
click at [290, 198] on span "AirePAZ (Galerías)" at bounding box center [248, 199] width 86 height 16
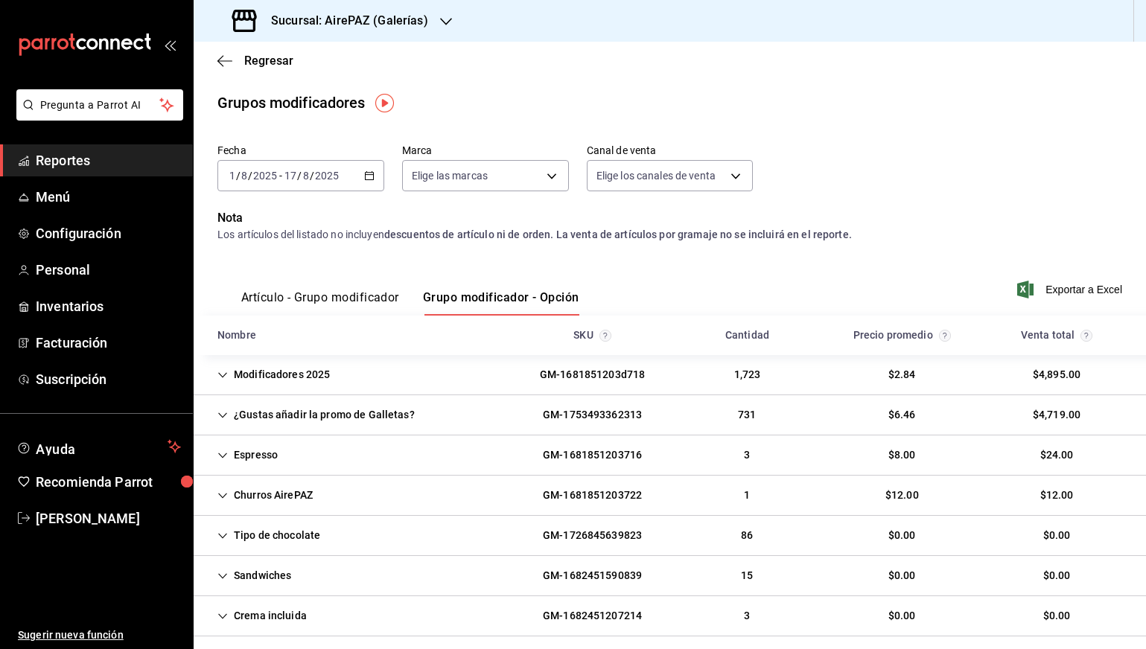
click at [392, 415] on div "¿Gustas añadir la promo de Galletas?" at bounding box center [315, 415] width 221 height 28
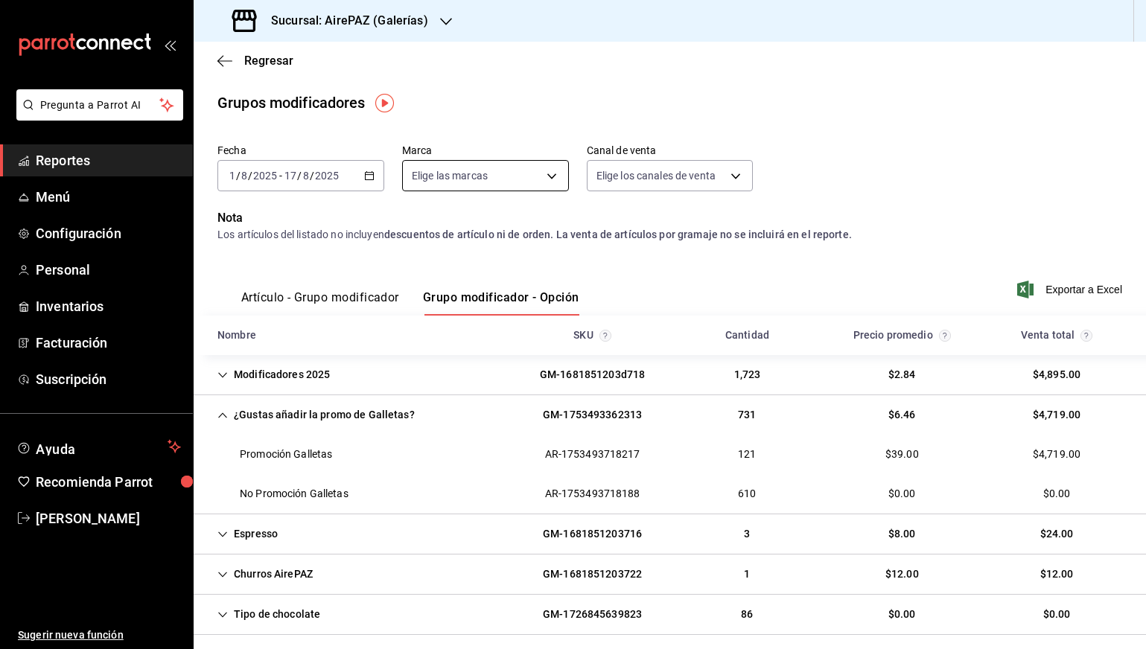
click at [488, 171] on body "Pregunta a Parrot AI Reportes Menú Configuración Personal Inventarios Facturaci…" at bounding box center [573, 324] width 1146 height 649
click at [452, 129] on div at bounding box center [573, 324] width 1146 height 649
click at [408, 17] on h3 "Sucursal: AirePAZ (Galerías)" at bounding box center [343, 21] width 169 height 18
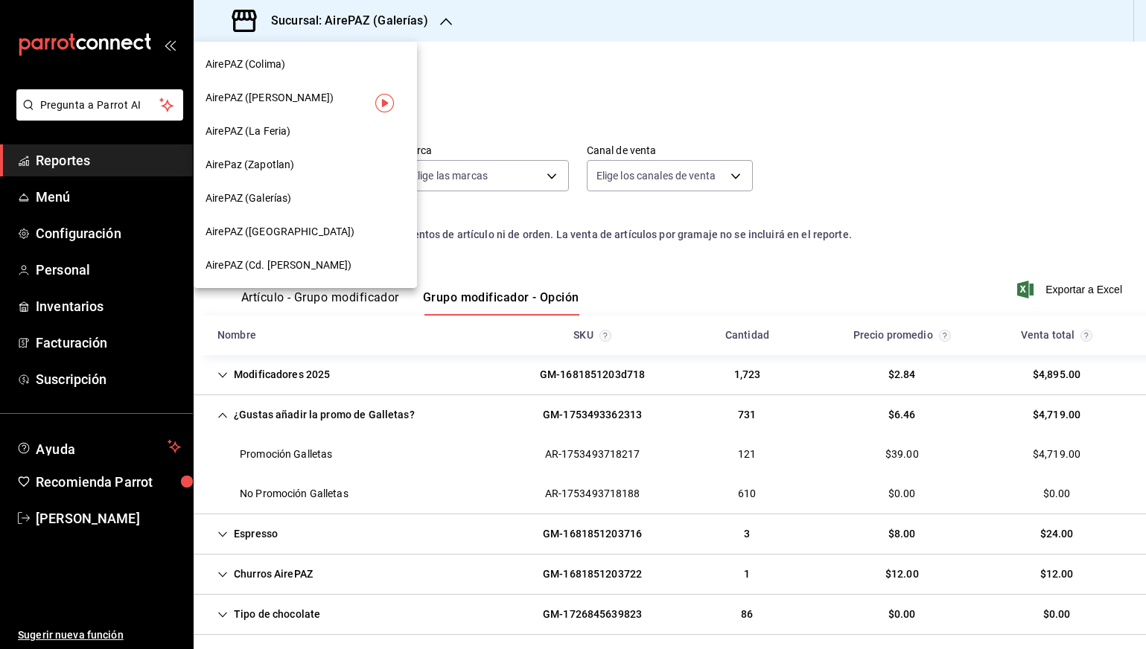
click at [331, 168] on div "AirePaz (Zapotlan)" at bounding box center [304, 165] width 199 height 16
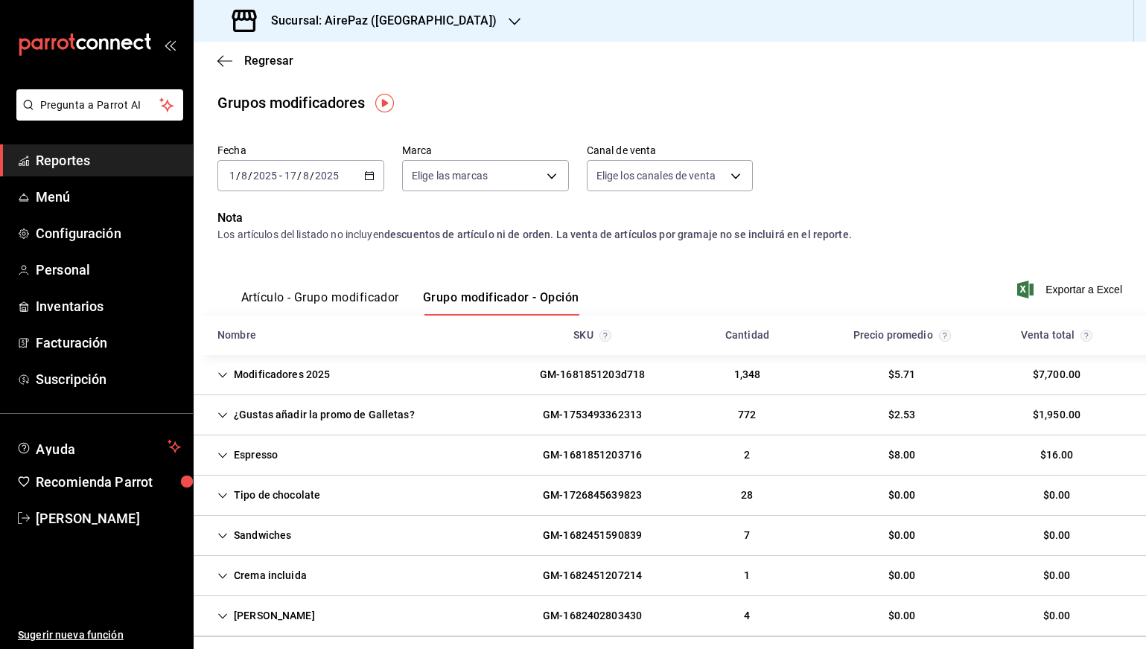
click at [343, 412] on div "¿Gustas añadir la promo de Galletas?" at bounding box center [315, 415] width 221 height 28
click at [418, 29] on h3 "Sucursal: AirePaz (Zapotlan)" at bounding box center [377, 21] width 237 height 18
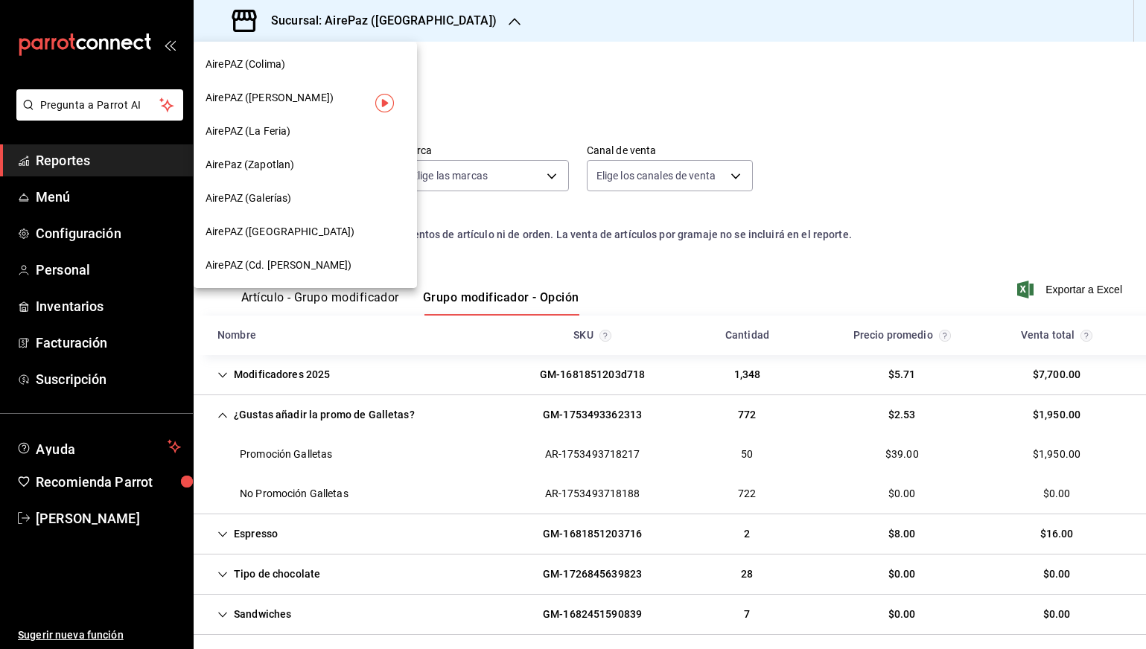
click at [303, 131] on div "AirePAZ (La Feria)" at bounding box center [304, 132] width 199 height 16
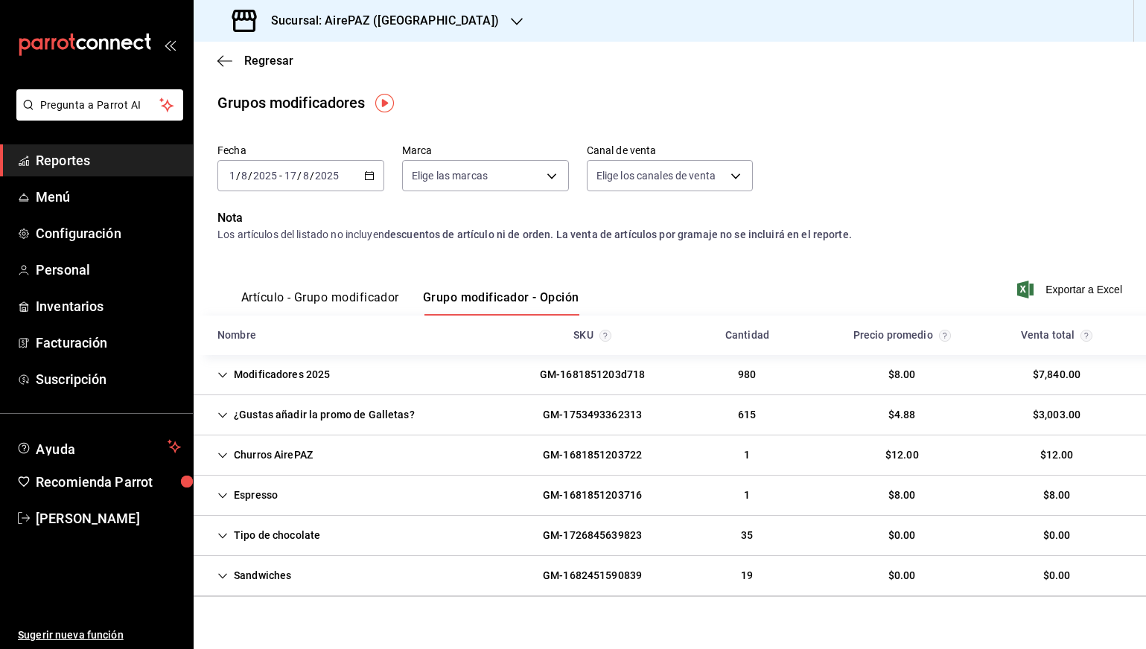
click at [342, 418] on div "¿Gustas añadir la promo de Galletas?" at bounding box center [315, 415] width 221 height 28
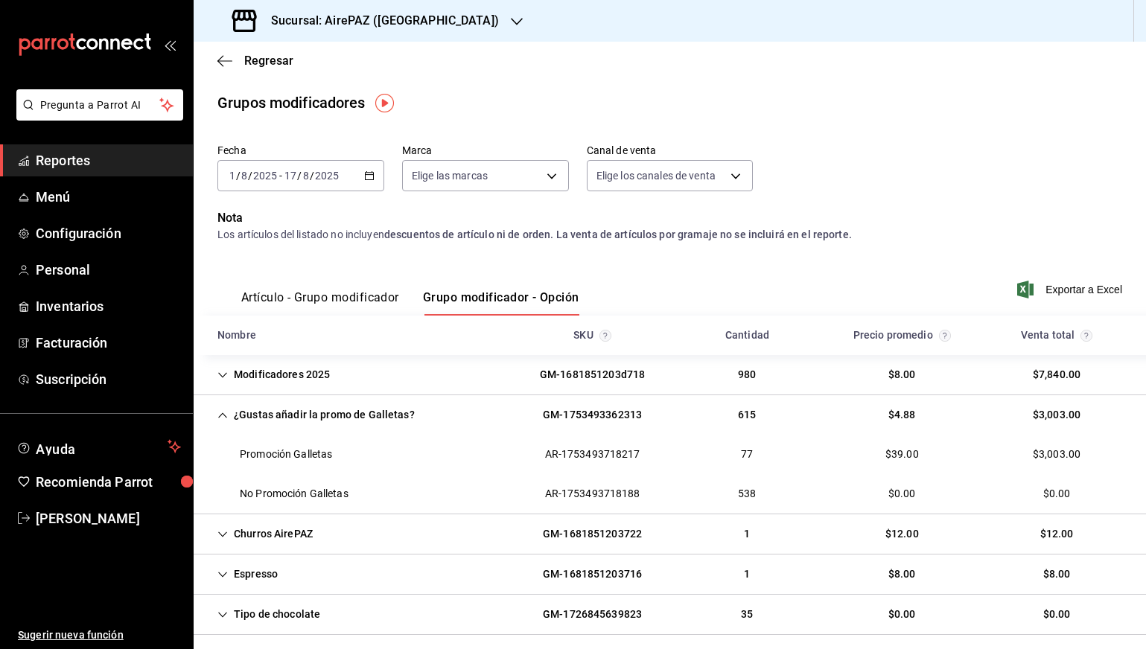
click at [403, 37] on div "Sucursal: AirePAZ (La Feria)" at bounding box center [366, 21] width 323 height 42
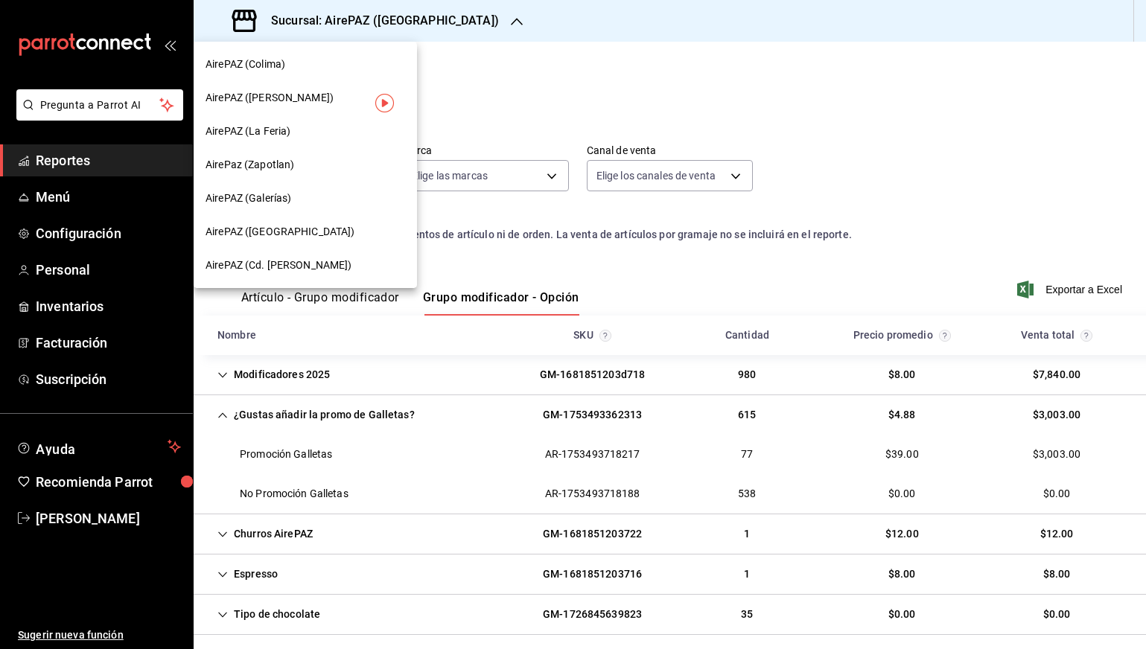
click at [298, 98] on span "AirePAZ (López Cotilla)" at bounding box center [269, 98] width 128 height 16
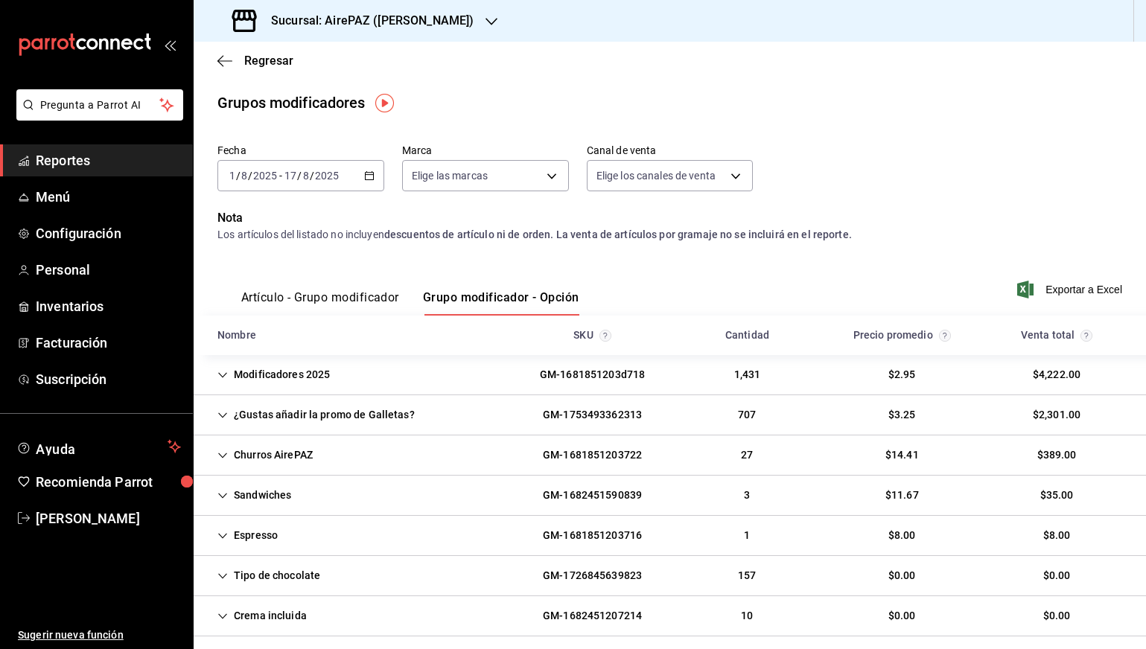
click at [362, 412] on div "¿Gustas añadir la promo de Galletas?" at bounding box center [315, 415] width 221 height 28
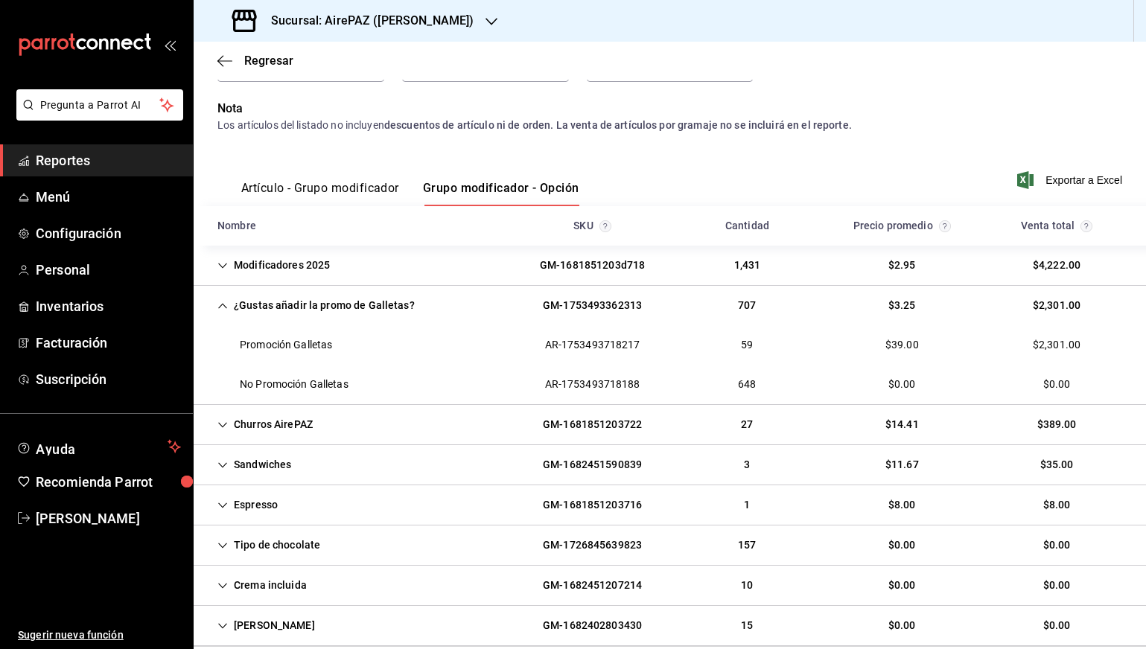
scroll to position [110, 0]
click at [224, 306] on icon "Cell" at bounding box center [222, 305] width 10 height 10
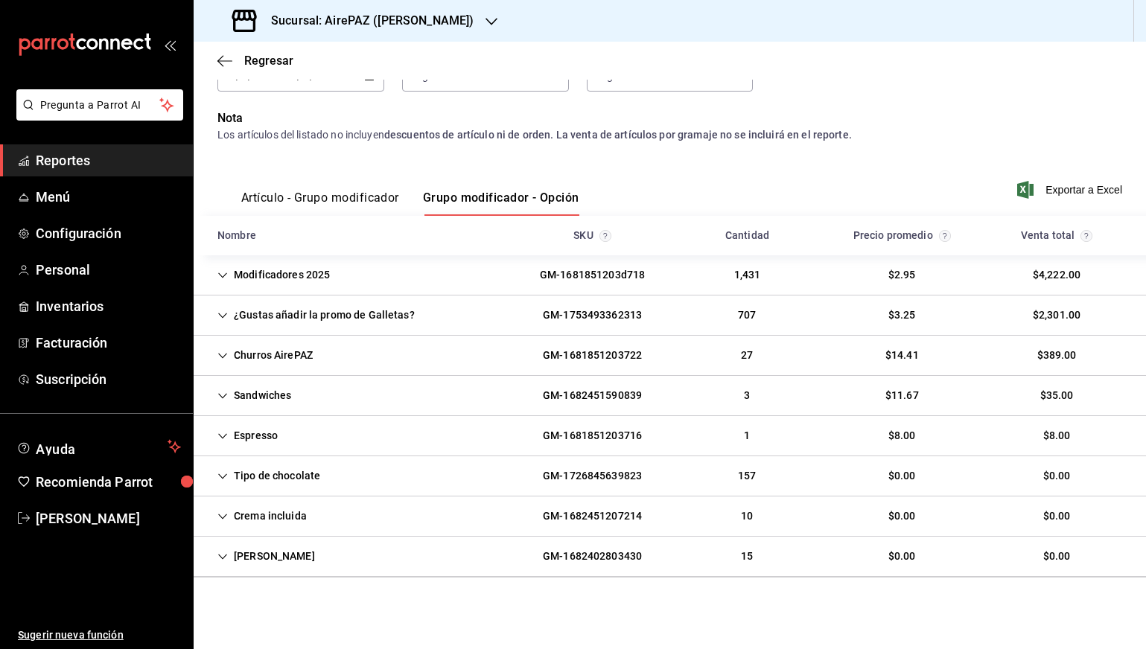
scroll to position [0, 0]
click at [286, 272] on div "Modificadores 2025" at bounding box center [273, 275] width 136 height 28
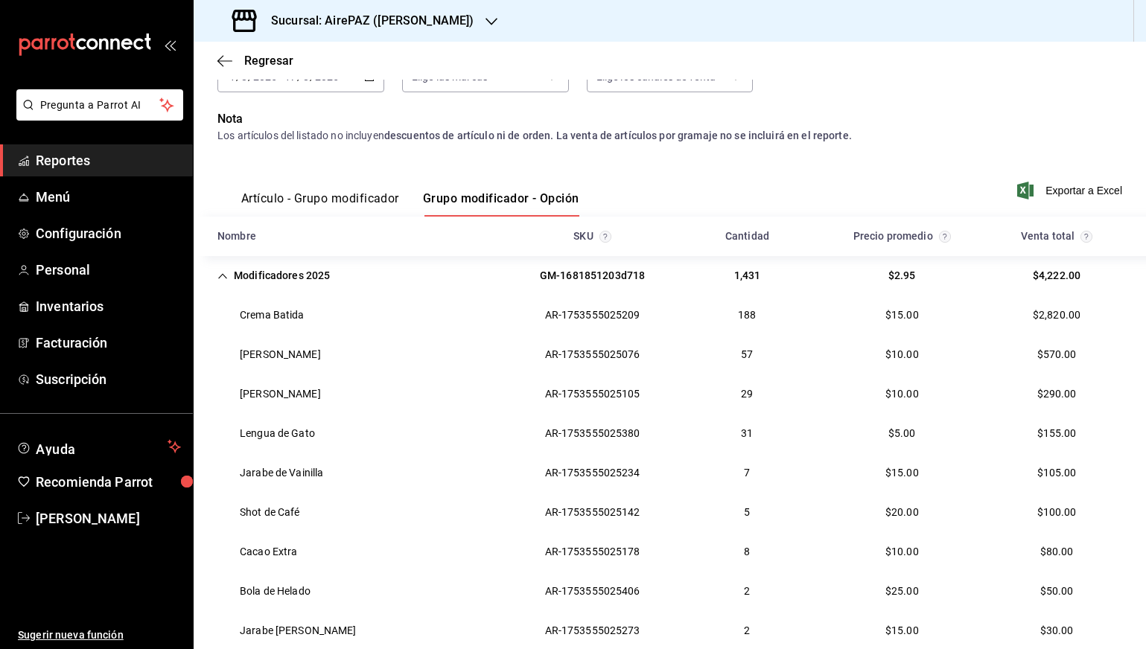
click at [249, 279] on div "Modificadores 2025" at bounding box center [273, 276] width 136 height 28
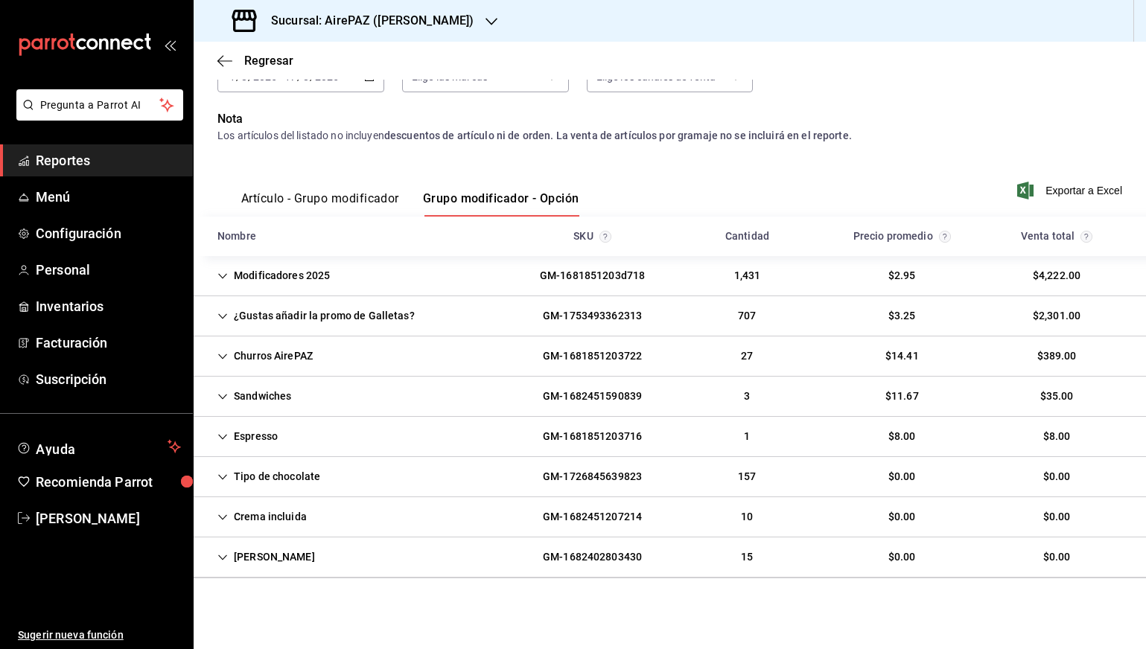
click at [327, 322] on div "¿Gustas añadir la promo de Galletas?" at bounding box center [315, 316] width 221 height 28
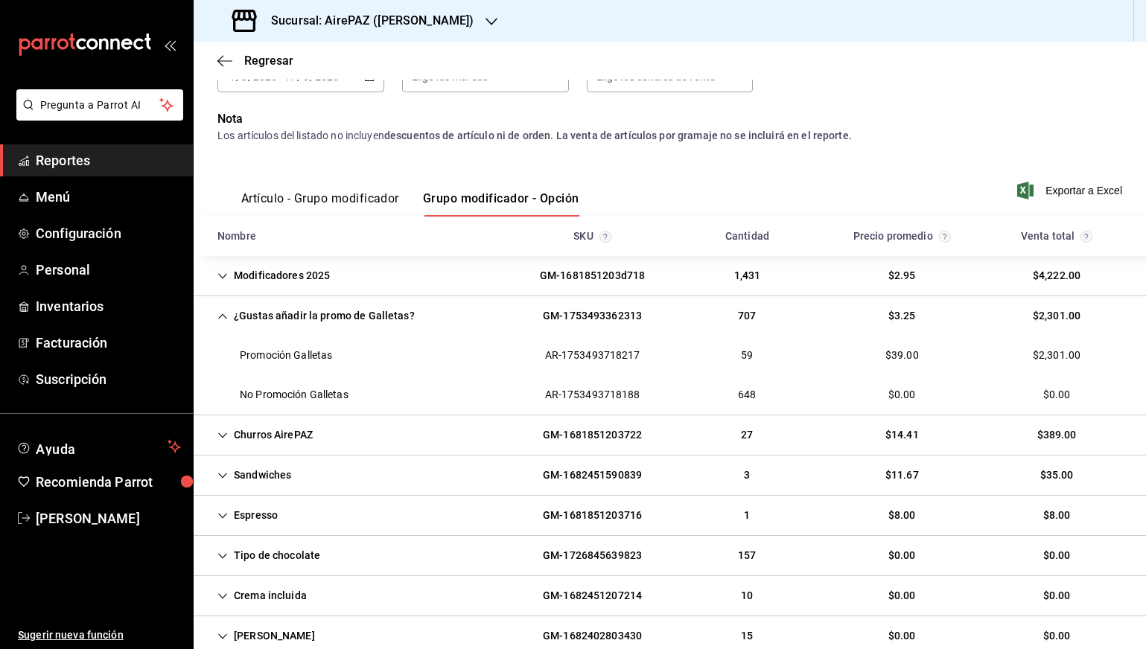
click at [326, 322] on div "¿Gustas añadir la promo de Galletas?" at bounding box center [315, 316] width 221 height 28
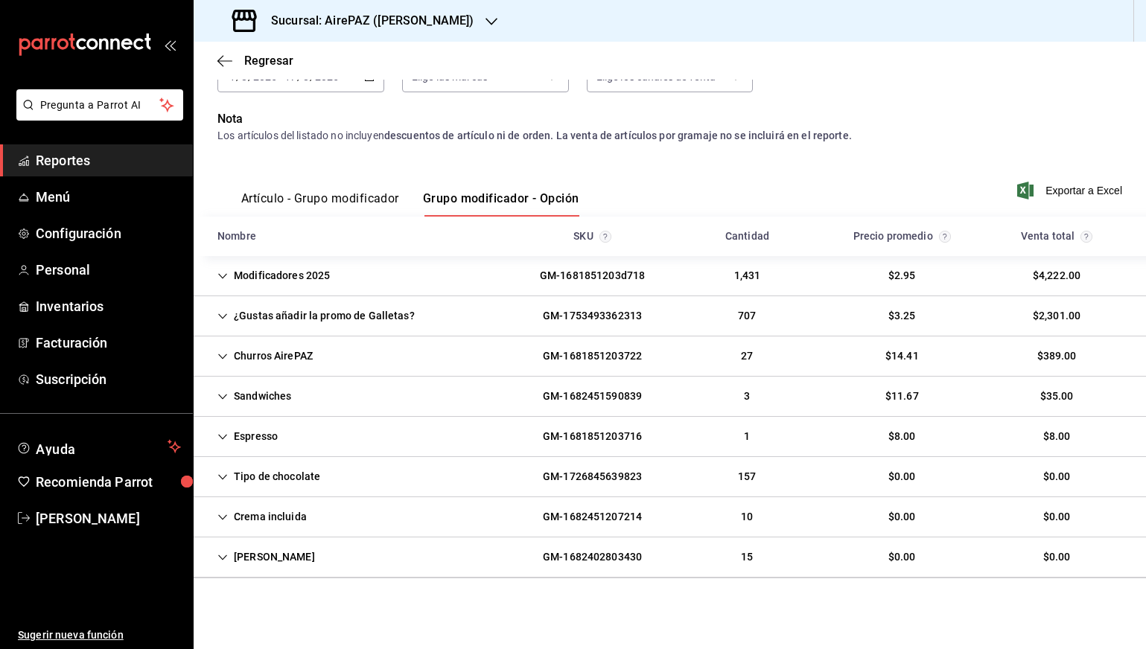
click at [326, 322] on div "¿Gustas añadir la promo de Galletas?" at bounding box center [315, 316] width 221 height 28
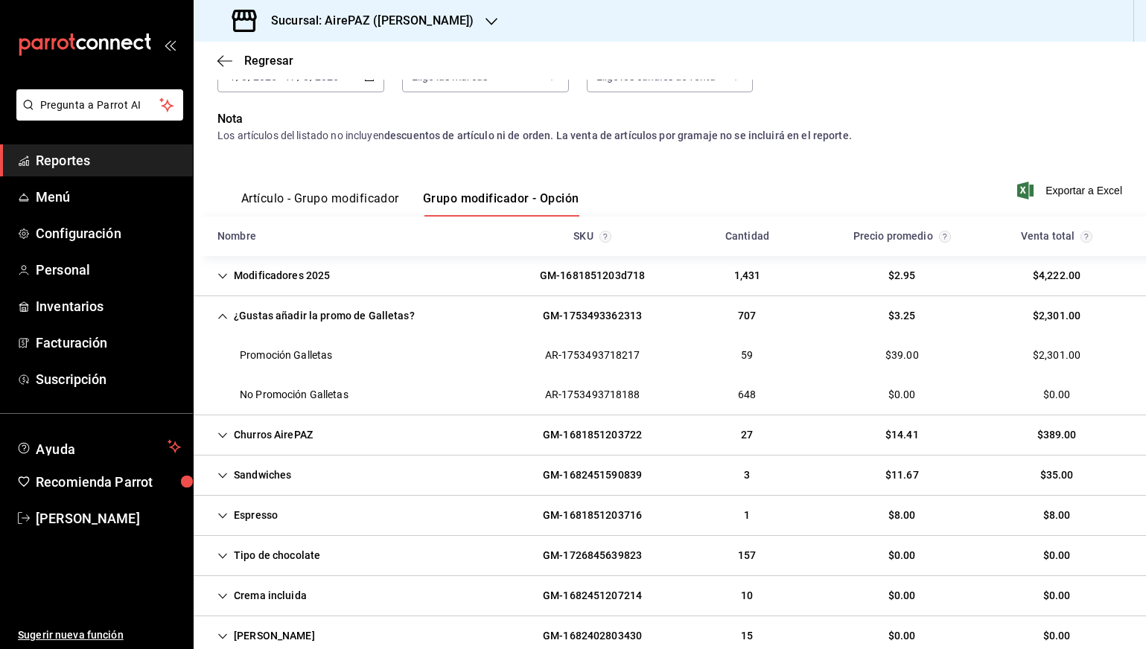
click at [386, 20] on h3 "Sucursal: AirePAZ (López Cotilla)" at bounding box center [366, 21] width 214 height 18
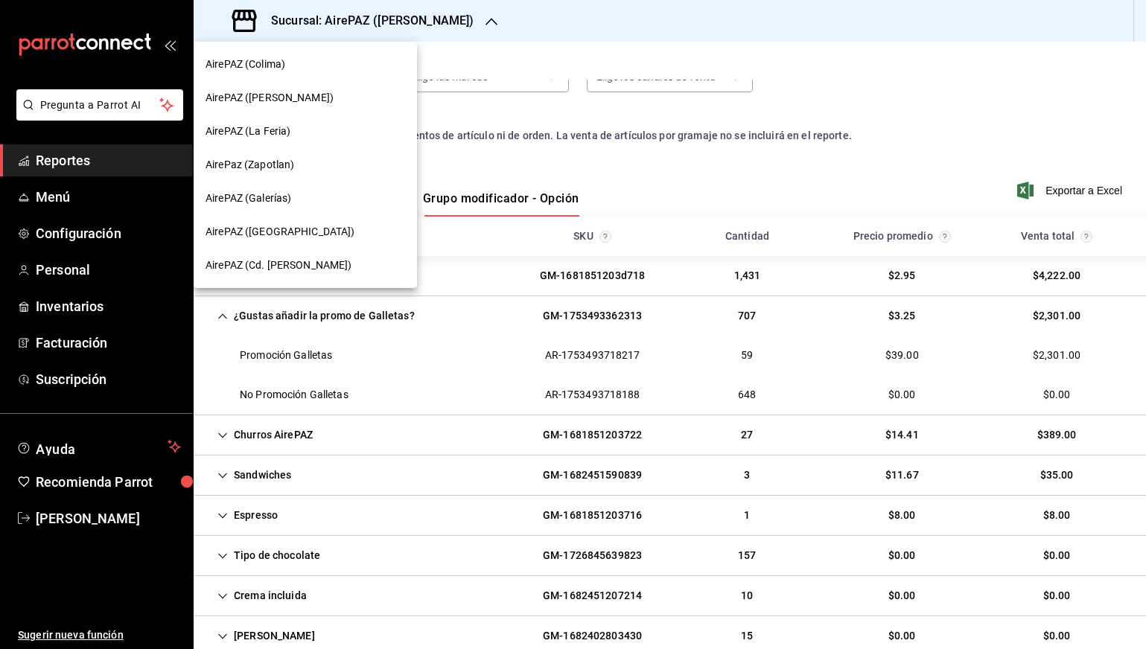
click at [305, 193] on div "AirePAZ (Galerías)" at bounding box center [304, 199] width 199 height 16
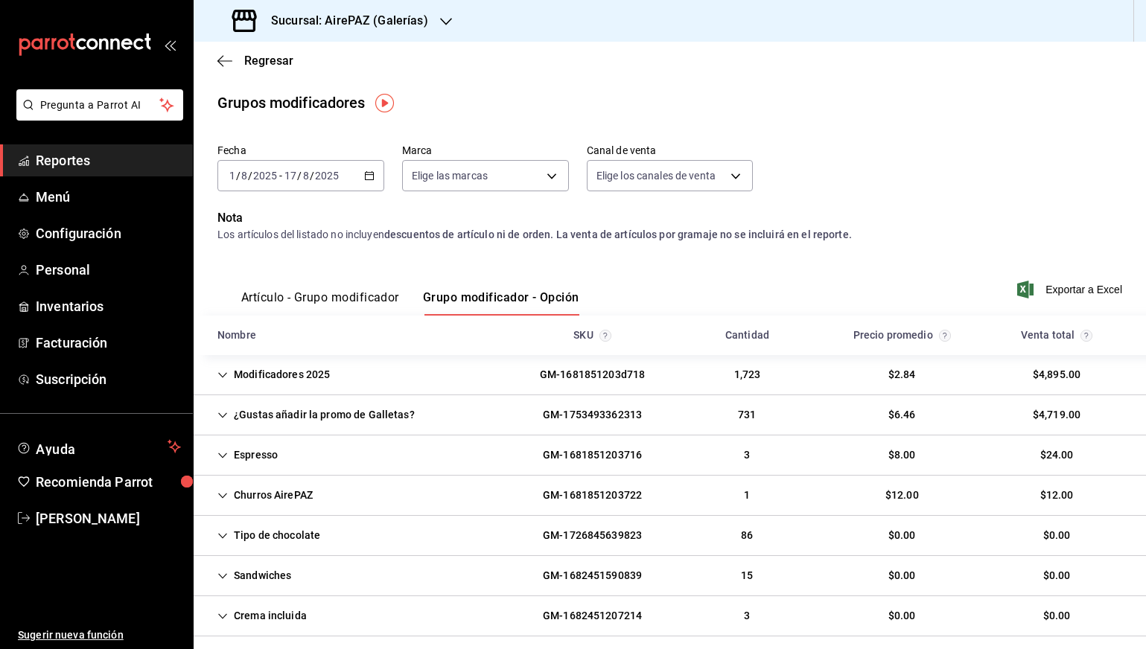
click at [283, 418] on div "¿Gustas añadir la promo de Galletas?" at bounding box center [315, 415] width 221 height 28
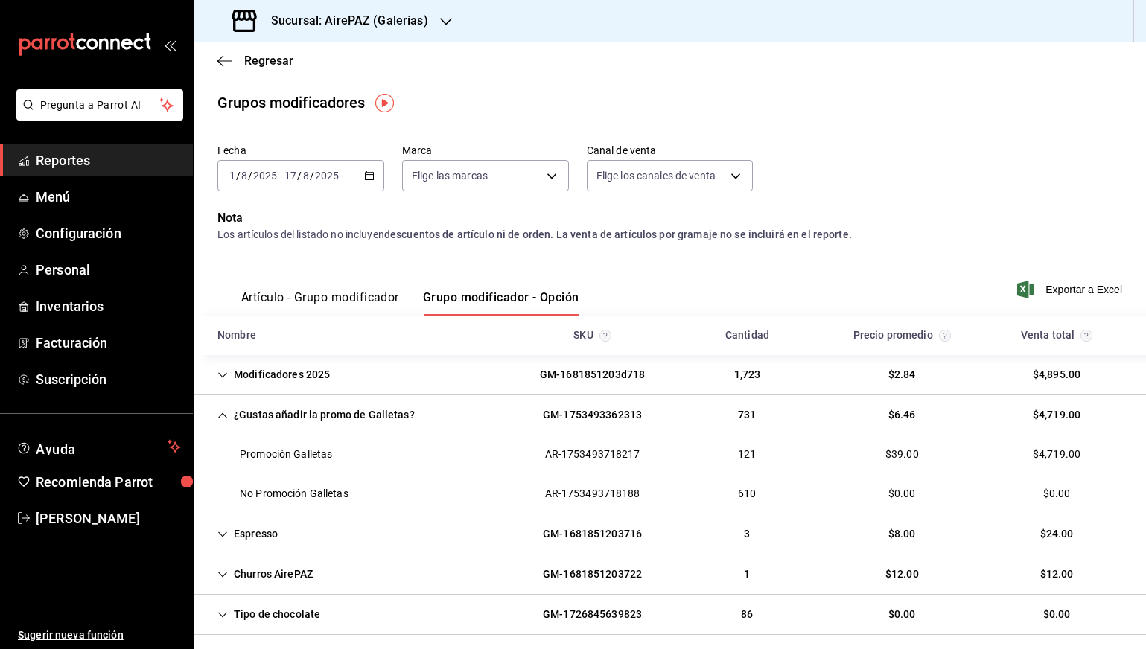
click at [409, 29] on h3 "Sucursal: AirePAZ (Galerías)" at bounding box center [343, 21] width 169 height 18
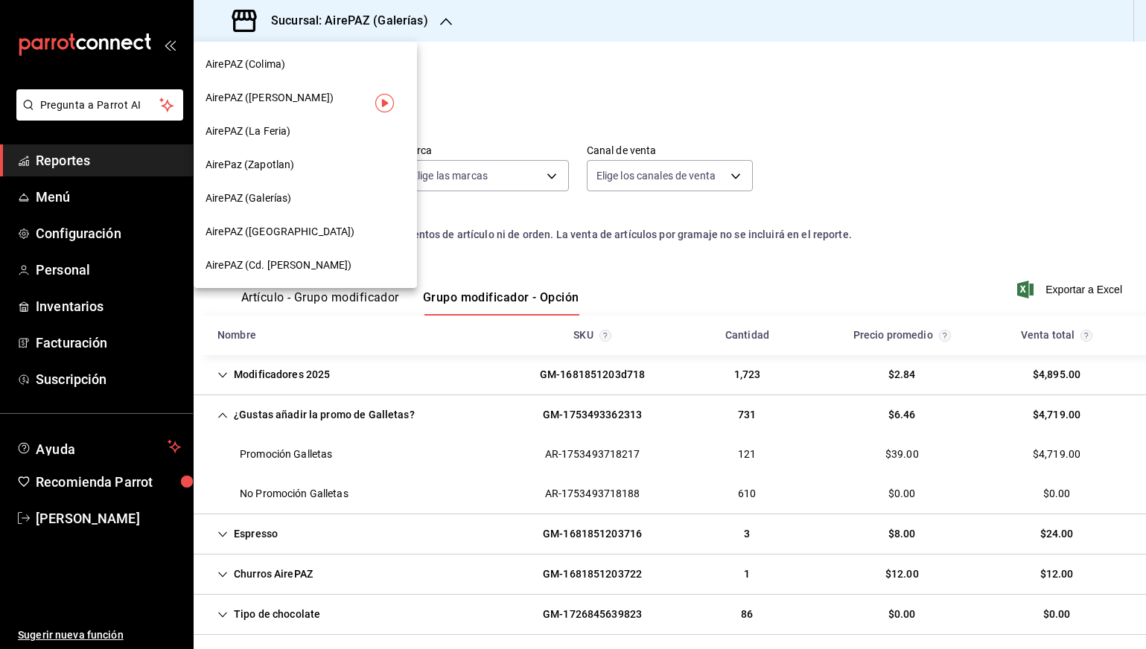
click at [293, 132] on div "AirePAZ (La Feria)" at bounding box center [304, 132] width 199 height 16
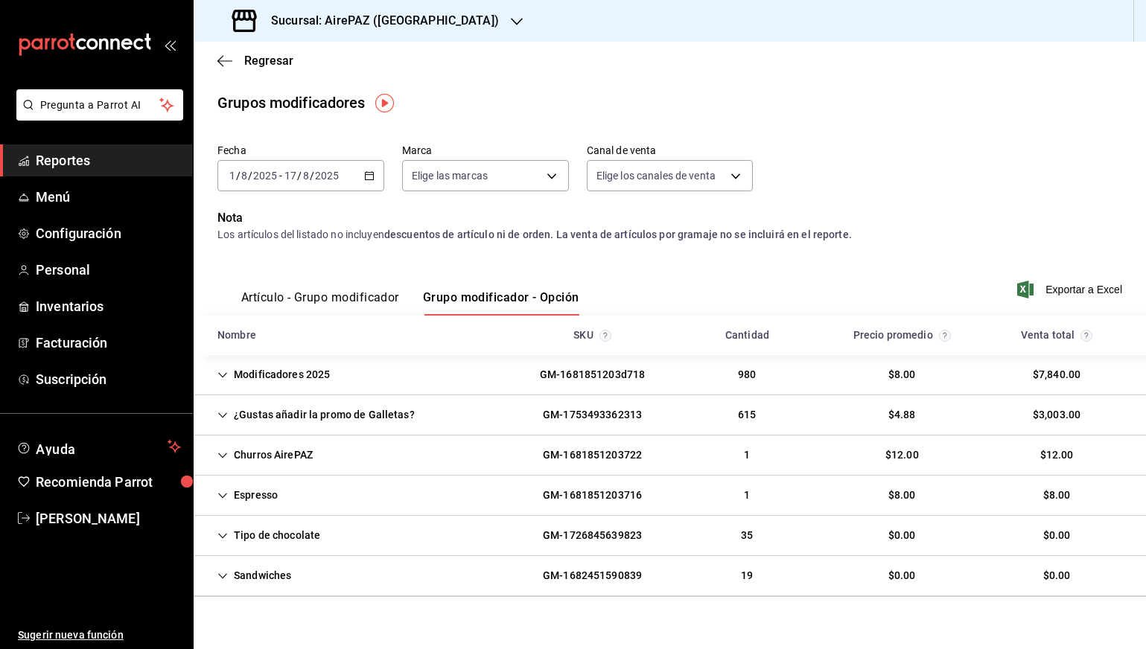
click at [292, 431] on div "¿Gustas añadir la promo de Galletas? GM-1753493362313 615 $4.88 $3,003.00" at bounding box center [670, 415] width 952 height 40
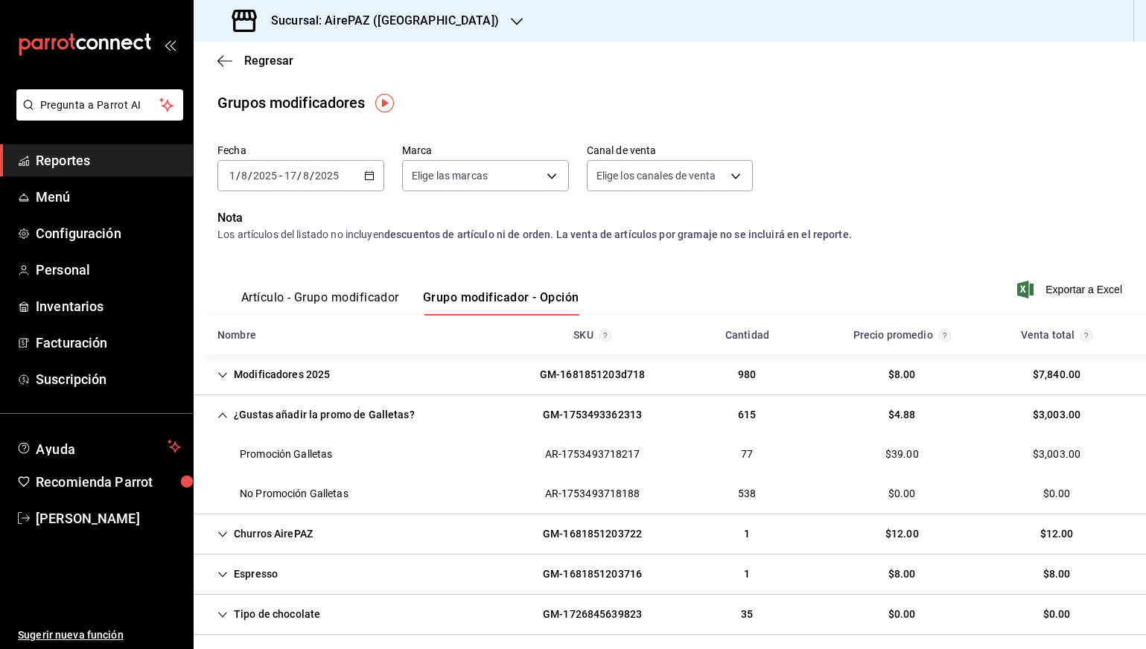
click at [369, 30] on div "Sucursal: AirePAZ (La Feria)" at bounding box center [366, 21] width 323 height 42
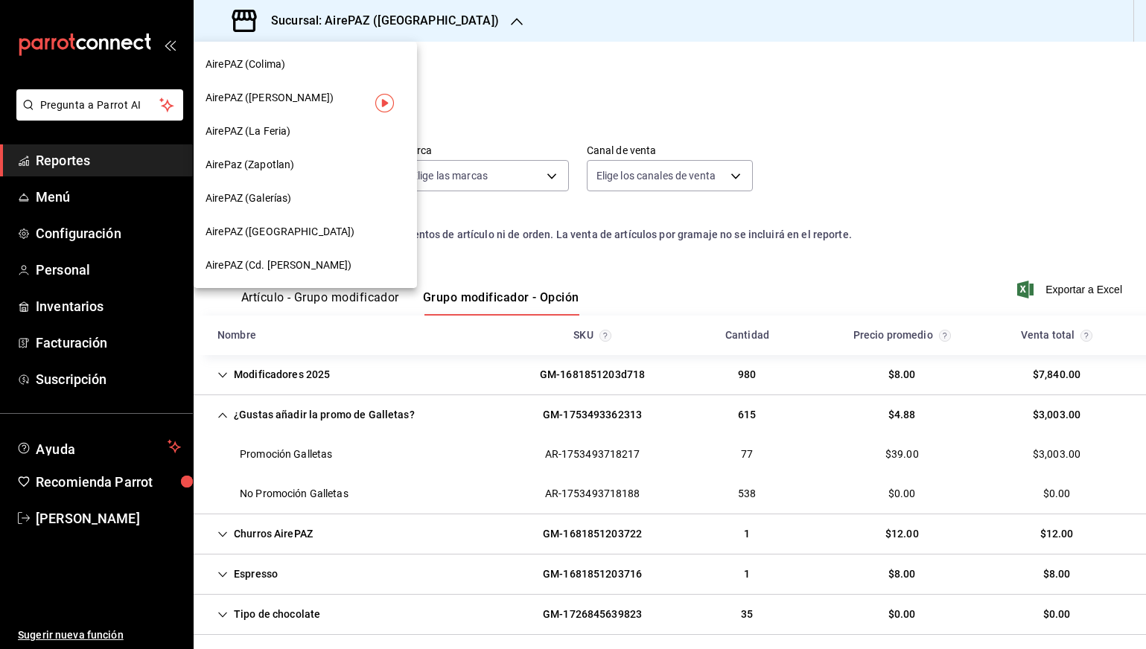
drag, startPoint x: 502, startPoint y: 83, endPoint x: 470, endPoint y: 73, distance: 33.7
click at [502, 84] on div at bounding box center [573, 324] width 1146 height 649
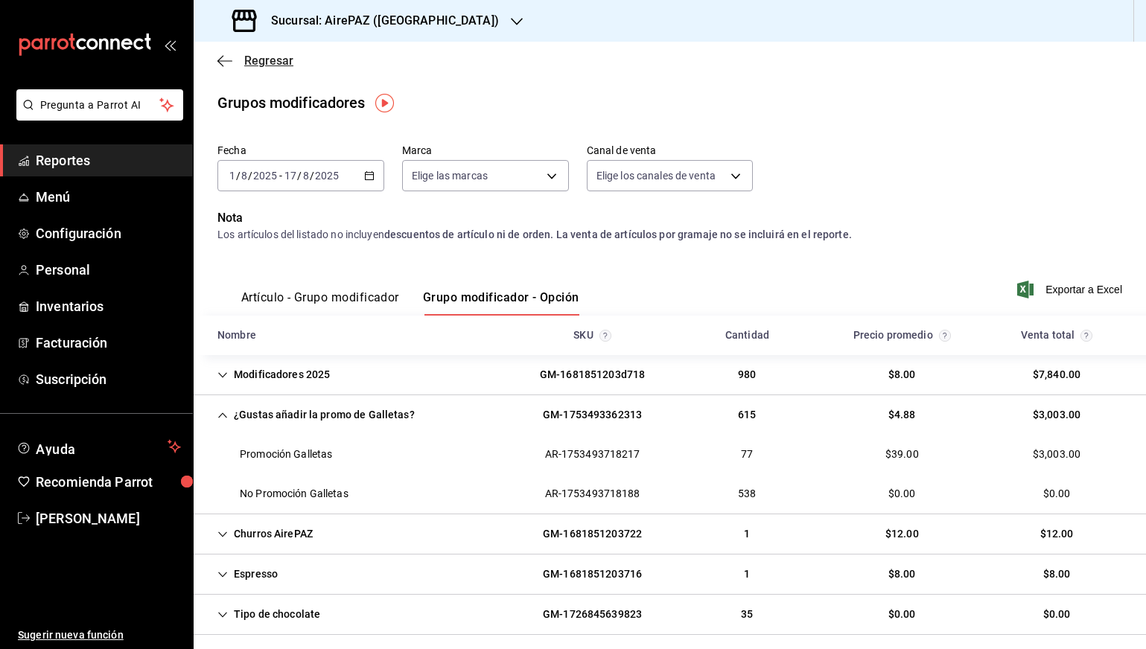
click at [232, 54] on span "Regresar" at bounding box center [255, 61] width 76 height 14
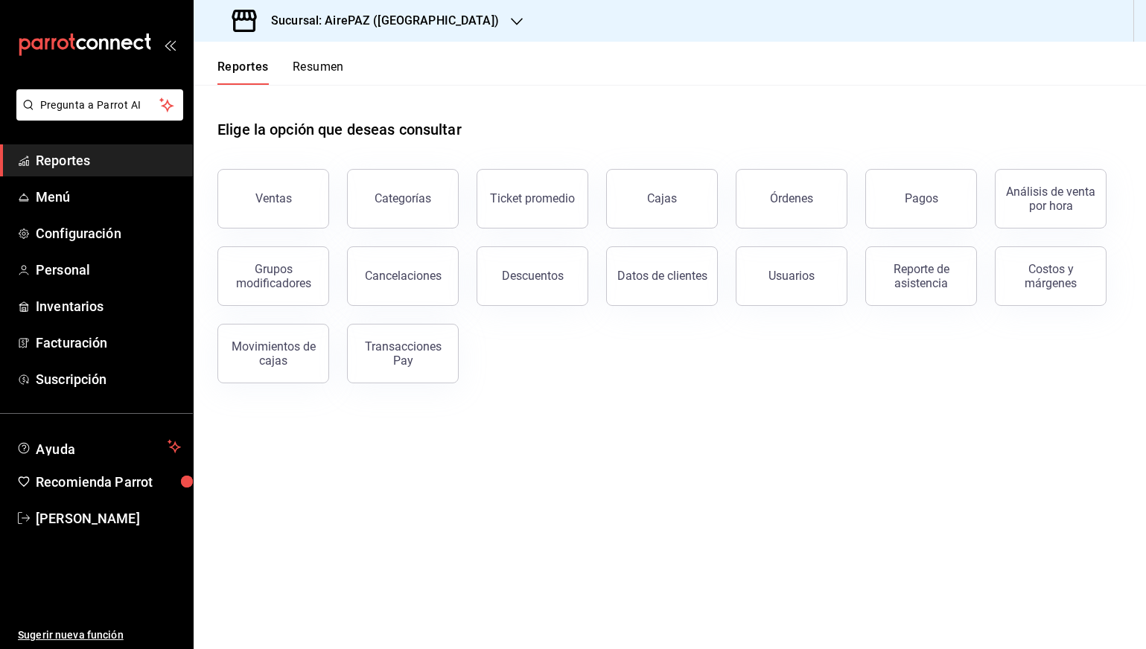
click at [328, 54] on div "Reportes Resumen" at bounding box center [269, 63] width 150 height 43
click at [324, 73] on button "Resumen" at bounding box center [318, 72] width 51 height 25
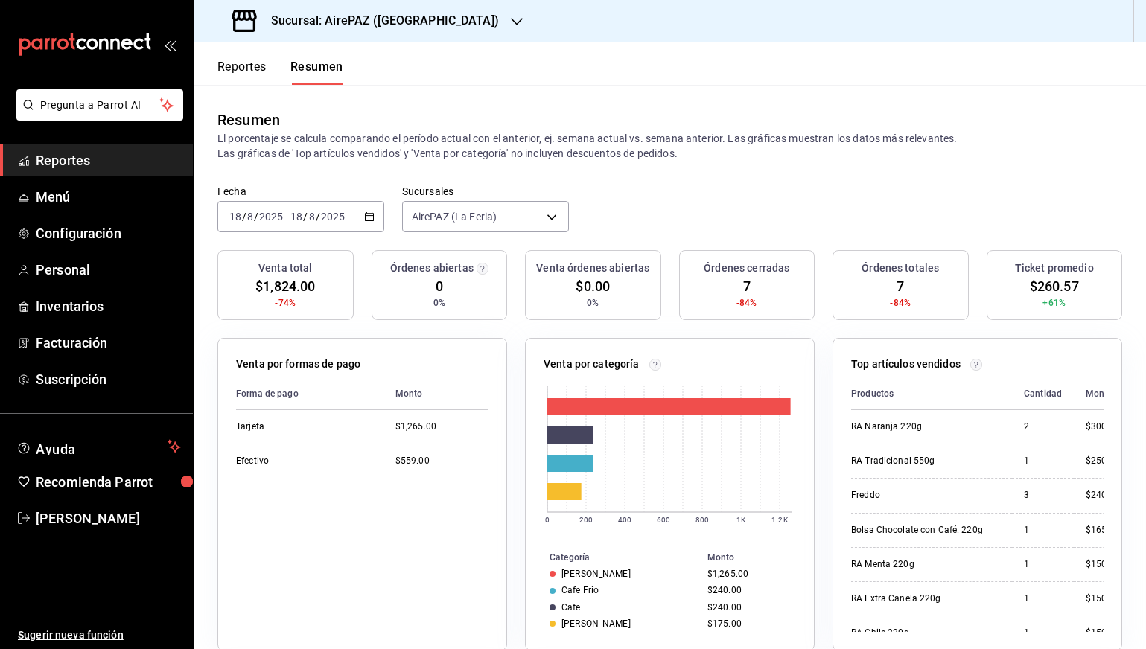
click at [366, 1] on div "Sucursal: AirePAZ (La Feria)" at bounding box center [366, 21] width 323 height 42
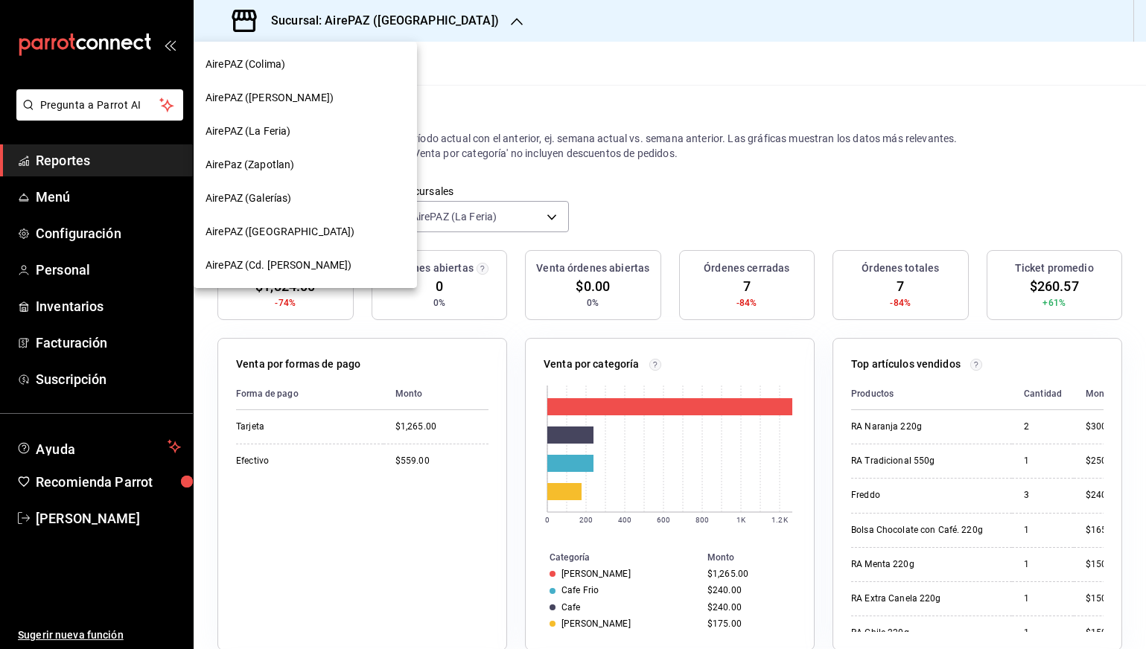
click at [368, 17] on div at bounding box center [573, 324] width 1146 height 649
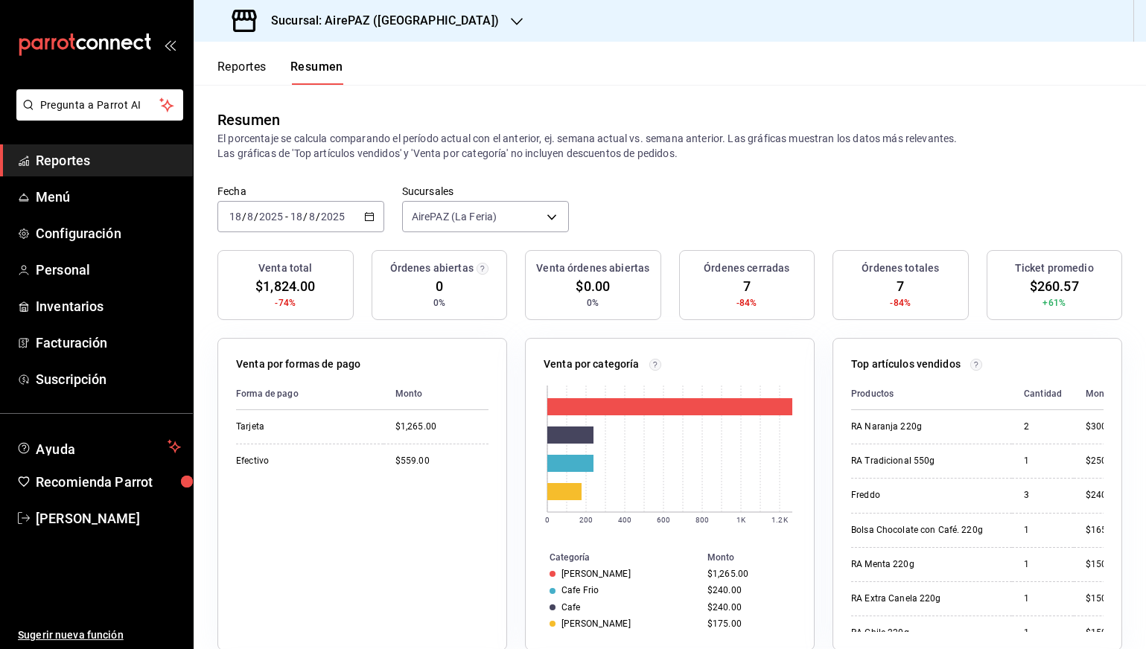
click at [386, 19] on div "AirePAZ (Colima) AirePAZ (López Cotilla) AirePAZ (La Feria) AirePaz (Zapotlan) …" at bounding box center [573, 324] width 1146 height 649
click at [395, 26] on h3 "Sucursal: AirePAZ (La Feria)" at bounding box center [379, 21] width 240 height 18
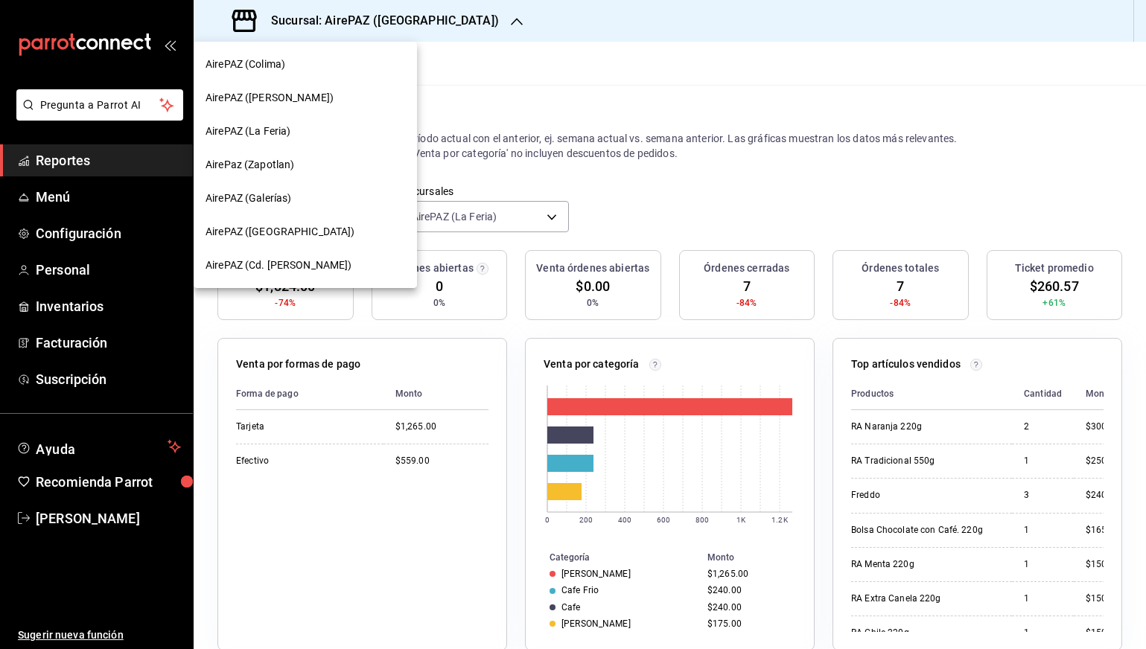
click at [307, 94] on span "AirePAZ (López Cotilla)" at bounding box center [269, 98] width 128 height 16
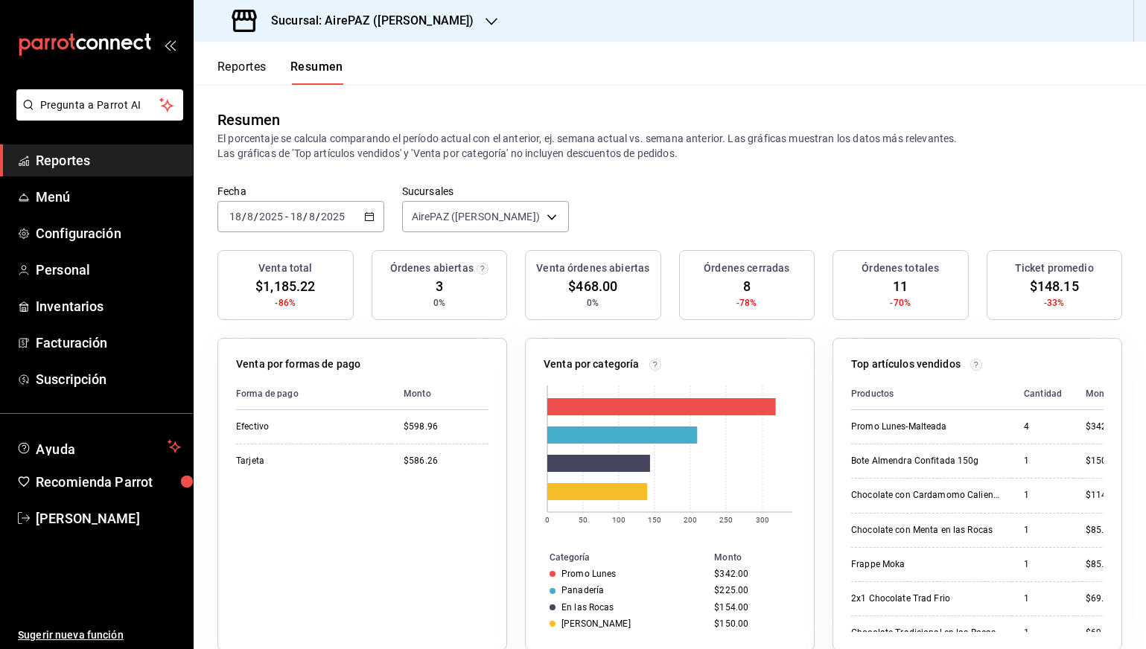
click at [365, 213] on icon "button" at bounding box center [369, 216] width 10 height 10
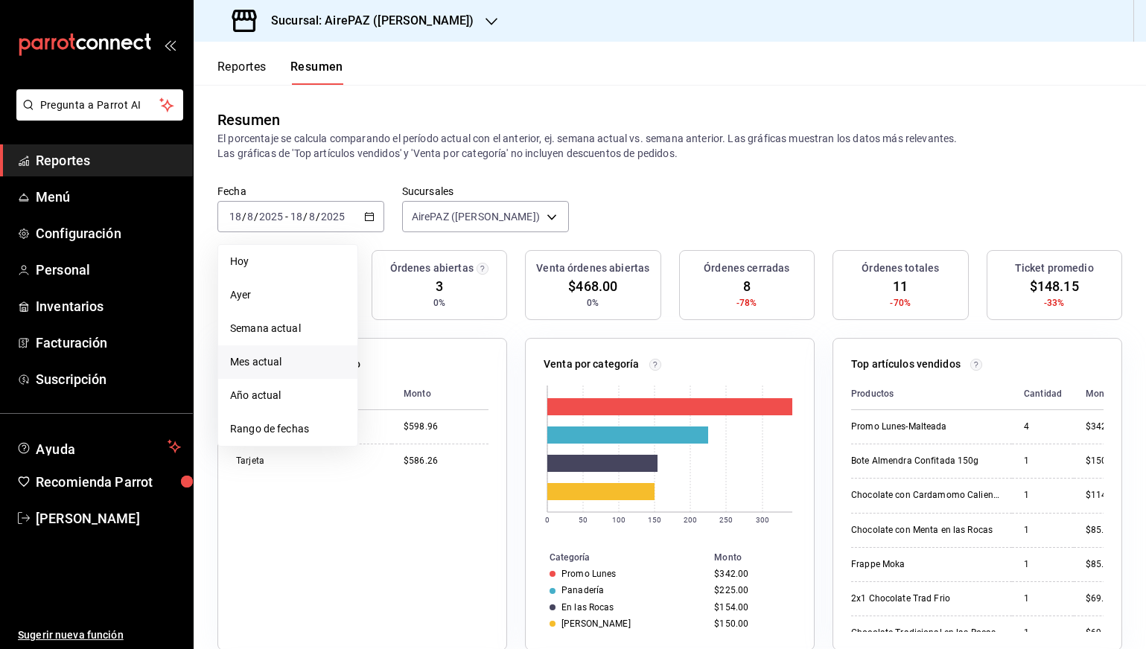
click at [288, 371] on li "Mes actual" at bounding box center [287, 361] width 139 height 33
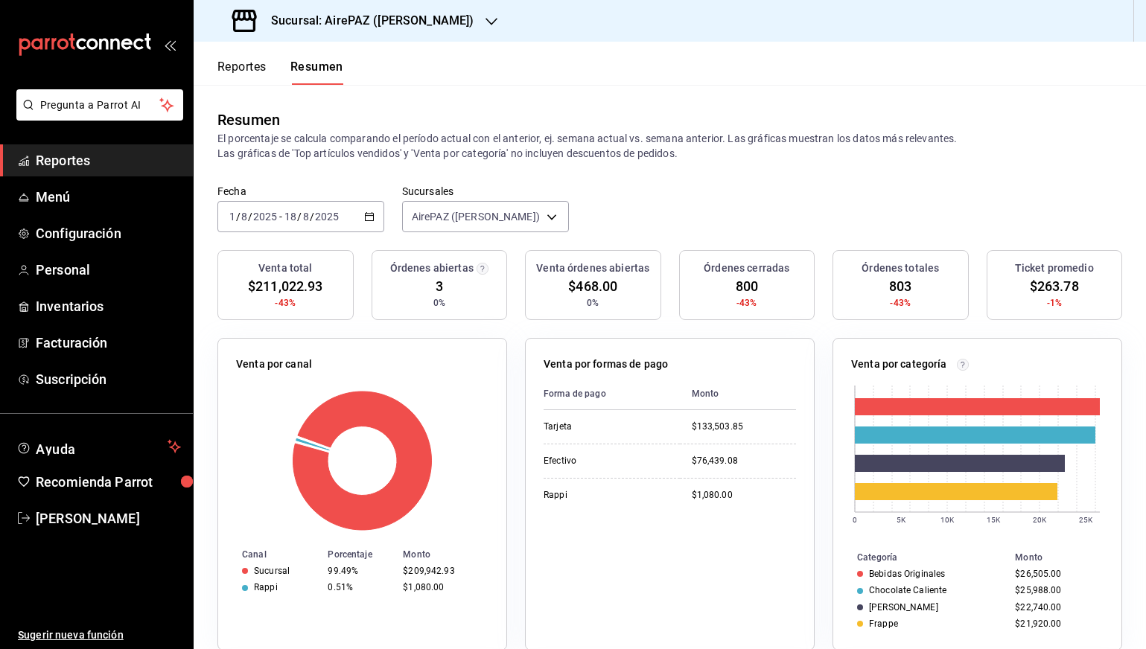
click at [455, 30] on div "Sucursal: AirePAZ (López Cotilla)" at bounding box center [354, 21] width 298 height 42
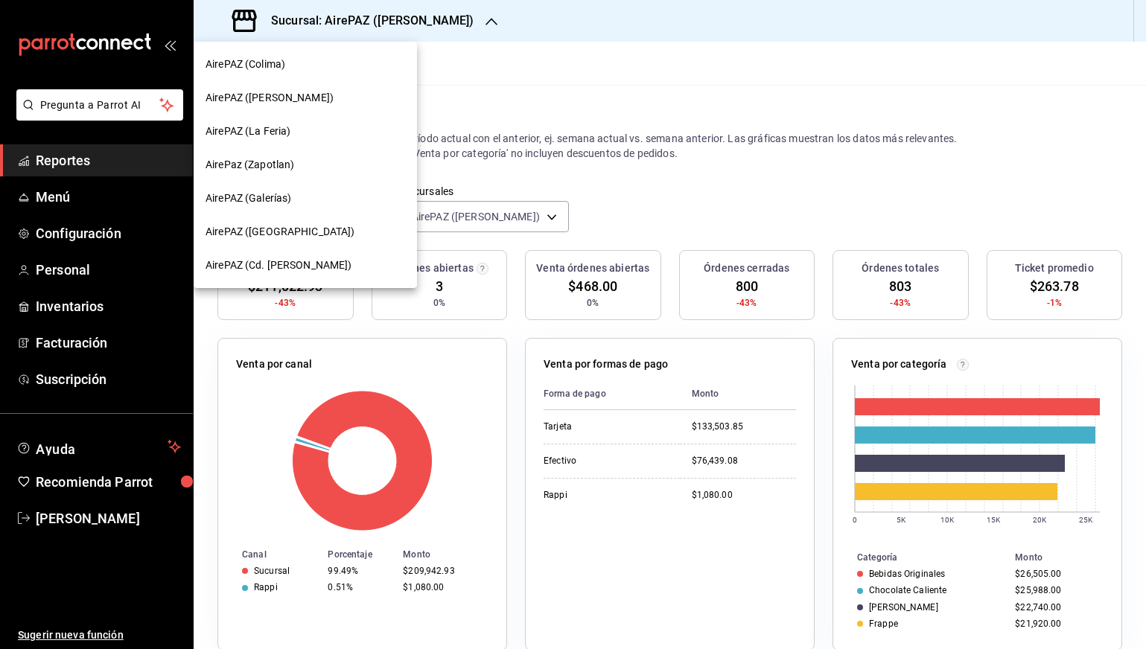
click at [346, 137] on div "AirePAZ (La Feria)" at bounding box center [304, 132] width 199 height 16
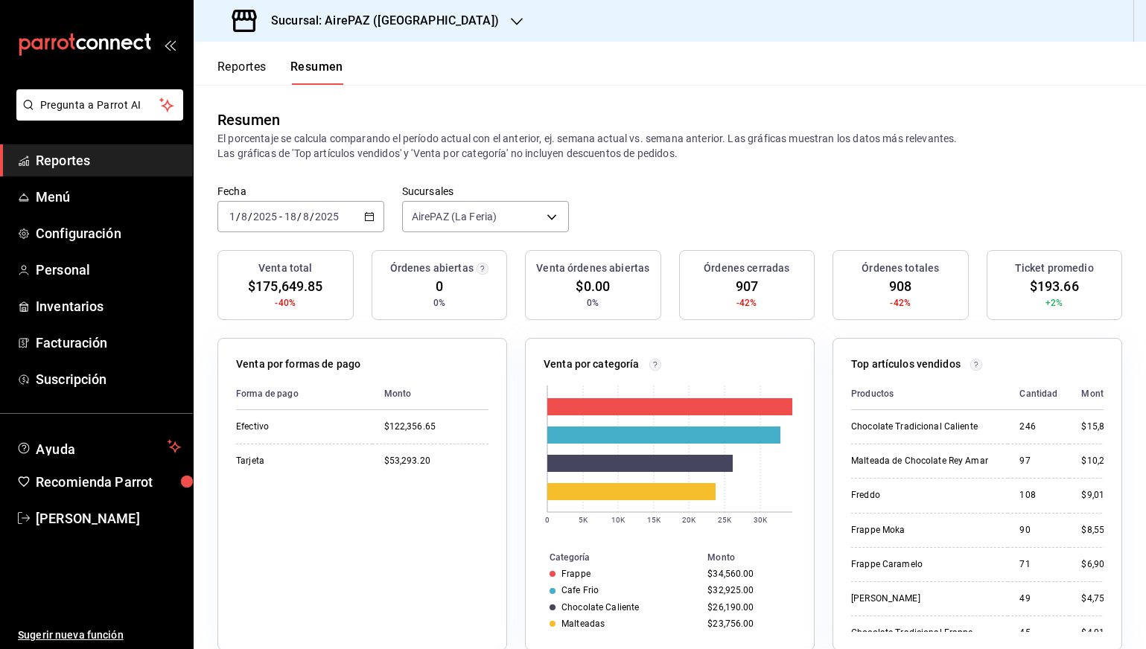
click at [390, 18] on h3 "Sucursal: AirePAZ (La Feria)" at bounding box center [379, 21] width 240 height 18
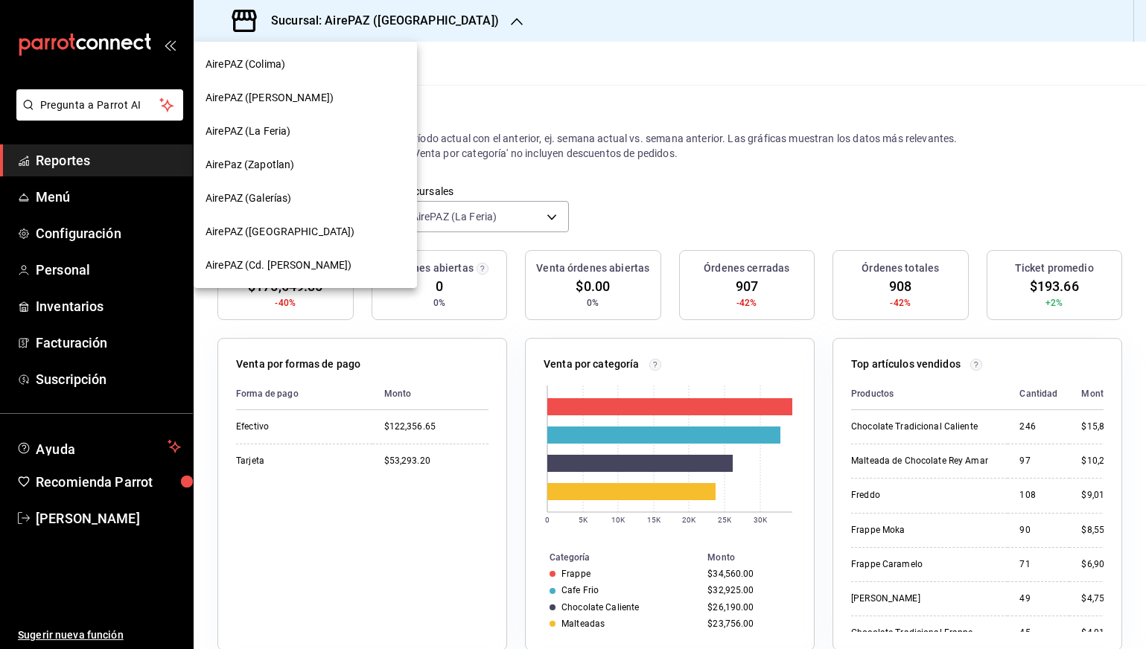
click at [319, 164] on div "AirePaz (Zapotlan)" at bounding box center [304, 165] width 199 height 16
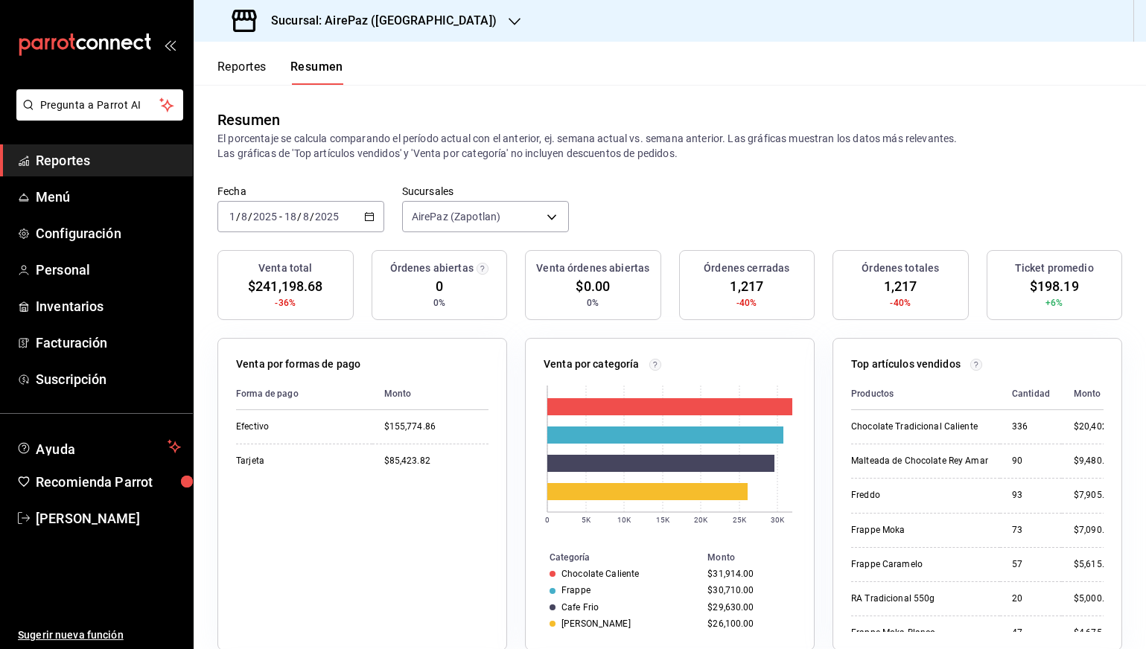
click at [389, 31] on div "Sucursal: AirePaz (Zapotlan)" at bounding box center [365, 21] width 321 height 42
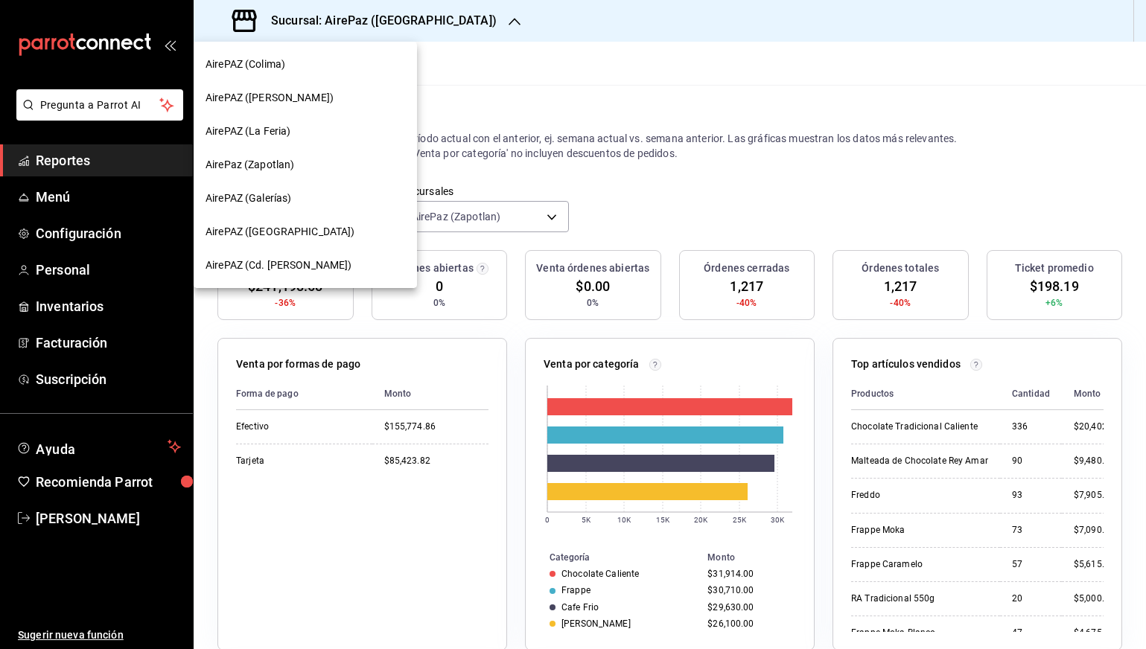
click at [323, 202] on div "AirePAZ (Galerías)" at bounding box center [304, 199] width 199 height 16
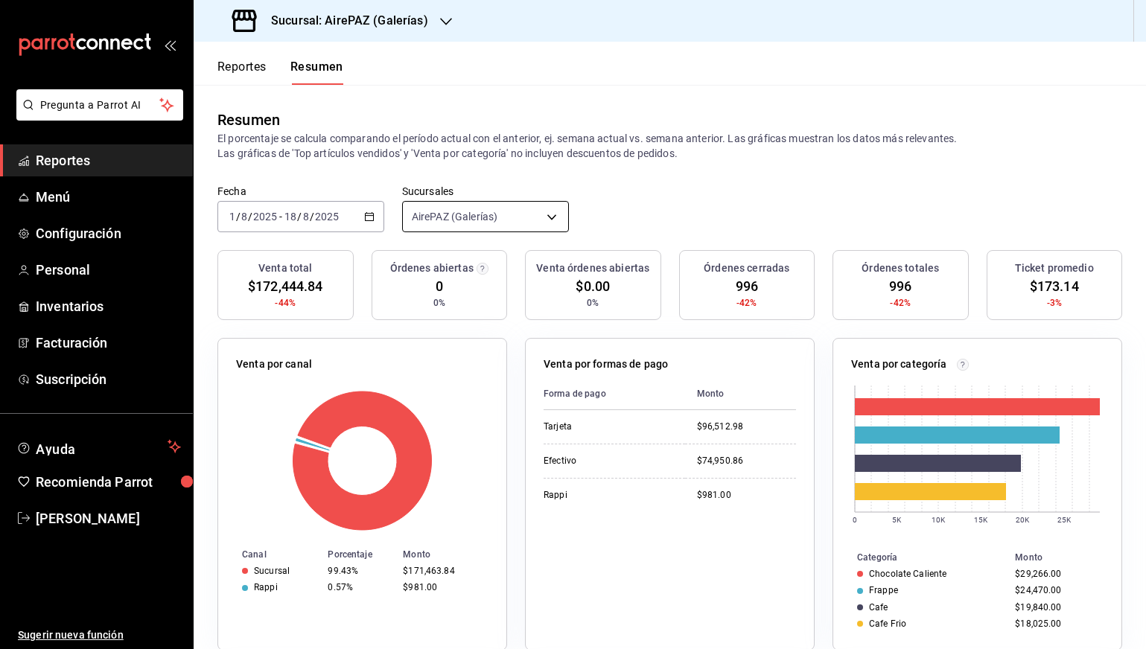
click at [524, 219] on body "Pregunta a Parrot AI Reportes Menú Configuración Personal Inventarios Facturaci…" at bounding box center [573, 324] width 1146 height 649
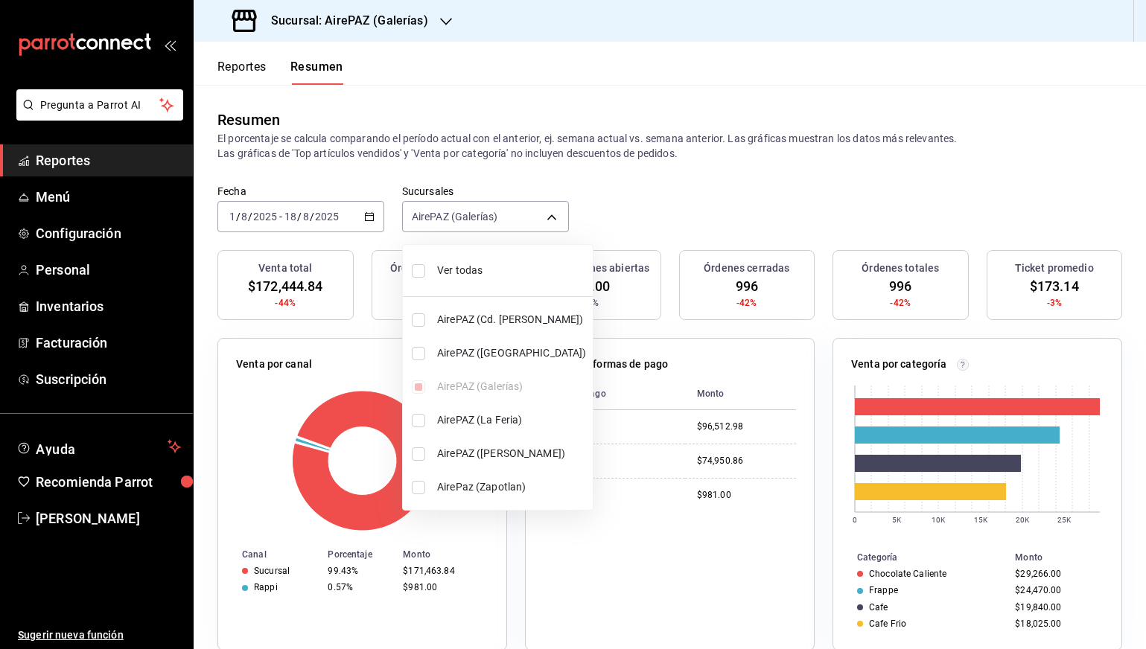
click at [604, 202] on div at bounding box center [573, 324] width 1146 height 649
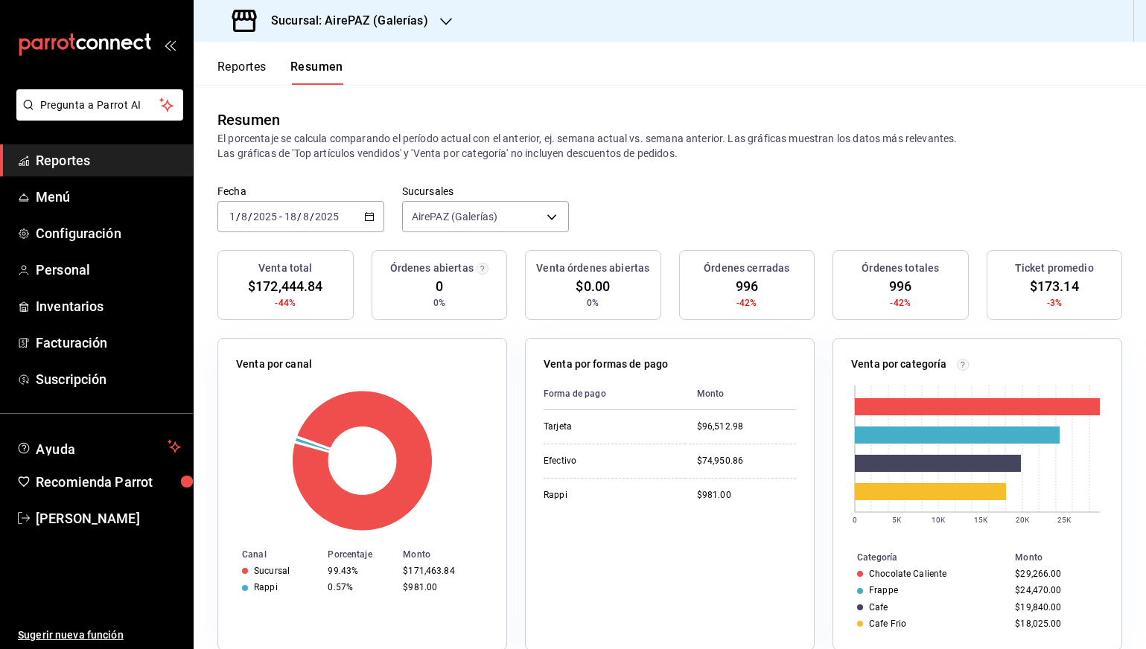
click at [403, 25] on h3 "Sucursal: AirePAZ (Galerías)" at bounding box center [343, 21] width 169 height 18
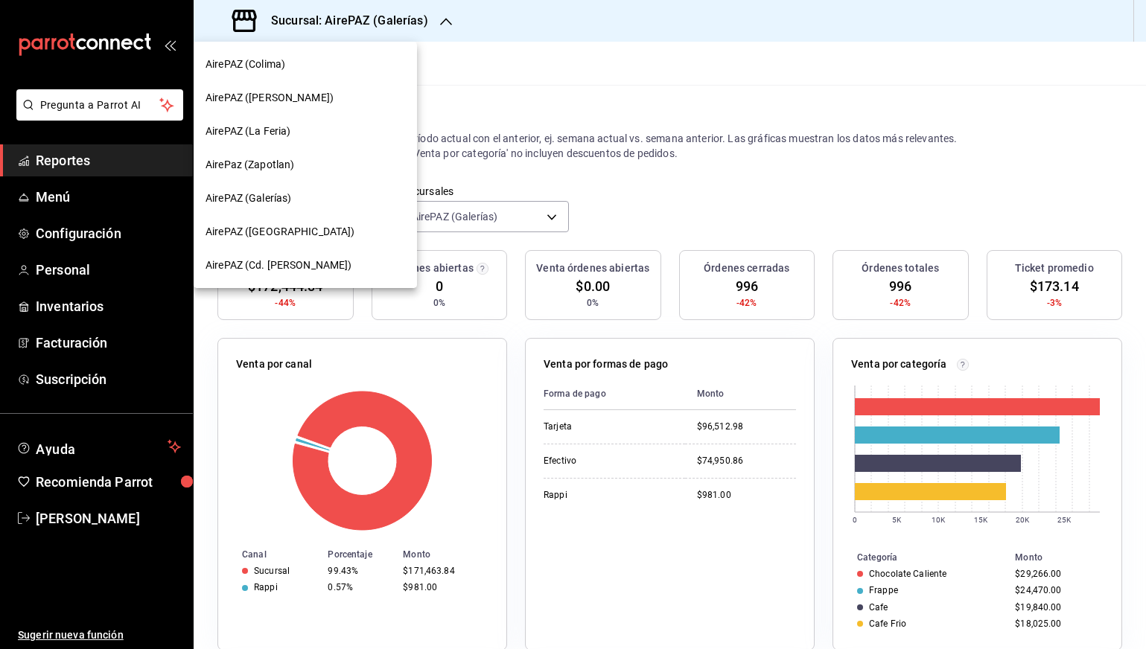
click at [336, 232] on div "AirePAZ (Chapalita)" at bounding box center [304, 232] width 199 height 16
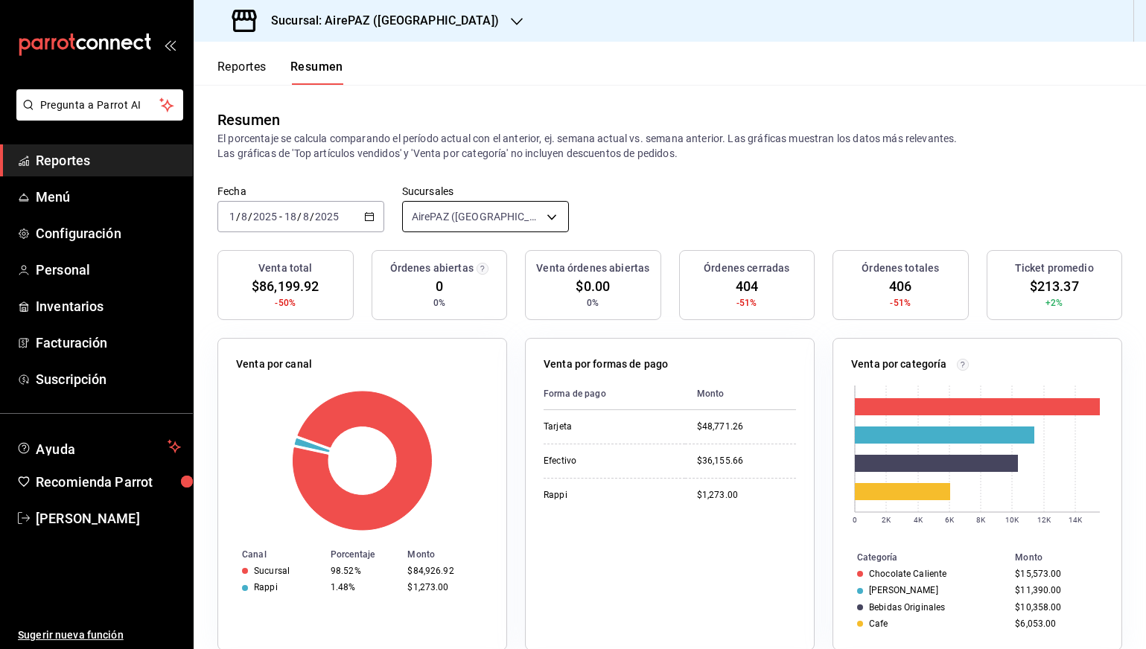
click at [479, 201] on body "Pregunta a Parrot AI Reportes Menú Configuración Personal Inventarios Facturaci…" at bounding box center [573, 324] width 1146 height 649
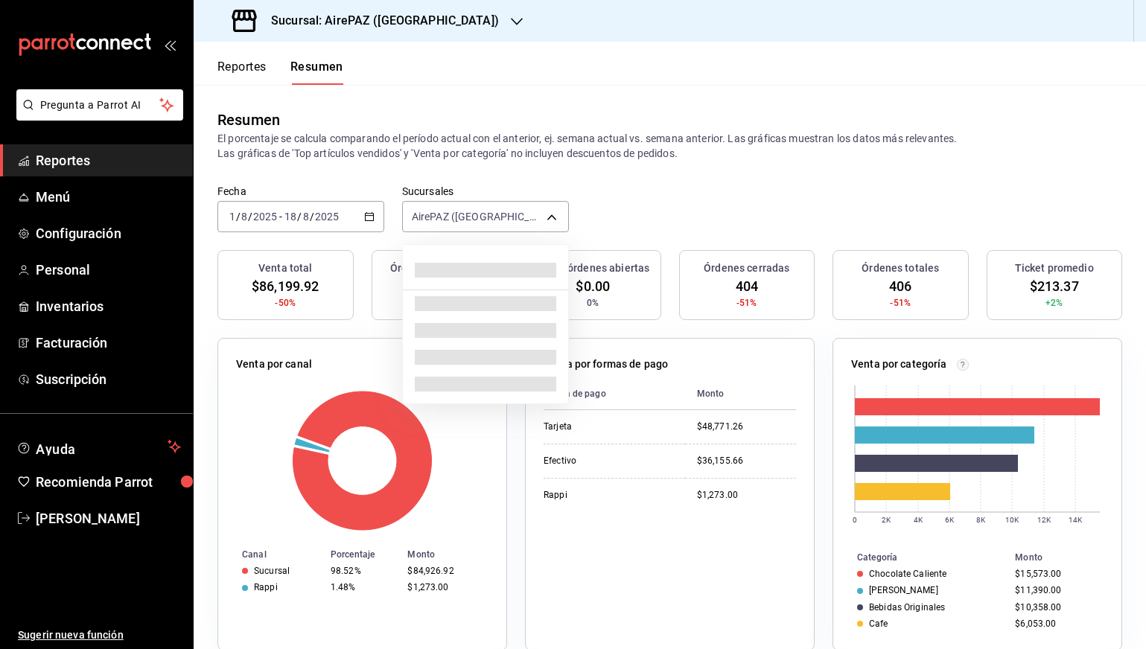
click at [462, 162] on div at bounding box center [573, 324] width 1146 height 649
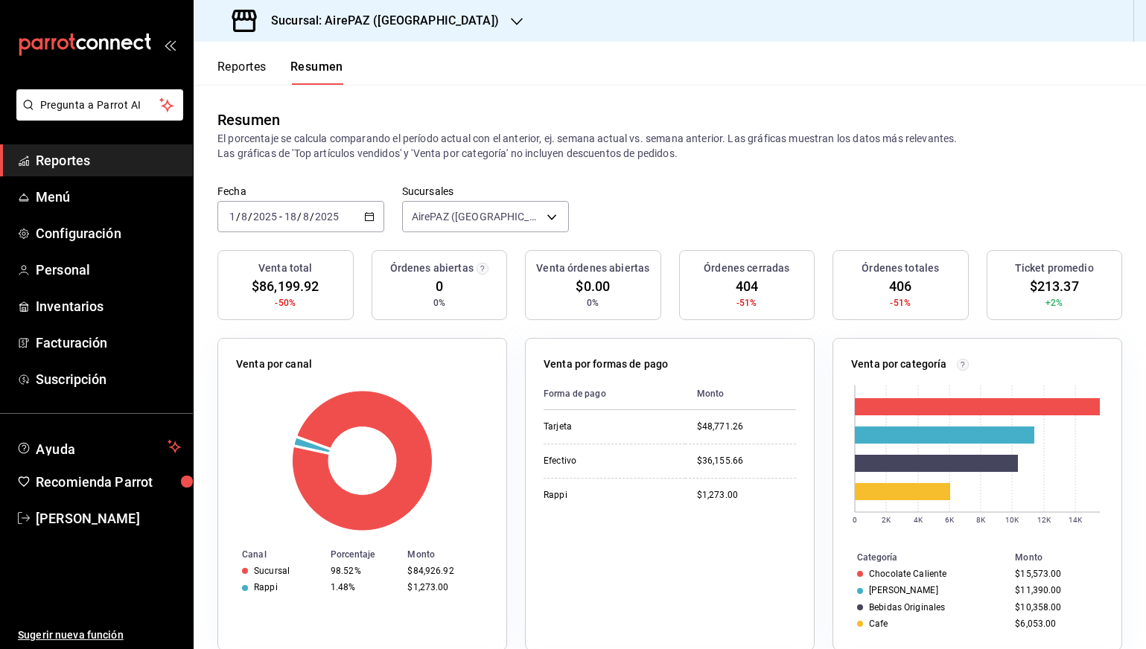
click at [424, 24] on h3 "Sucursal: AirePAZ (Chapalita)" at bounding box center [379, 21] width 240 height 18
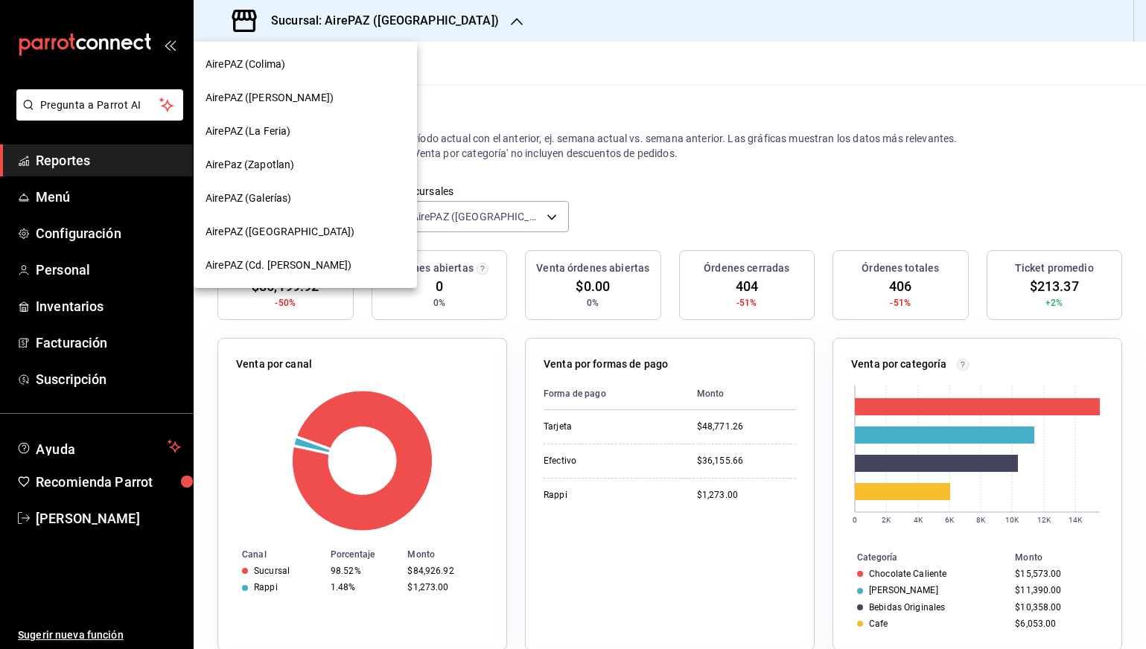
click at [322, 263] on div "AirePAZ (Cd. Guzmán)" at bounding box center [304, 266] width 199 height 16
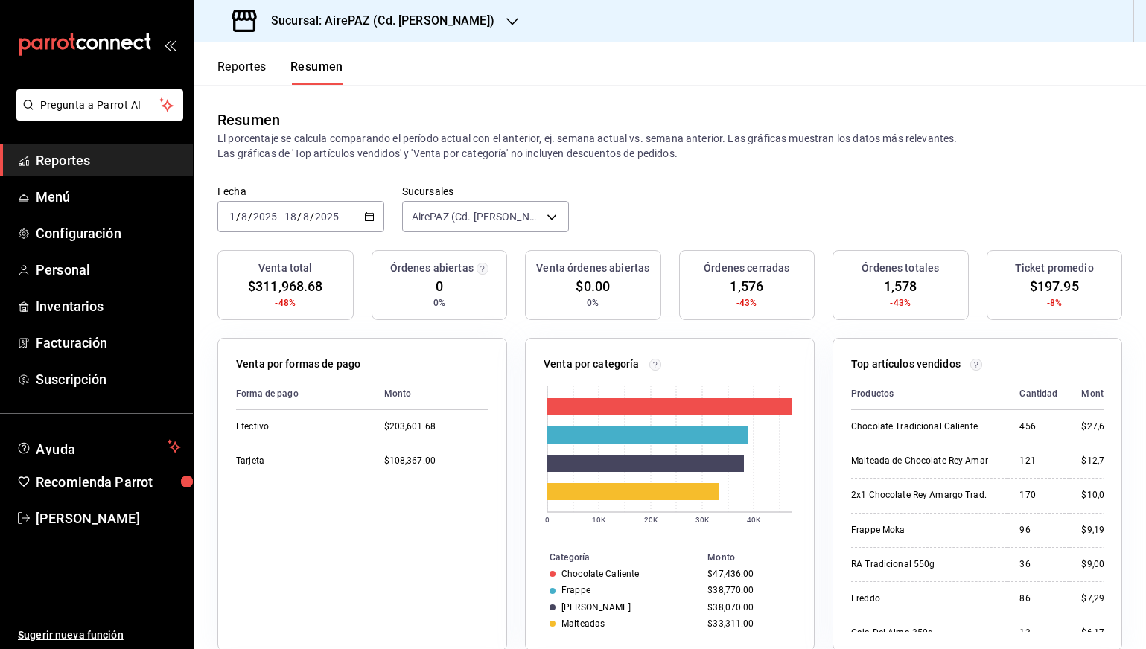
click at [397, 18] on h3 "Sucursal: AirePAZ (Cd. Guzmán)" at bounding box center [376, 21] width 235 height 18
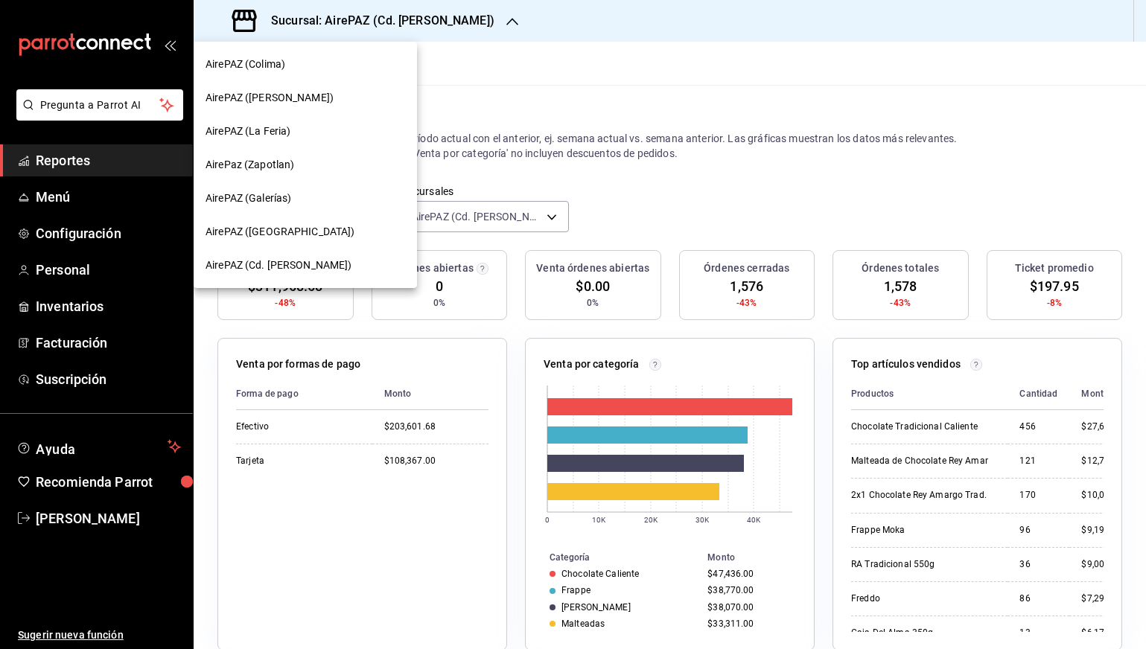
click at [304, 226] on div "AirePAZ (Chapalita)" at bounding box center [304, 232] width 199 height 16
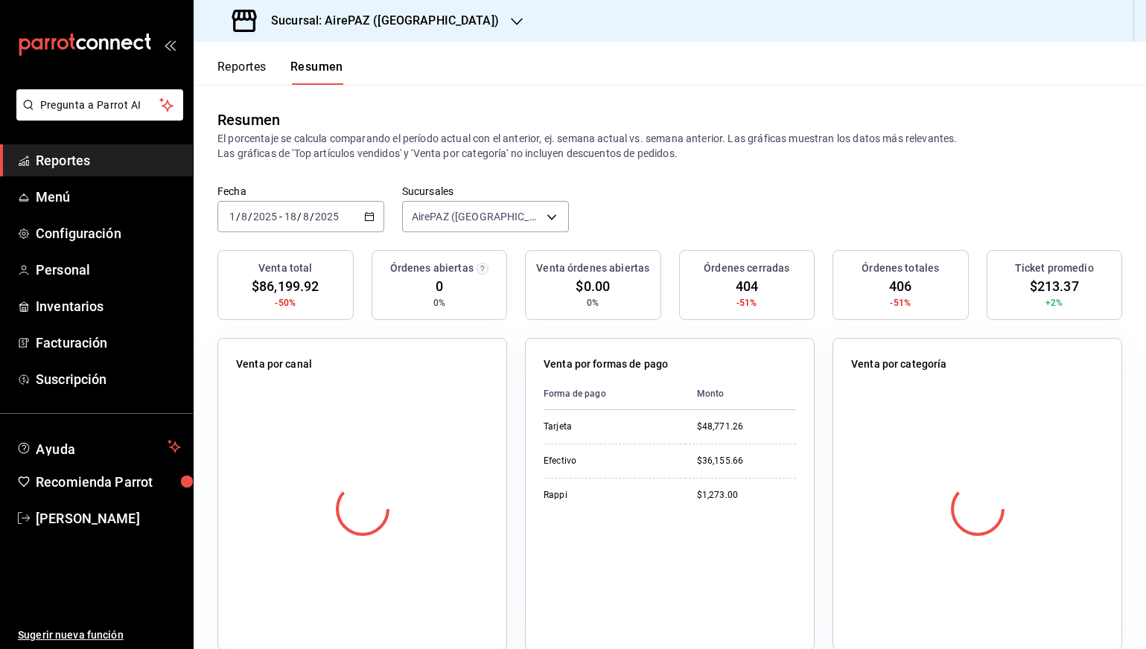
click at [251, 80] on button "Reportes" at bounding box center [241, 72] width 49 height 25
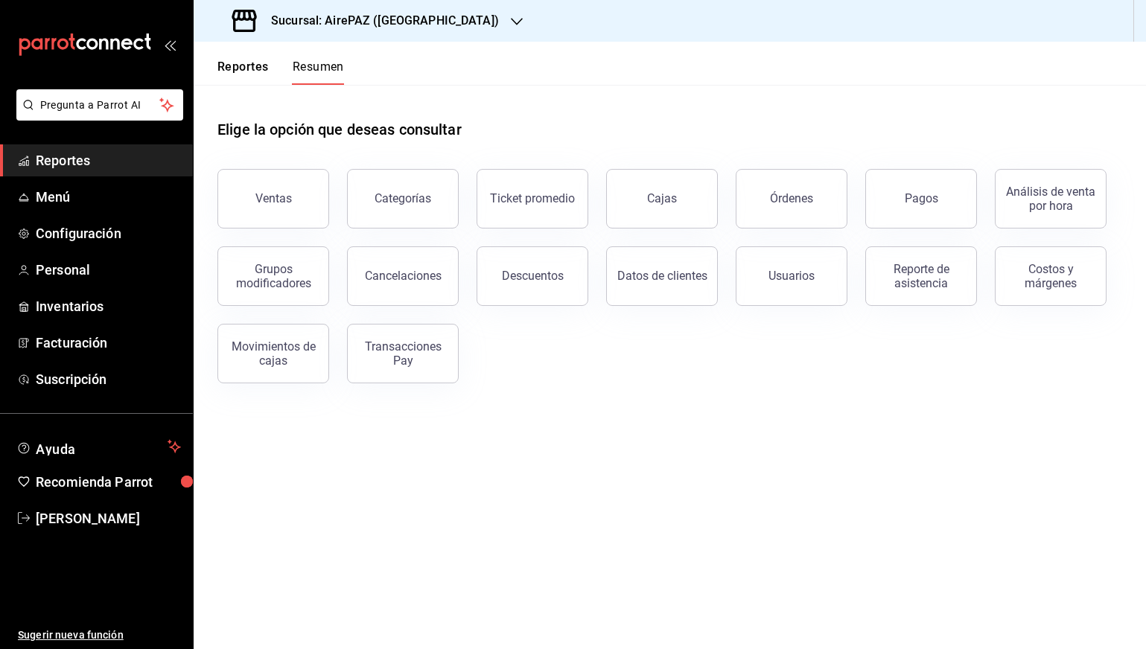
drag, startPoint x: 251, startPoint y: 80, endPoint x: 249, endPoint y: 71, distance: 9.2
click at [249, 71] on button "Reportes" at bounding box center [242, 72] width 51 height 25
click at [281, 204] on div "Ventas" at bounding box center [273, 198] width 36 height 14
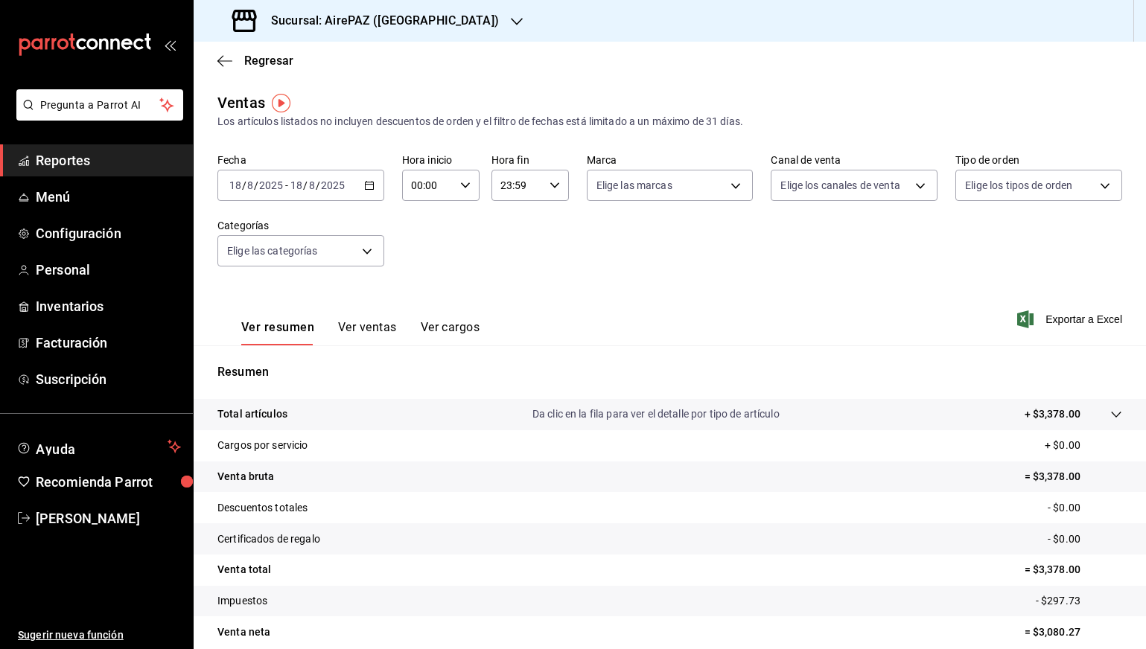
click at [371, 185] on icon "button" at bounding box center [369, 185] width 10 height 10
click at [290, 329] on span "Mes actual" at bounding box center [287, 331] width 115 height 16
click at [374, 333] on button "Ver ventas" at bounding box center [367, 332] width 59 height 25
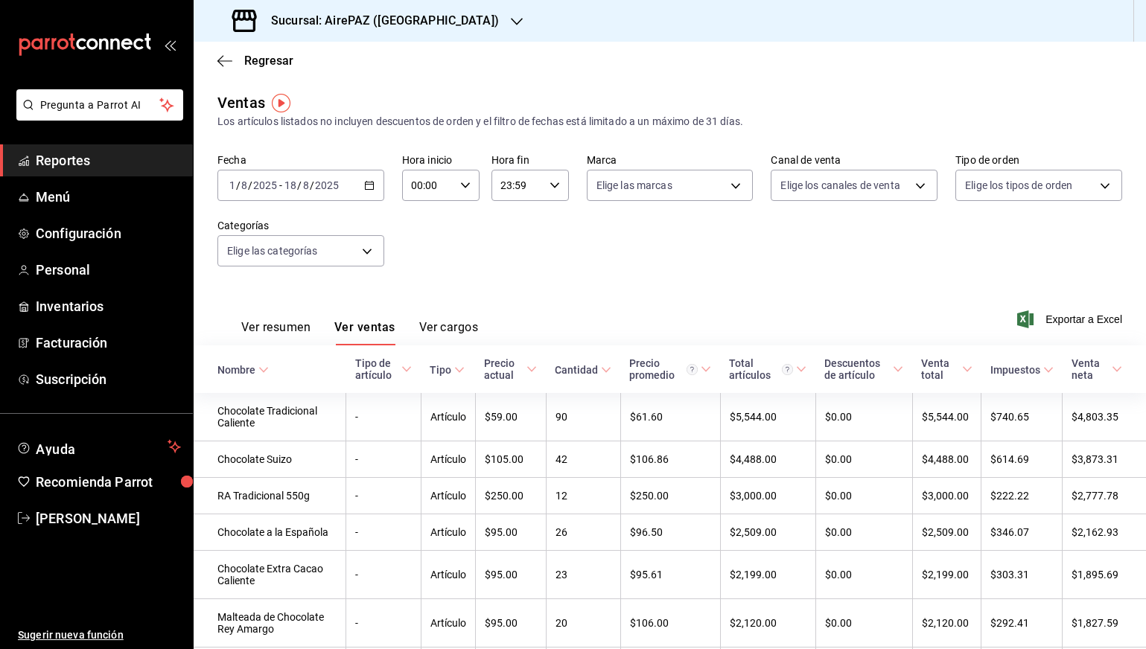
click at [368, 232] on div "Elige las categorías" at bounding box center [300, 247] width 167 height 37
click at [360, 252] on body "Pregunta a Parrot AI Reportes Menú Configuración Personal Inventarios Facturaci…" at bounding box center [573, 324] width 1146 height 649
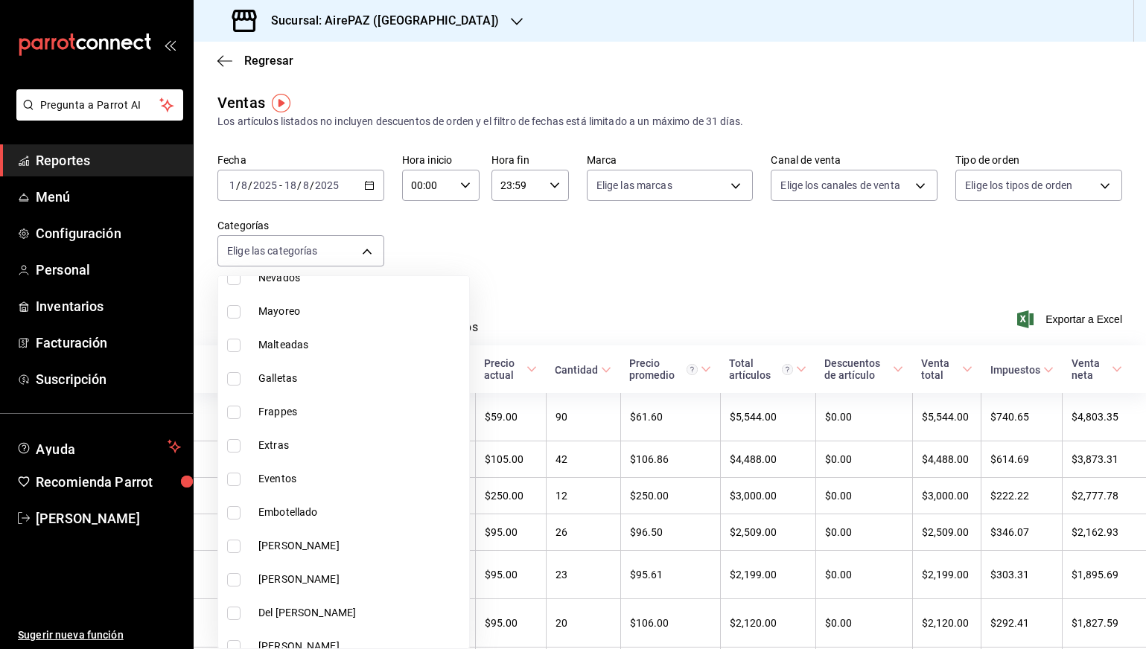
scroll to position [901, 0]
click at [316, 381] on span "Galletas" at bounding box center [360, 382] width 205 height 16
type input "d9e79ec7-4b59-449d-81b0-c5c6ea4e9402"
checkbox input "true"
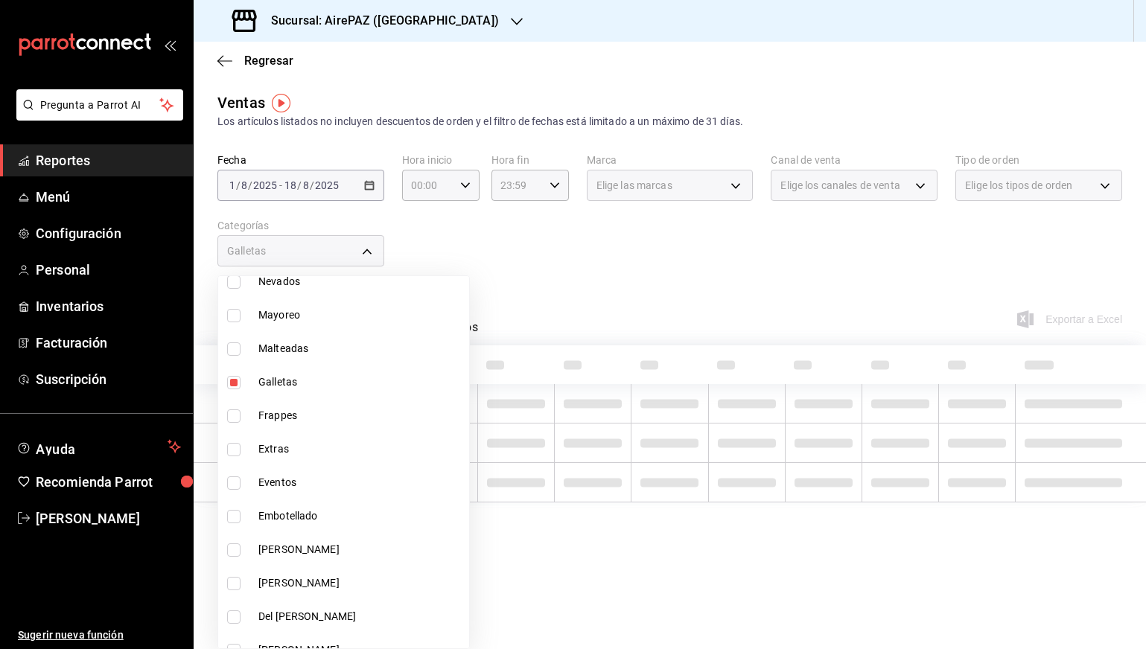
click at [514, 266] on div at bounding box center [573, 324] width 1146 height 649
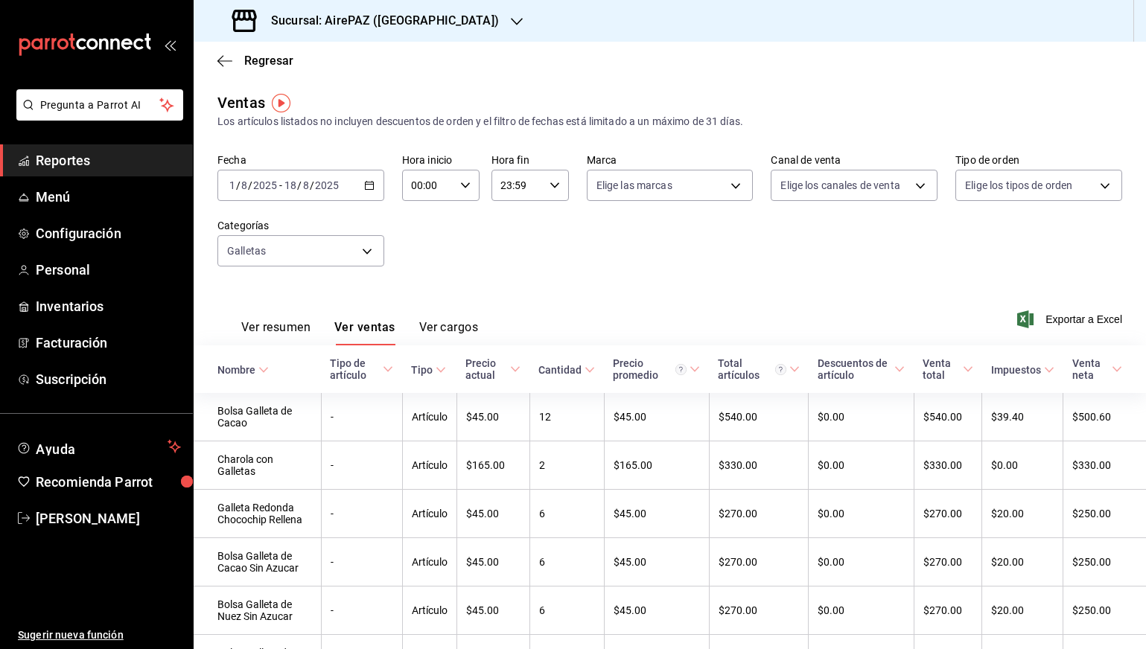
click at [381, 18] on h3 "Sucursal: AirePAZ (Chapalita)" at bounding box center [379, 21] width 240 height 18
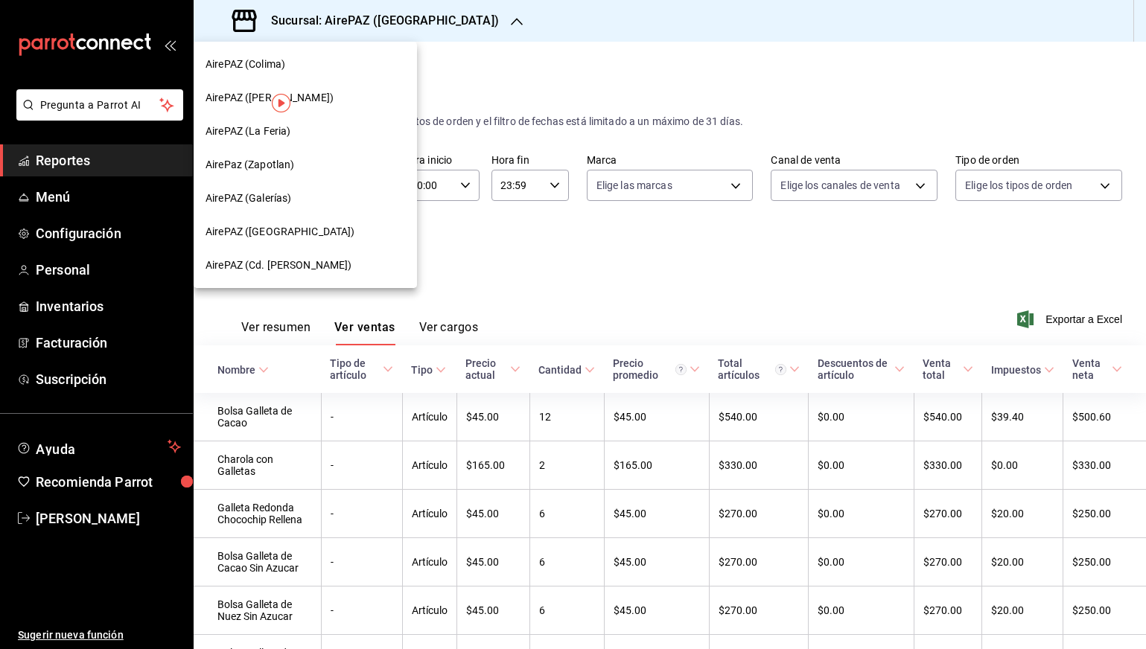
click at [507, 292] on div at bounding box center [573, 324] width 1146 height 649
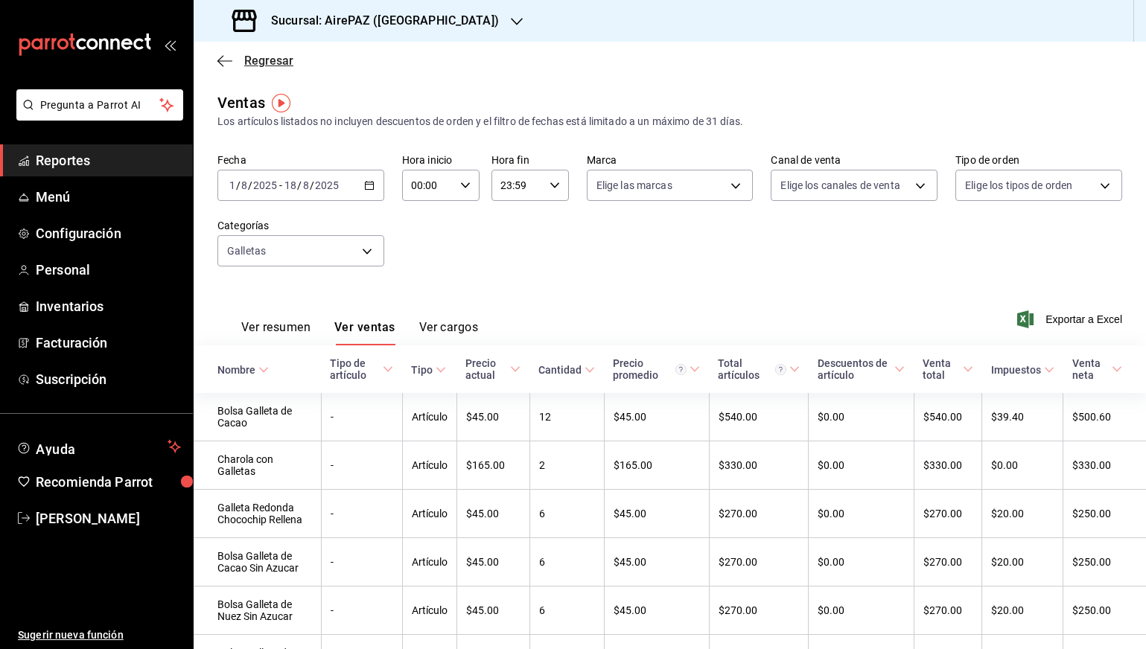
click at [223, 65] on icon "button" at bounding box center [224, 60] width 15 height 13
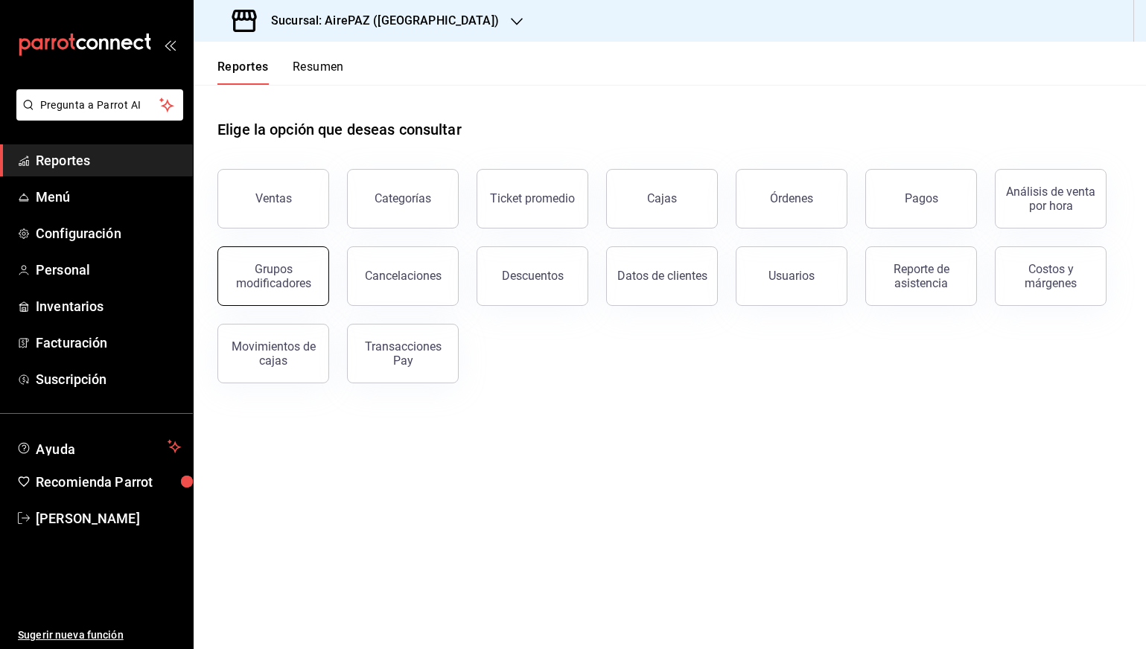
click at [306, 275] on div "Grupos modificadores" at bounding box center [273, 276] width 92 height 28
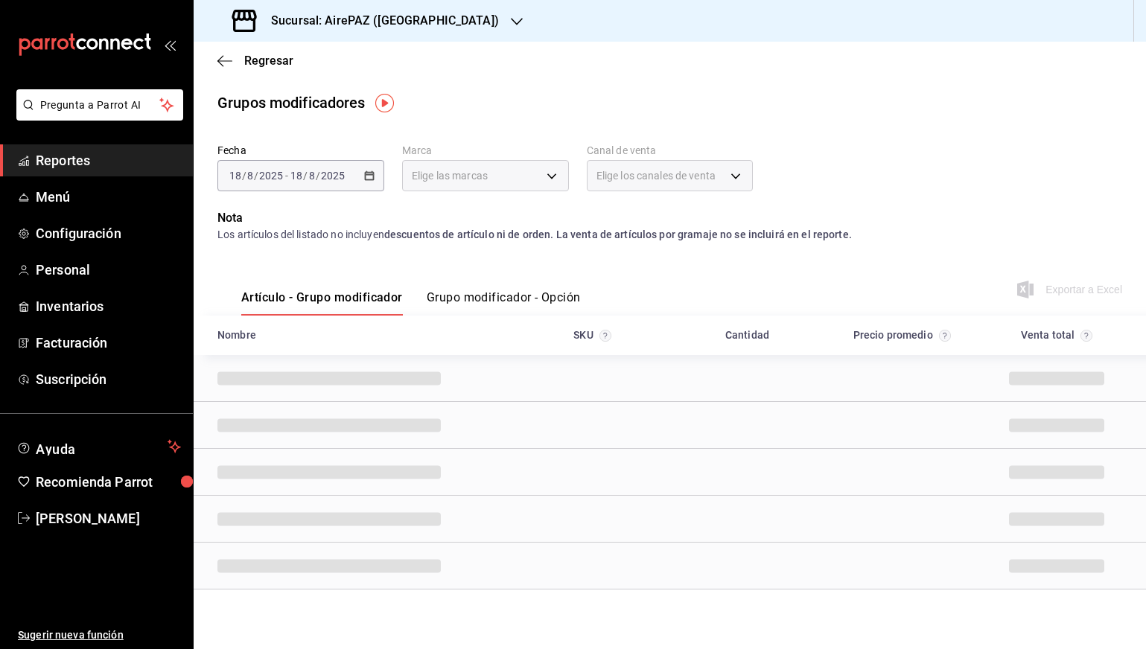
click at [485, 304] on button "Grupo modificador - Opción" at bounding box center [504, 302] width 154 height 25
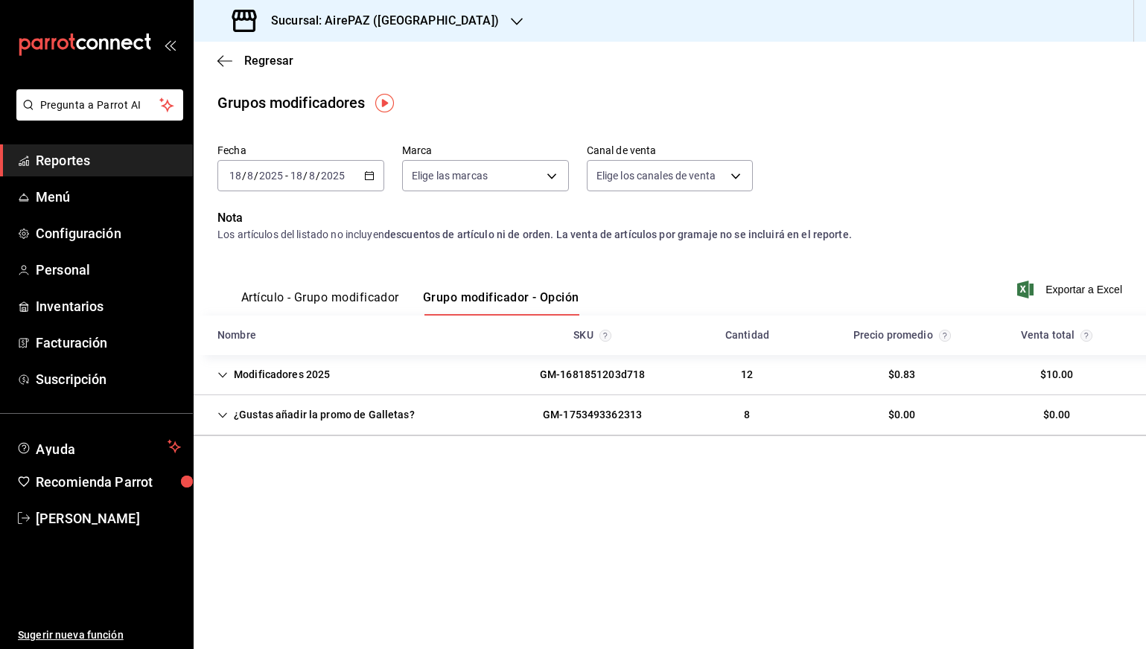
click at [338, 408] on div "¿Gustas añadir la promo de Galletas?" at bounding box center [315, 415] width 221 height 28
click at [366, 175] on \(Stroke\) "button" at bounding box center [369, 174] width 8 height 1
